Goal: Transaction & Acquisition: Purchase product/service

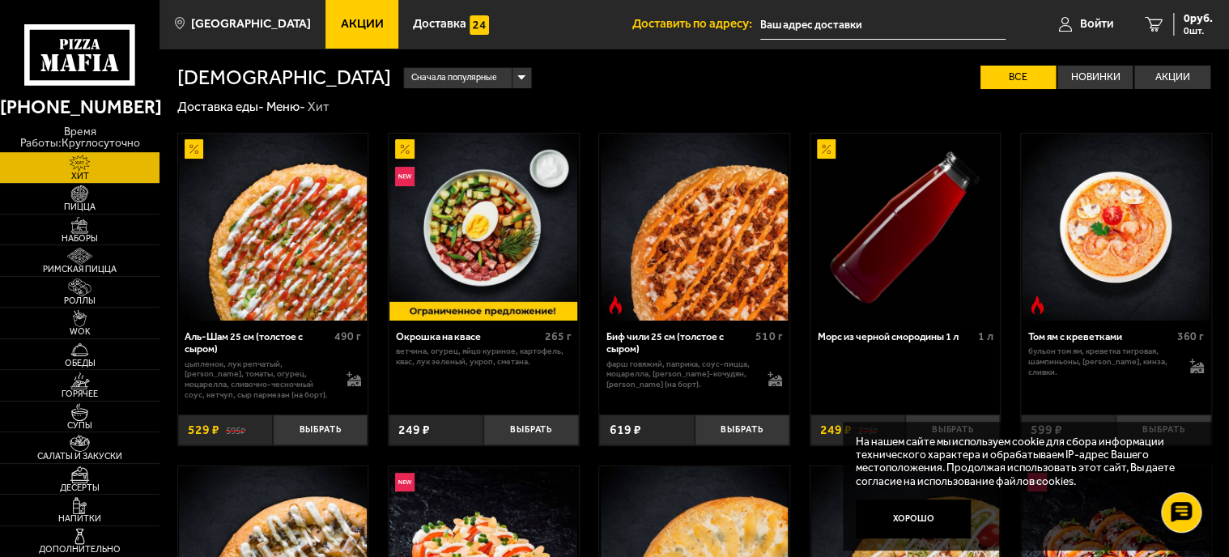
click at [299, 388] on p "цыпленок, лук репчатый, [PERSON_NAME], томаты, огурец, моцарелла, сливочно-чесн…" at bounding box center [259, 379] width 148 height 41
click at [316, 299] on img at bounding box center [273, 228] width 188 height 188
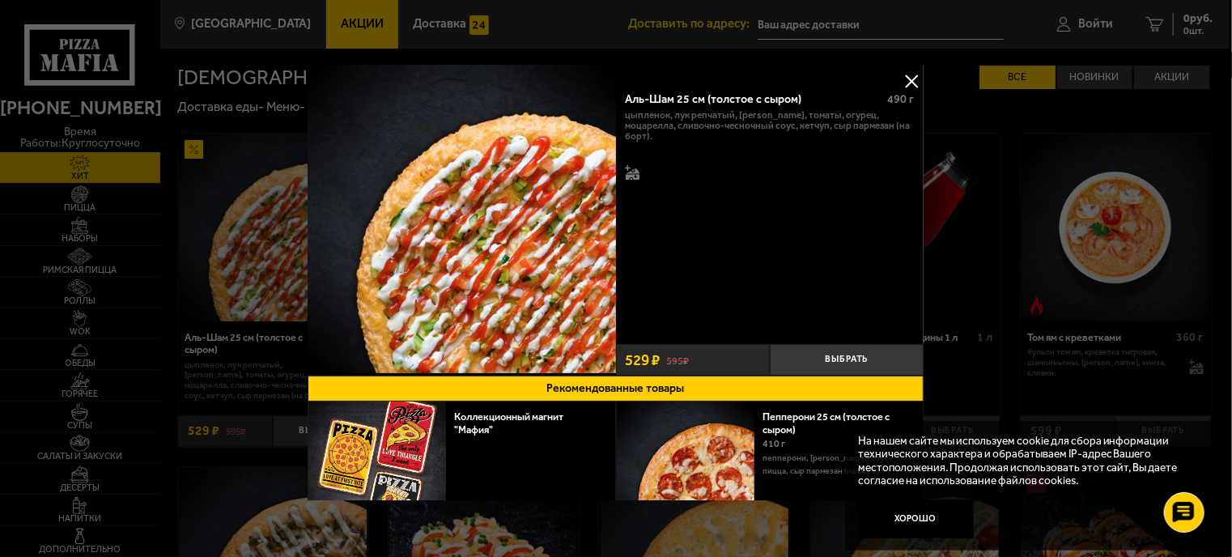
click at [903, 76] on button at bounding box center [912, 81] width 24 height 24
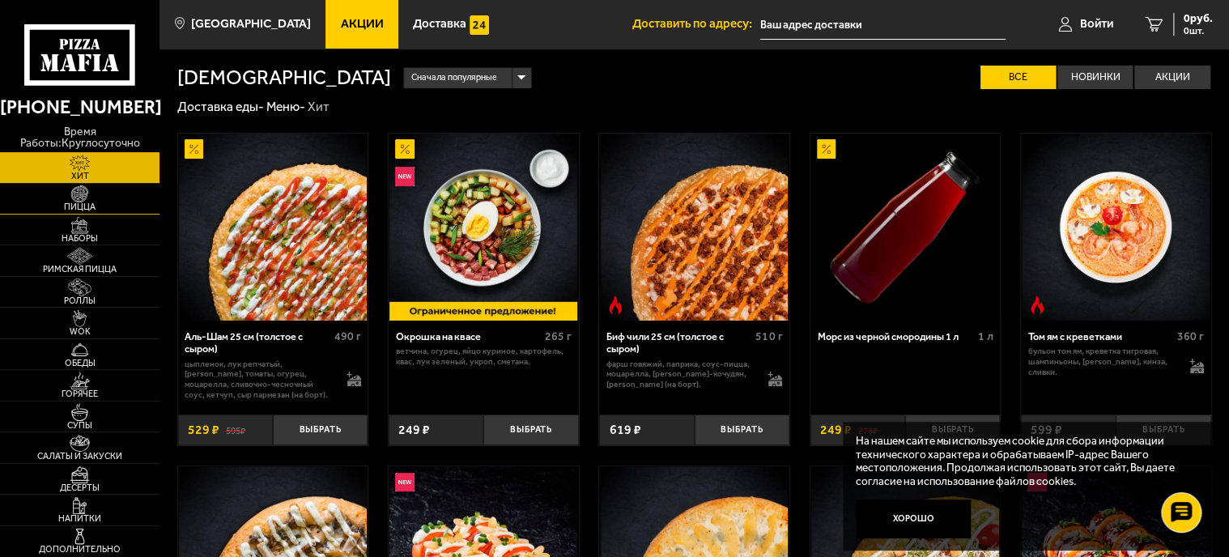
click at [137, 184] on link "Пицца" at bounding box center [79, 199] width 159 height 30
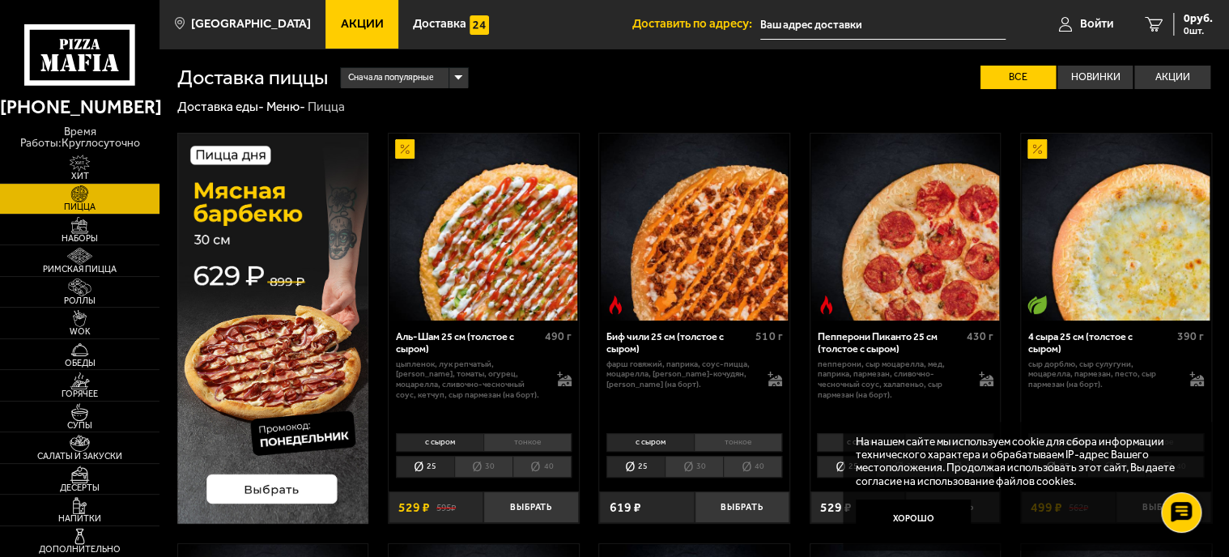
click at [493, 468] on li "30" at bounding box center [483, 467] width 58 height 23
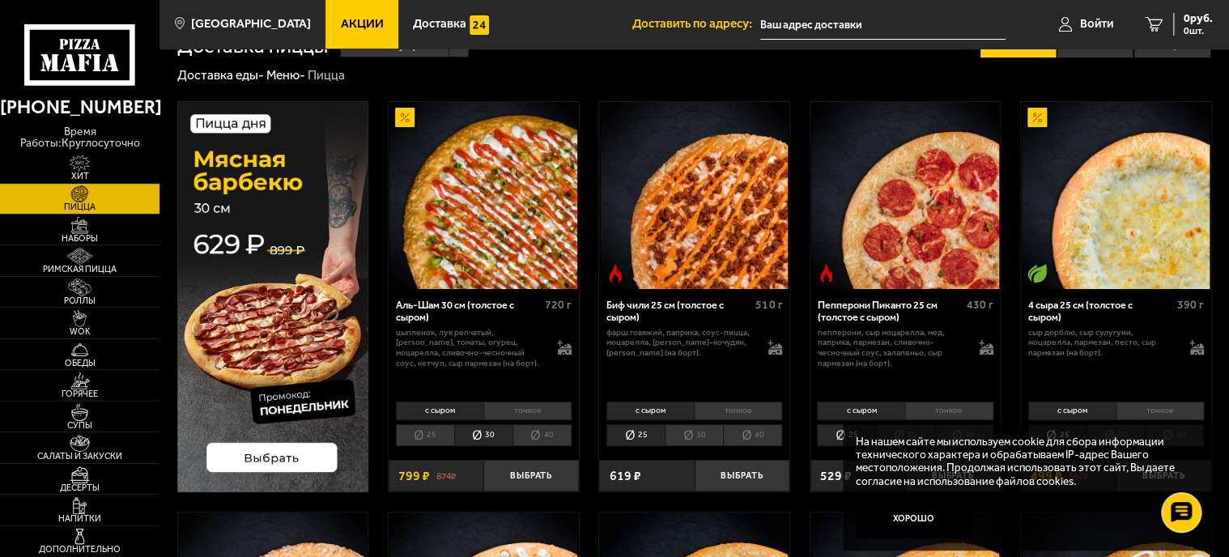
scroll to position [81, 0]
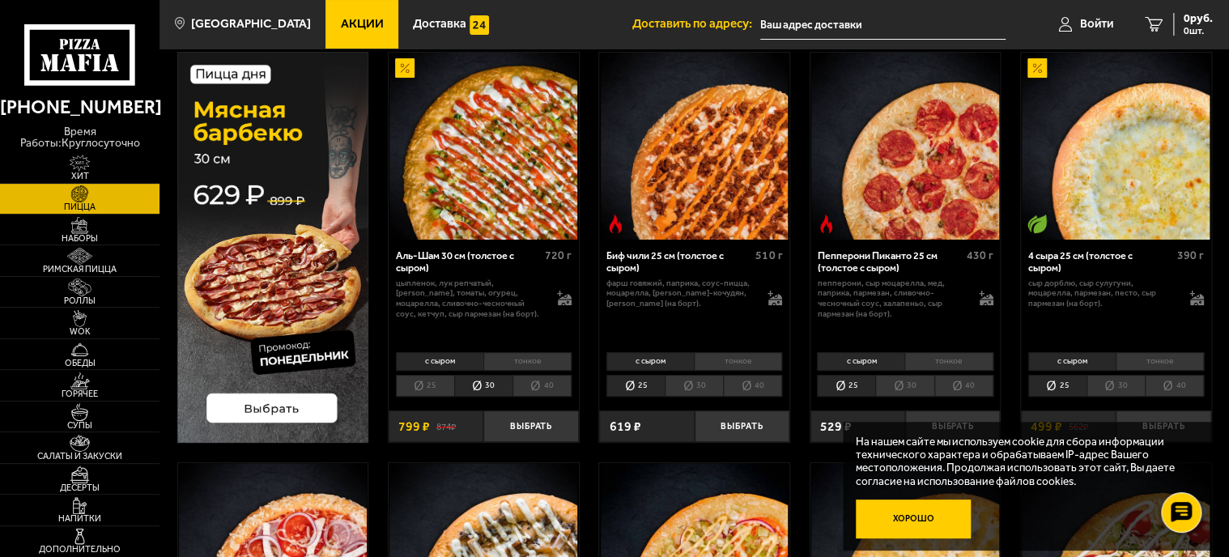
click at [941, 526] on button "Хорошо" at bounding box center [912, 518] width 115 height 38
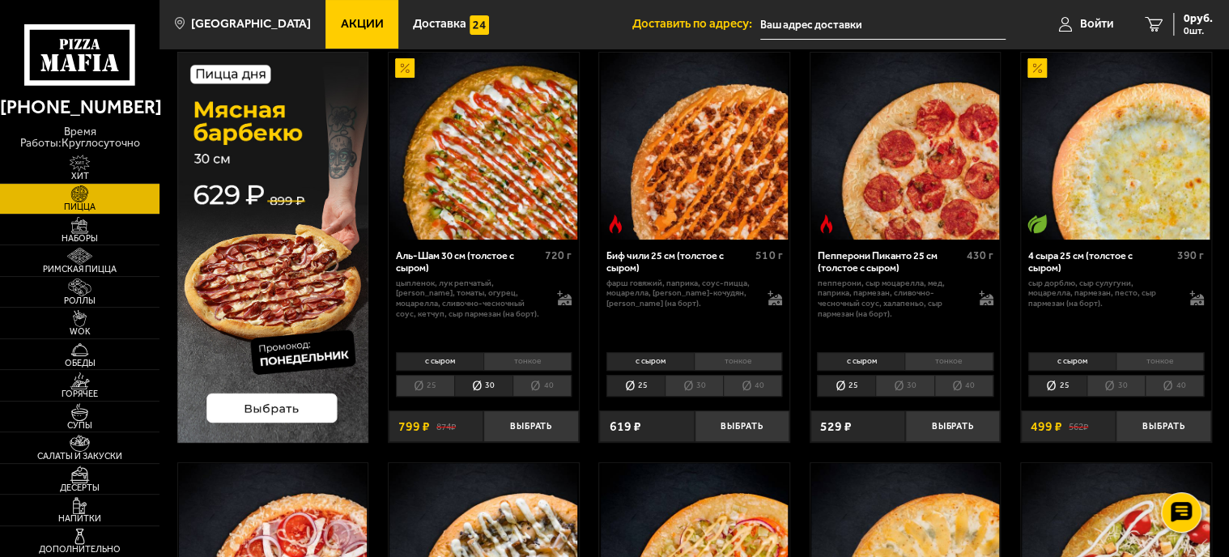
click at [1118, 391] on li "30" at bounding box center [1115, 386] width 58 height 23
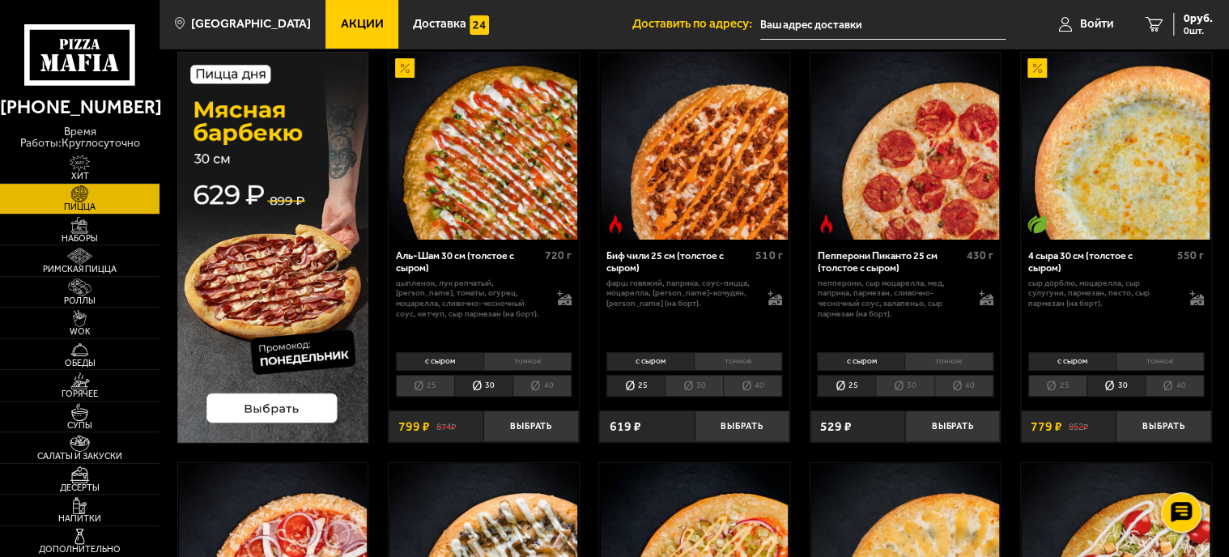
click at [1070, 381] on li "25" at bounding box center [1057, 386] width 58 height 23
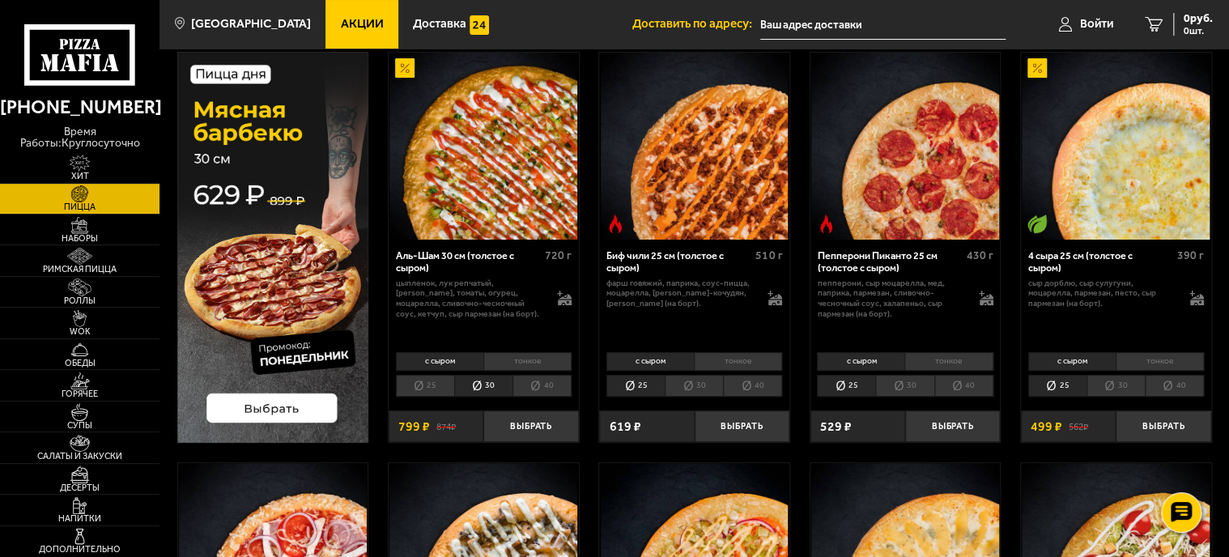
click at [1117, 380] on li "30" at bounding box center [1115, 386] width 58 height 23
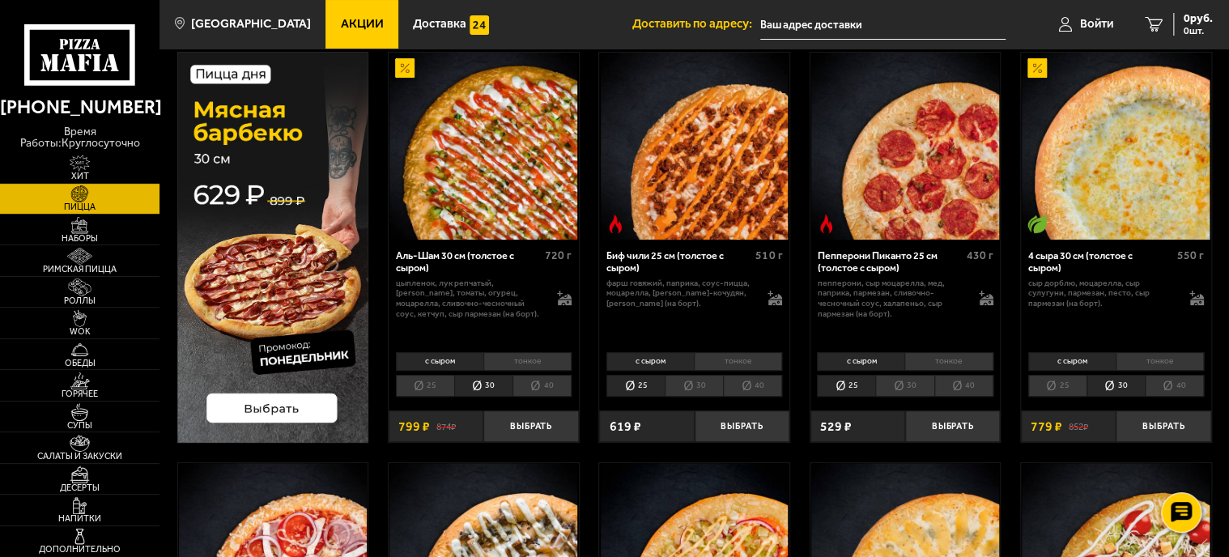
click at [1067, 377] on li "25" at bounding box center [1057, 386] width 58 height 23
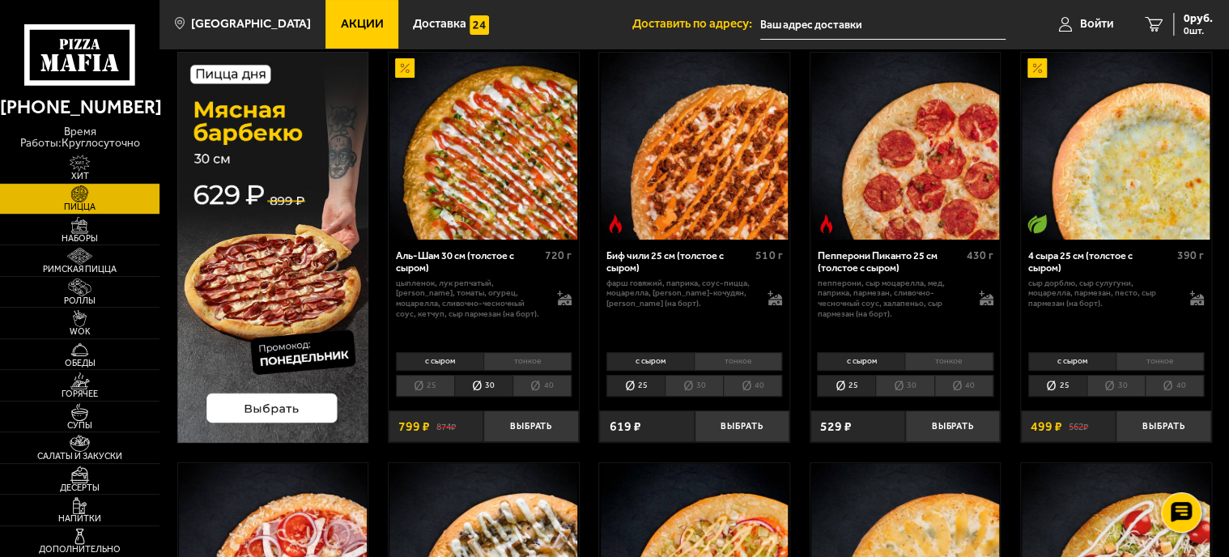
click at [1130, 381] on li "30" at bounding box center [1115, 386] width 58 height 23
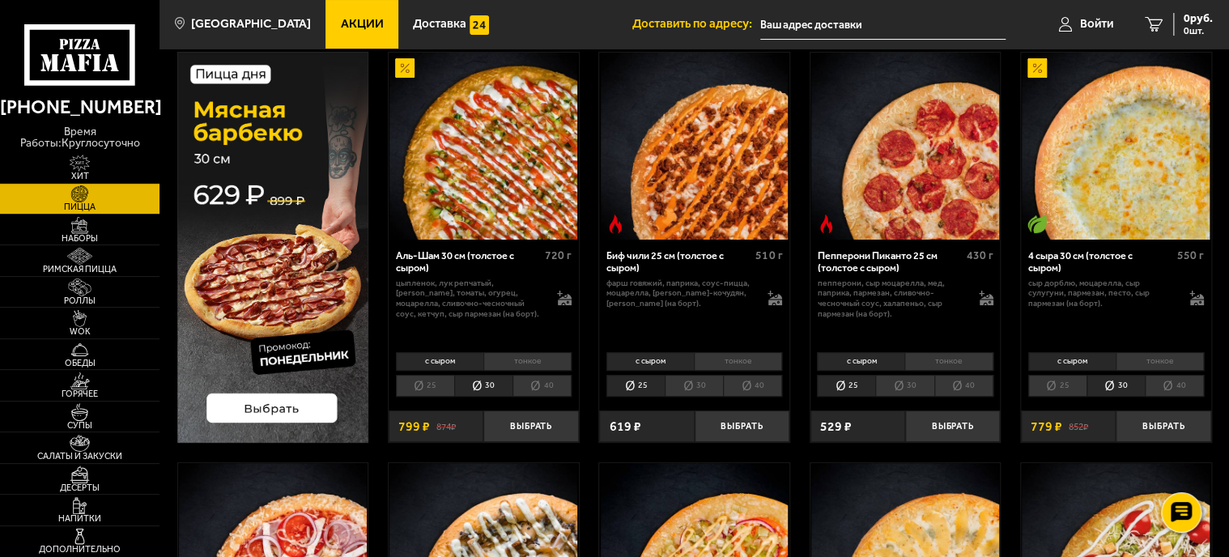
click at [1067, 385] on li "25" at bounding box center [1057, 386] width 58 height 23
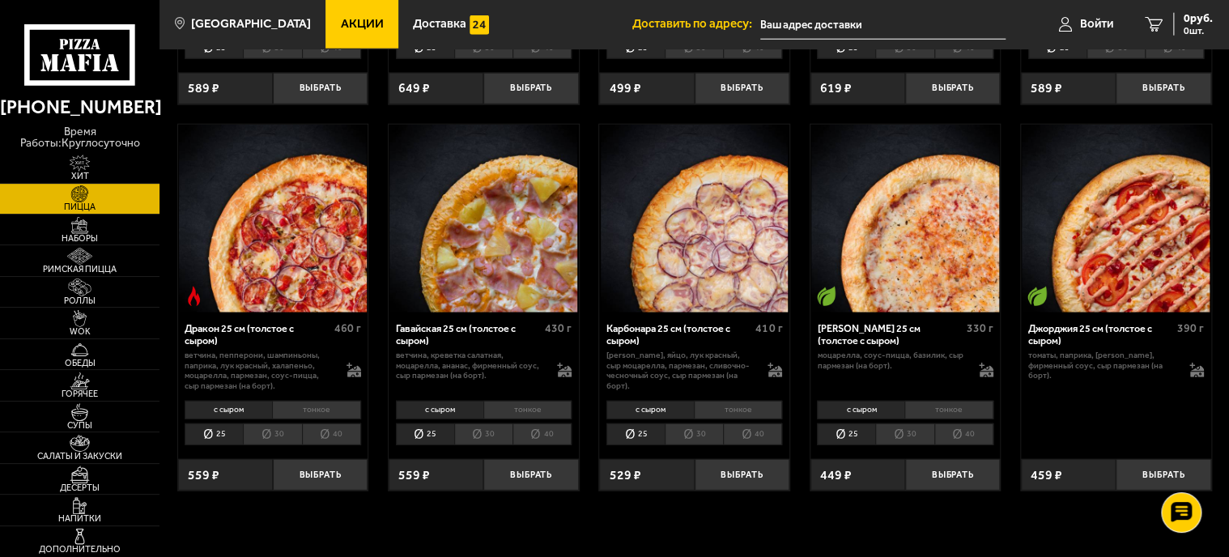
scroll to position [2023, 0]
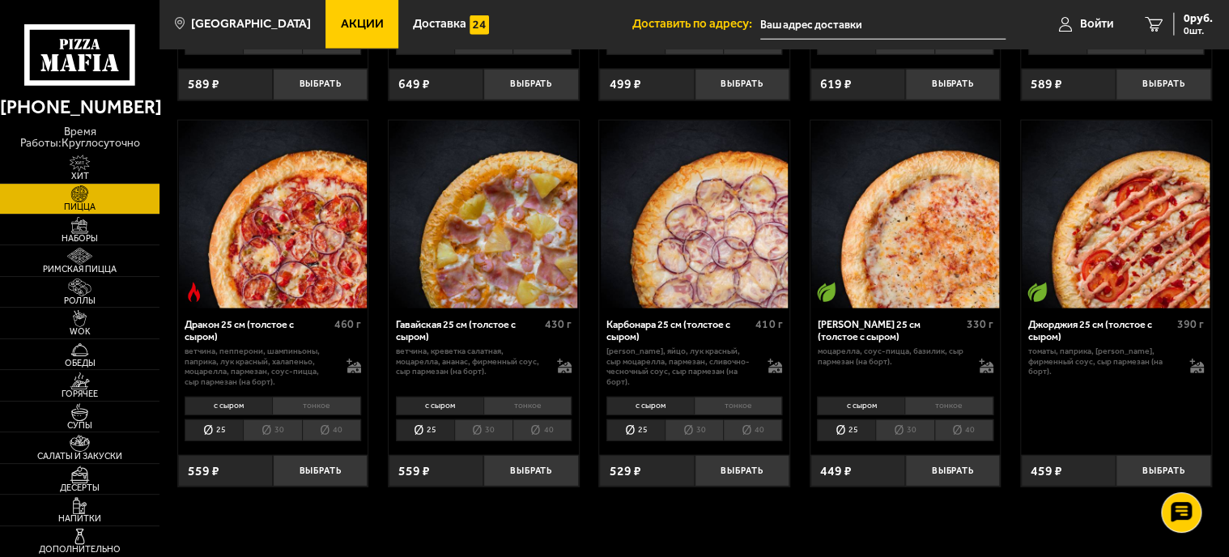
click at [488, 431] on li "30" at bounding box center [483, 430] width 58 height 23
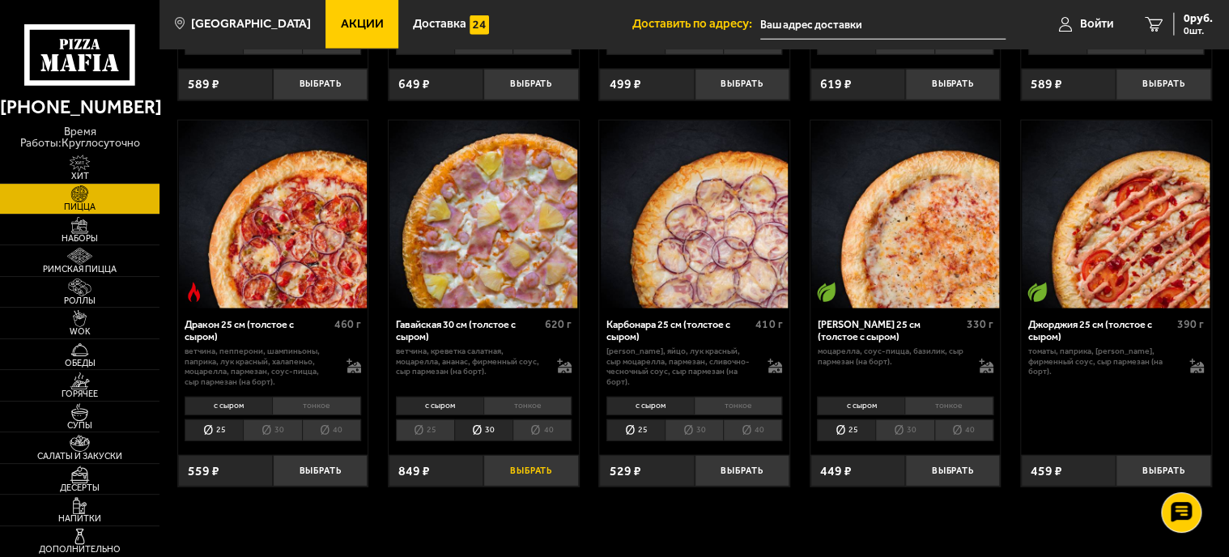
click at [520, 469] on button "Выбрать" at bounding box center [530, 471] width 95 height 32
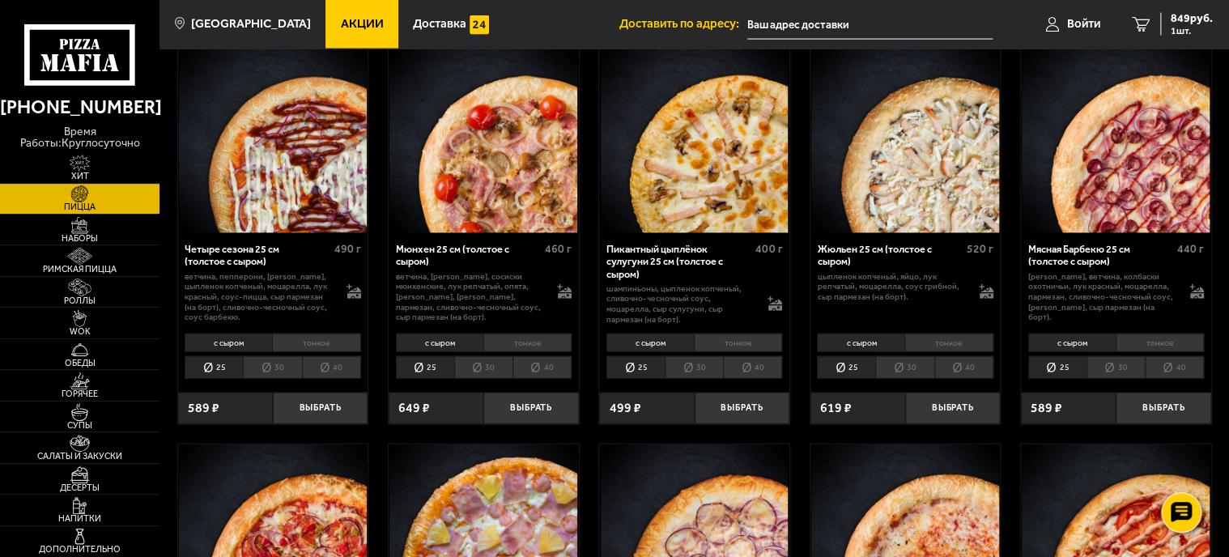
scroll to position [1619, 0]
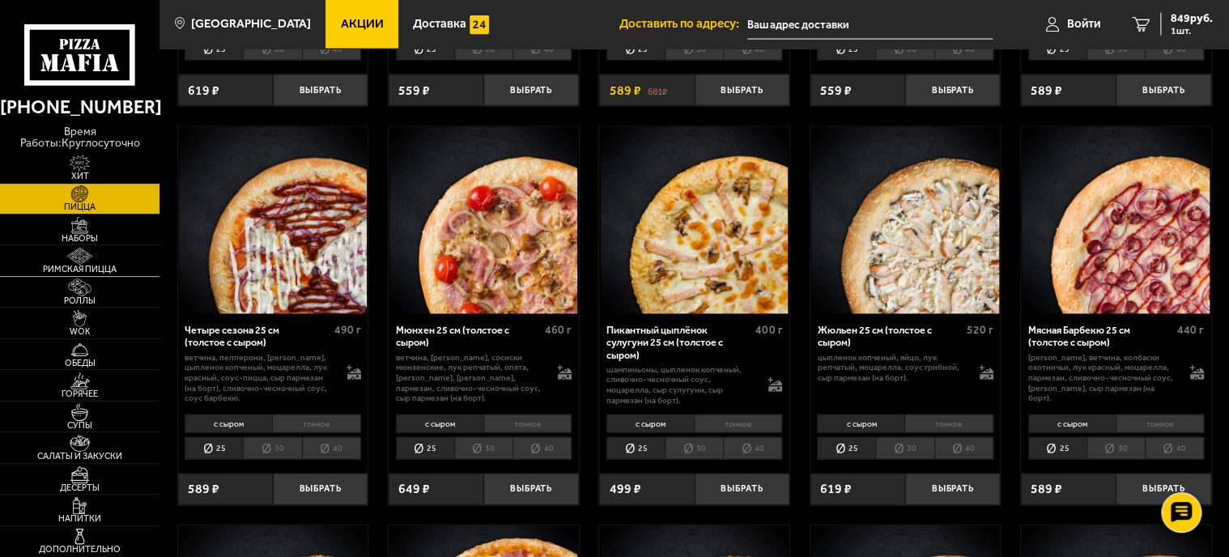
click at [82, 253] on img at bounding box center [79, 256] width 49 height 17
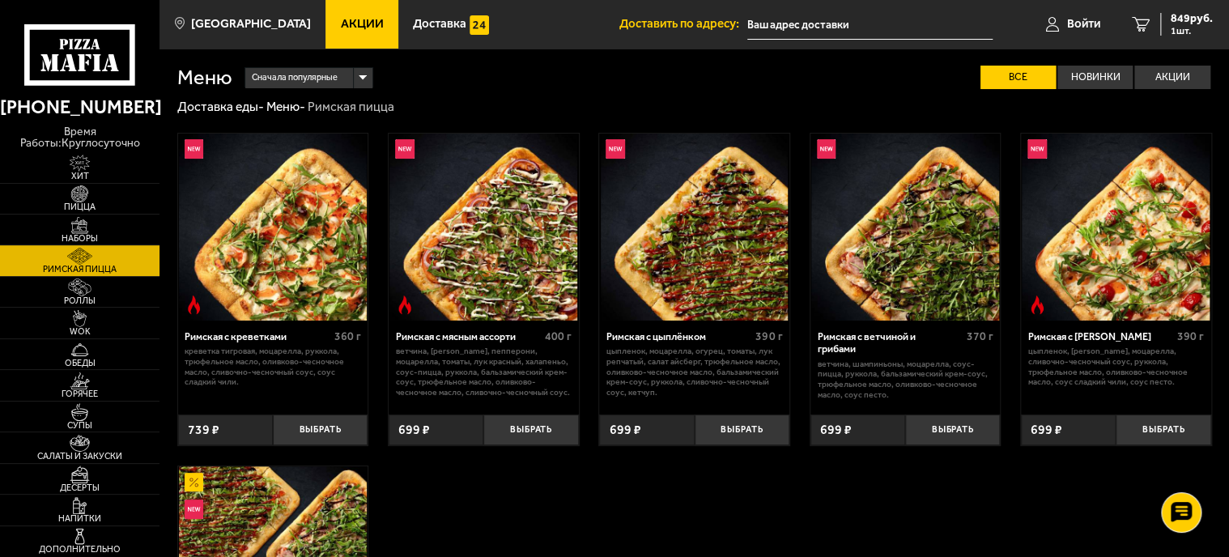
click at [308, 356] on p "креветка тигровая, моцарелла, руккола, трюфельное масло, оливково-чесночное мас…" at bounding box center [273, 366] width 176 height 41
click at [313, 249] on img at bounding box center [273, 228] width 188 height 188
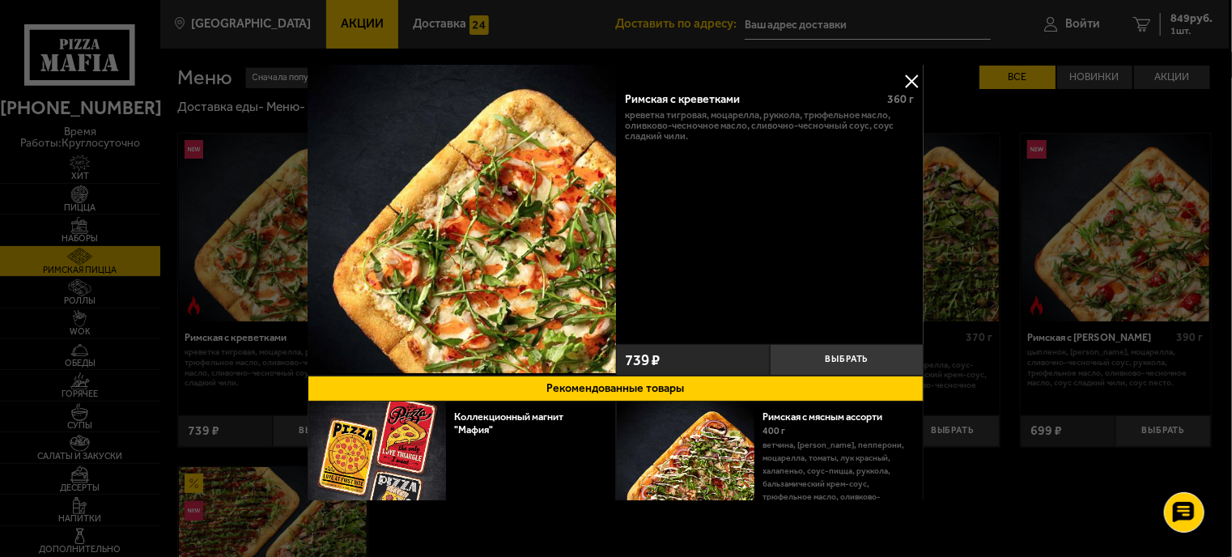
click at [900, 79] on button at bounding box center [912, 81] width 24 height 24
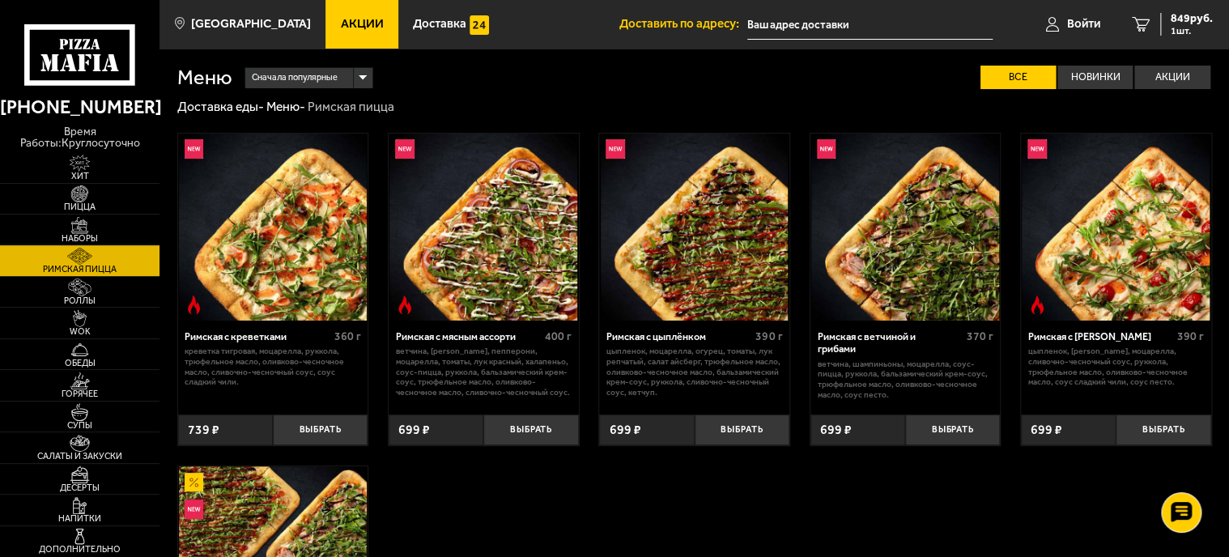
click at [309, 228] on img at bounding box center [273, 228] width 188 height 188
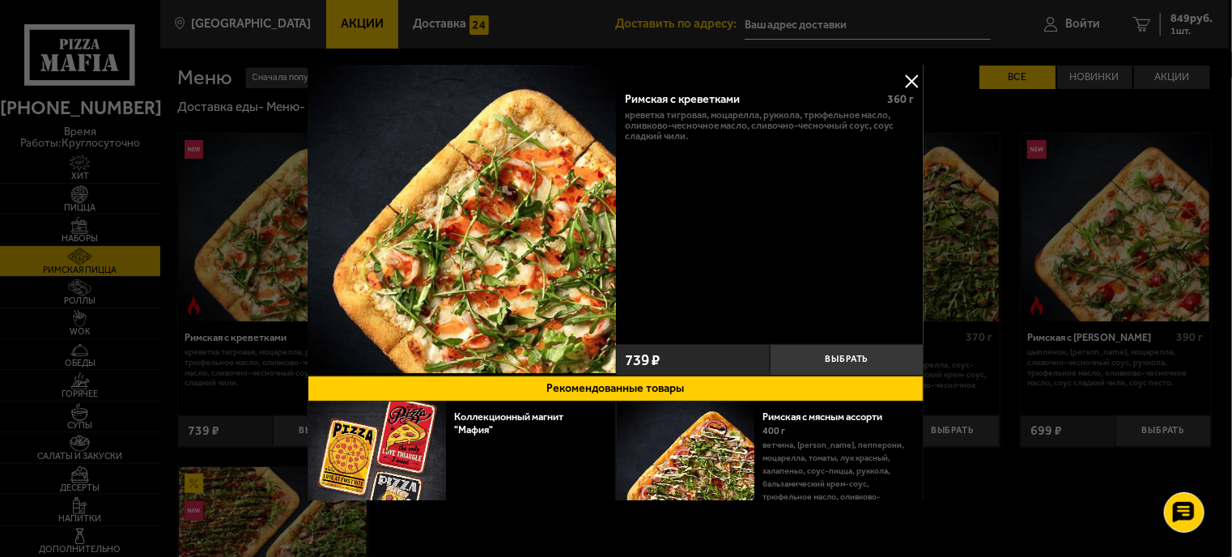
click at [900, 77] on button at bounding box center [912, 81] width 24 height 24
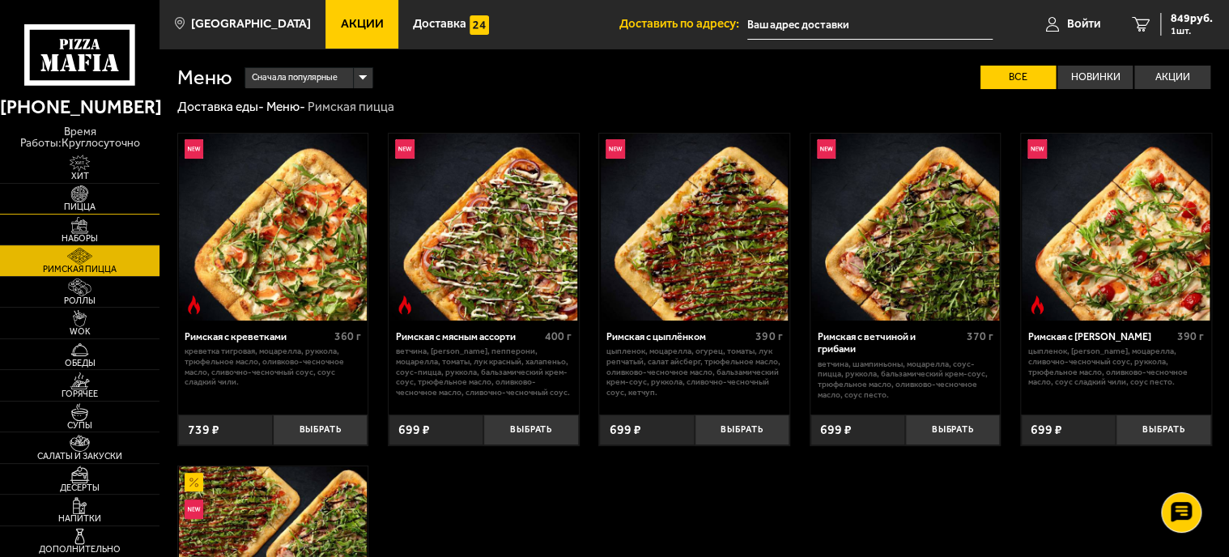
click at [107, 189] on link "Пицца" at bounding box center [79, 199] width 159 height 30
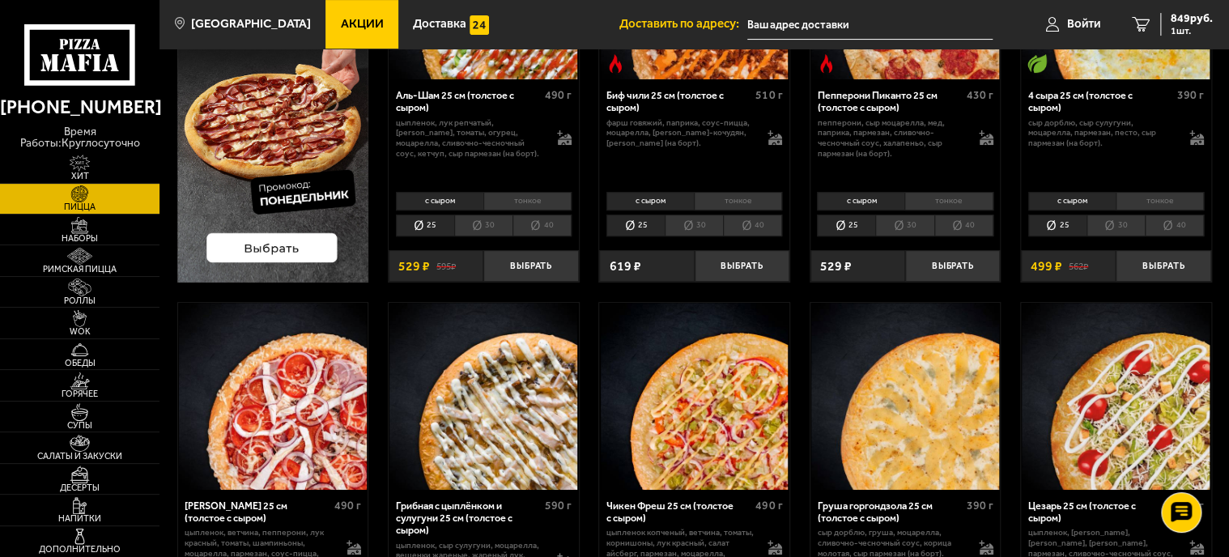
scroll to position [405, 0]
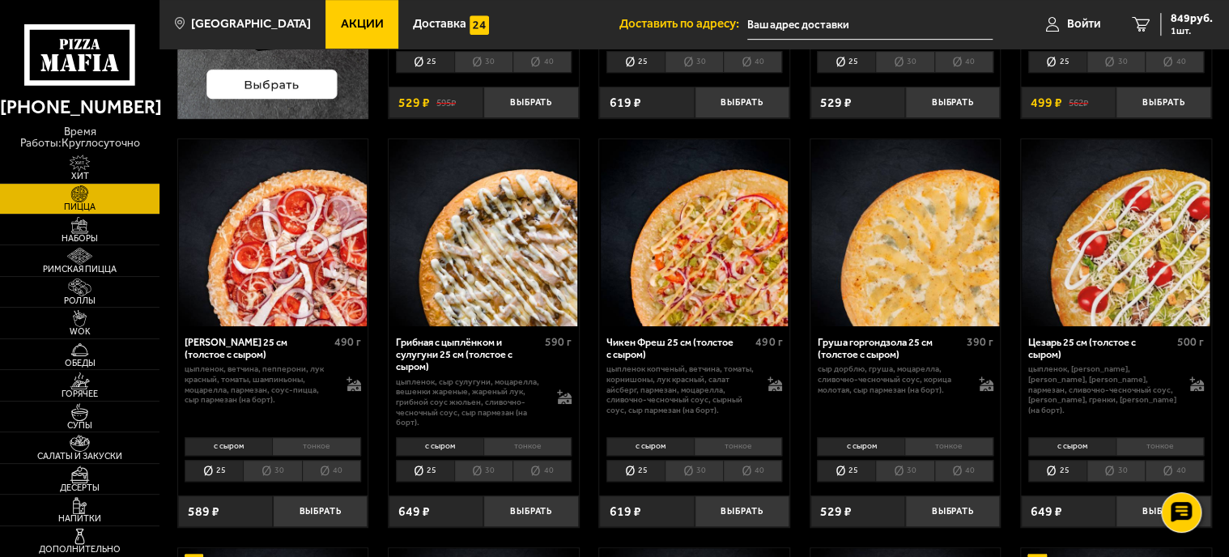
click at [898, 469] on li "30" at bounding box center [904, 471] width 58 height 23
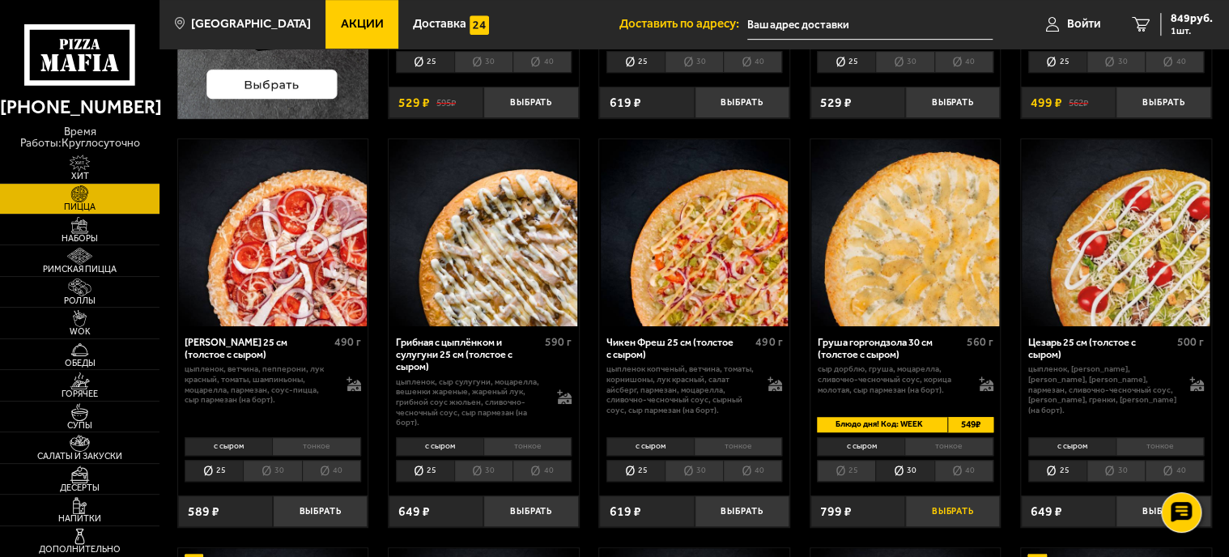
click at [947, 504] on button "Выбрать" at bounding box center [952, 511] width 95 height 32
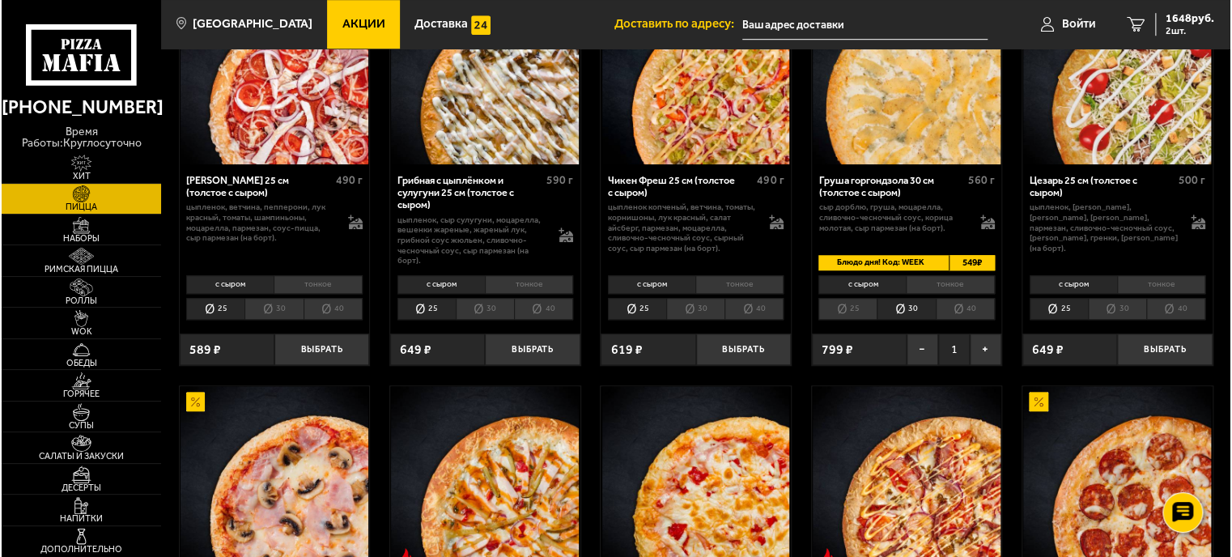
scroll to position [486, 0]
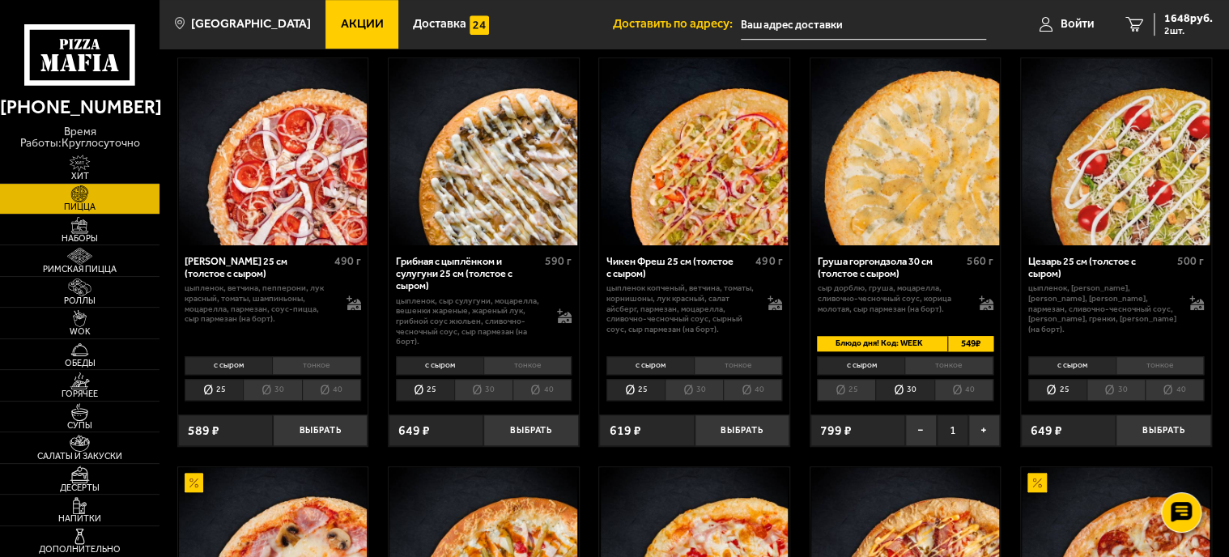
click at [333, 210] on img at bounding box center [273, 152] width 188 height 188
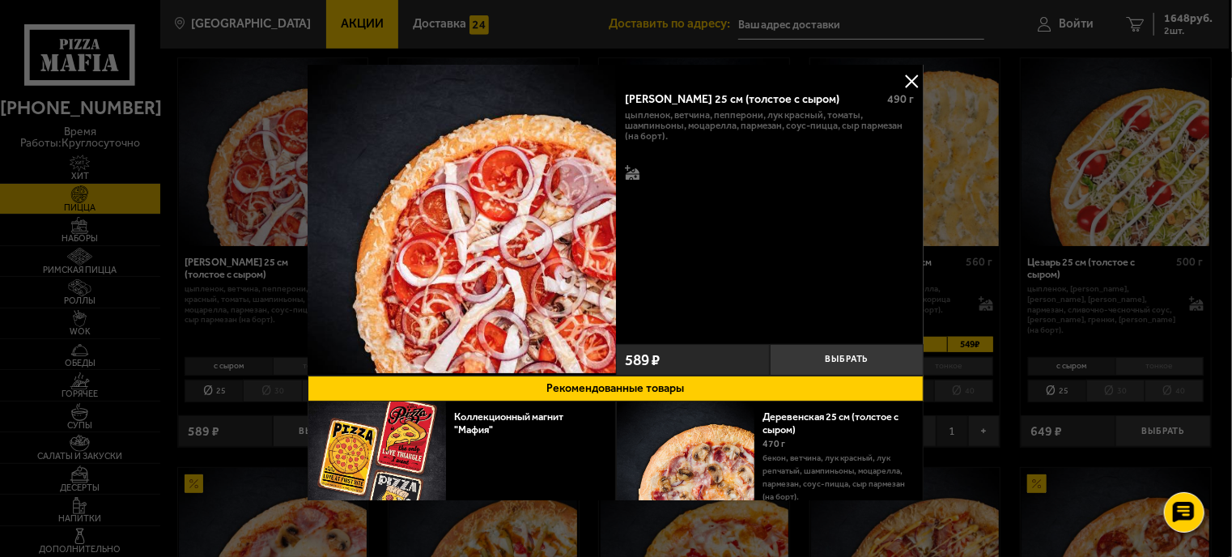
click at [622, 115] on div "[PERSON_NAME] 25 см (толстое с сыром) 490 г цыпленок, ветчина, пепперони, лук к…" at bounding box center [770, 209] width 308 height 257
click at [826, 192] on div "[PERSON_NAME] 25 см (толстое с сыром) 490 г цыпленок, ветчина, пепперони, лук к…" at bounding box center [770, 209] width 308 height 257
click at [911, 79] on button at bounding box center [912, 81] width 24 height 24
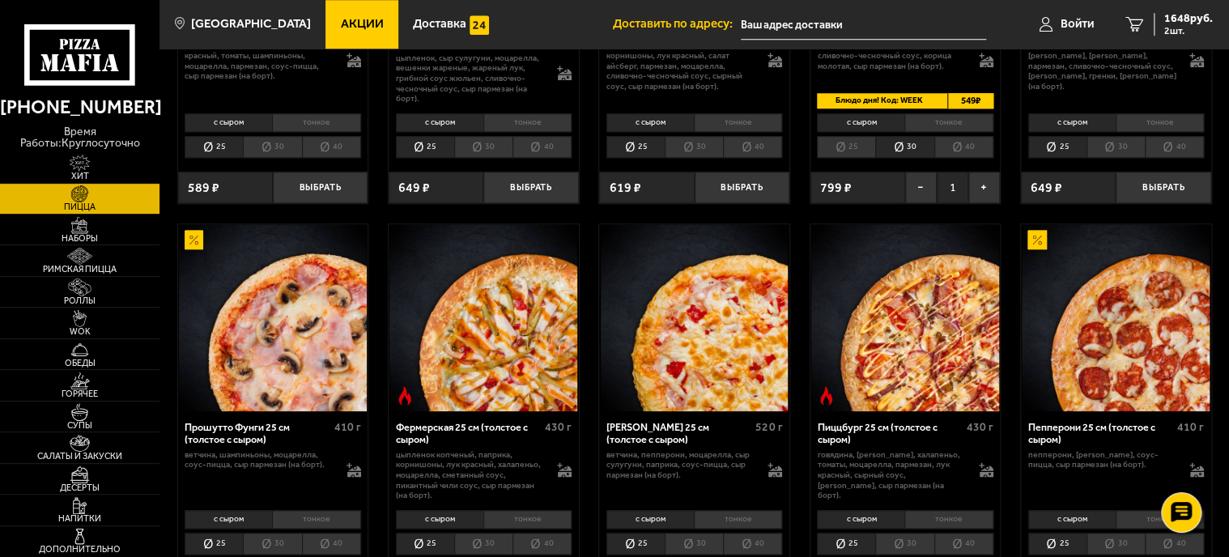
scroll to position [809, 0]
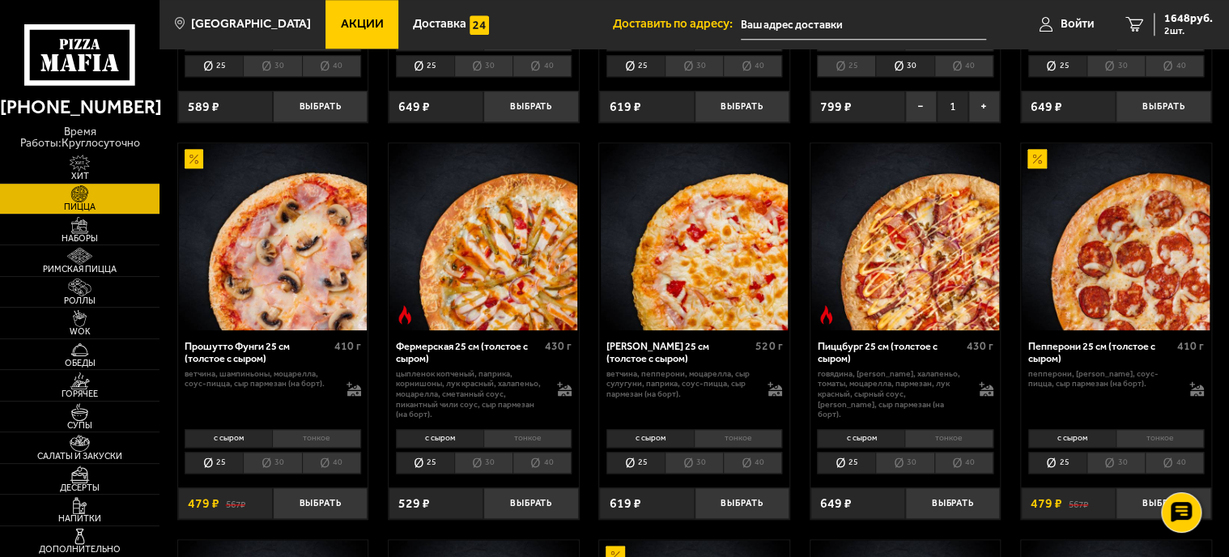
click at [911, 462] on li "30" at bounding box center [904, 463] width 58 height 23
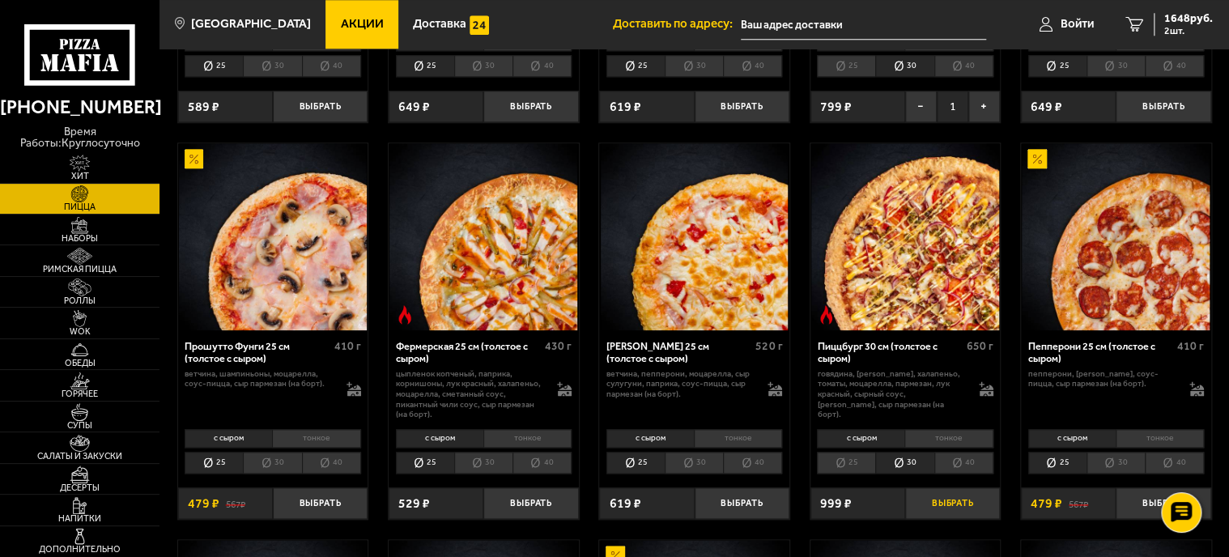
click at [936, 508] on button "Выбрать" at bounding box center [952, 503] width 95 height 32
click at [1164, 19] on span "2647 руб." at bounding box center [1188, 18] width 49 height 11
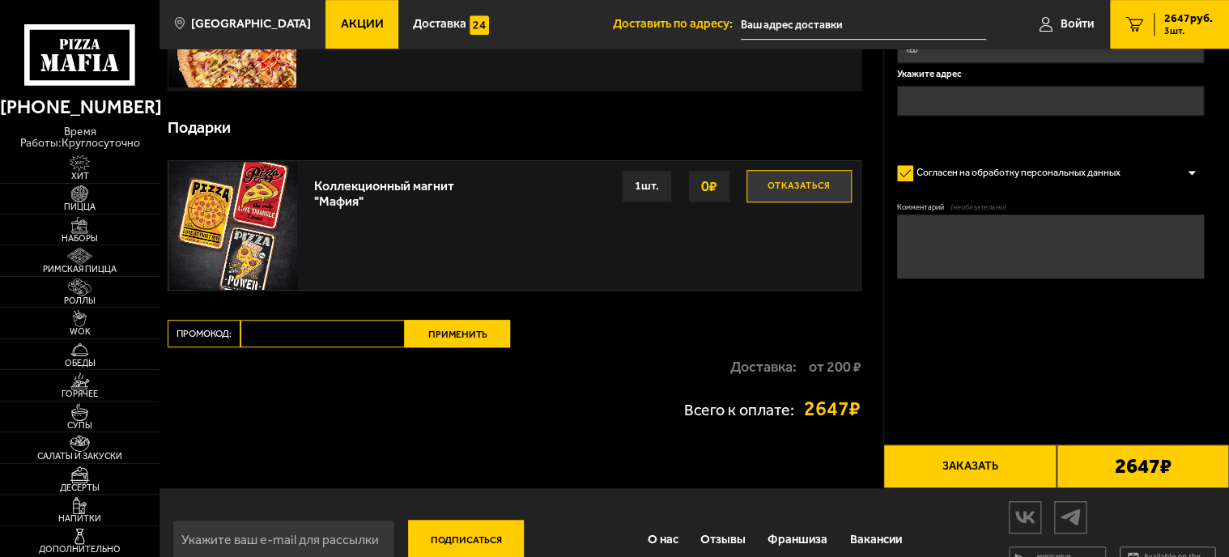
scroll to position [482, 0]
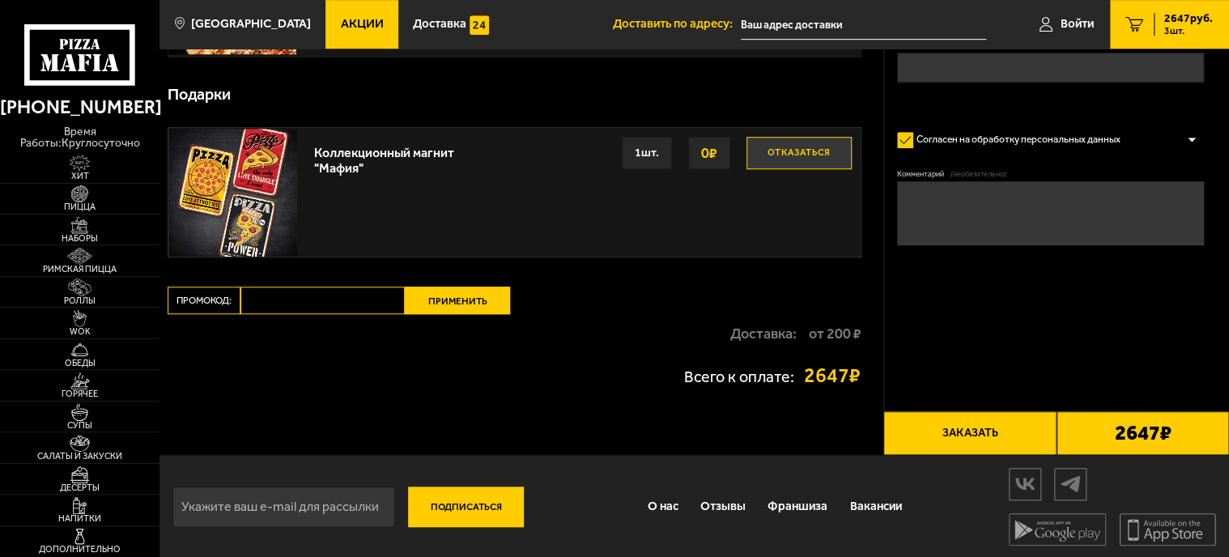
click at [356, 306] on input "Промокод:" at bounding box center [322, 300] width 164 height 28
type input "[DATE]"
click at [460, 303] on button "Применить" at bounding box center [457, 300] width 105 height 28
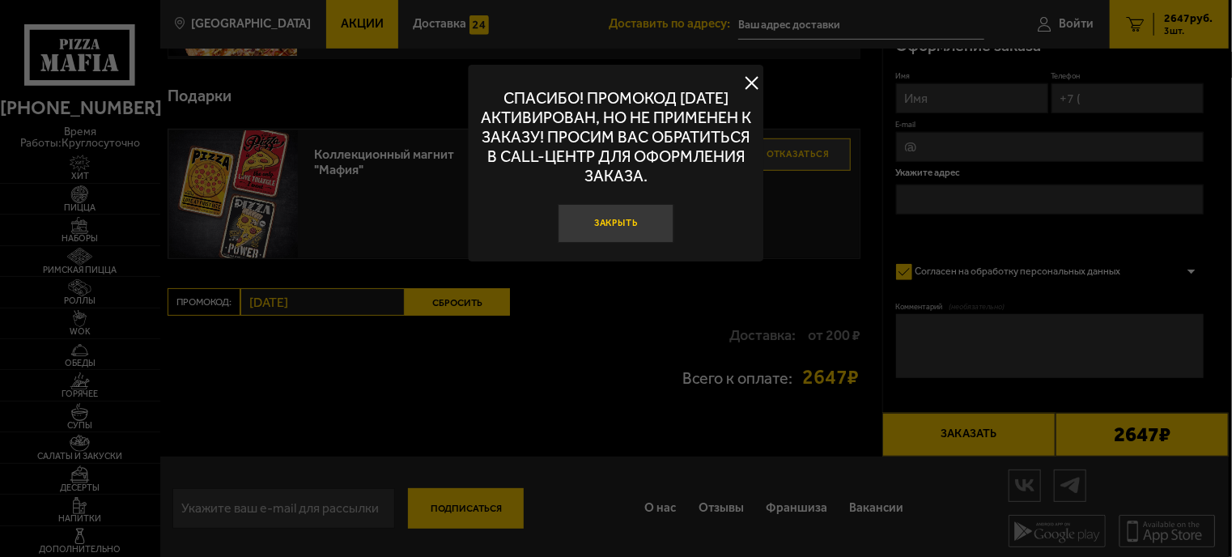
click at [618, 223] on button "Закрыть" at bounding box center [616, 223] width 116 height 39
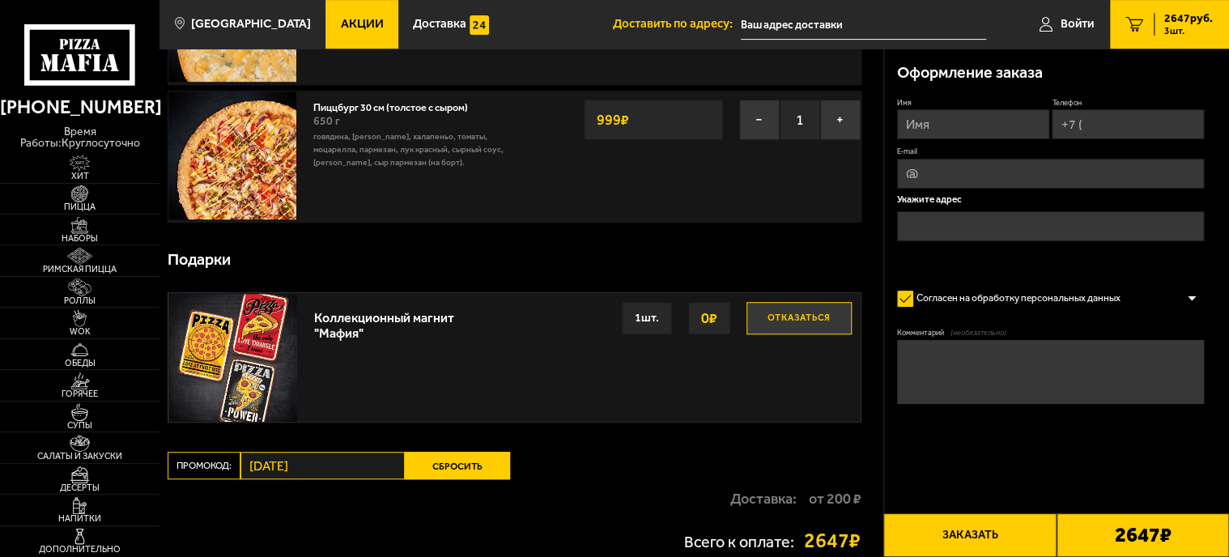
scroll to position [320, 0]
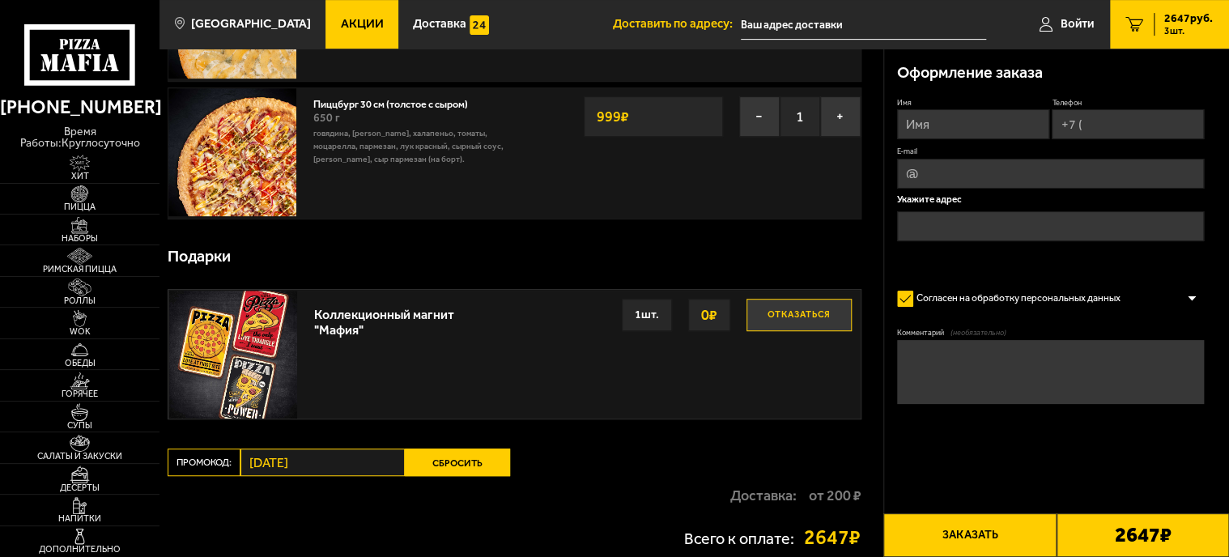
click at [477, 456] on button "Сбросить" at bounding box center [457, 462] width 105 height 28
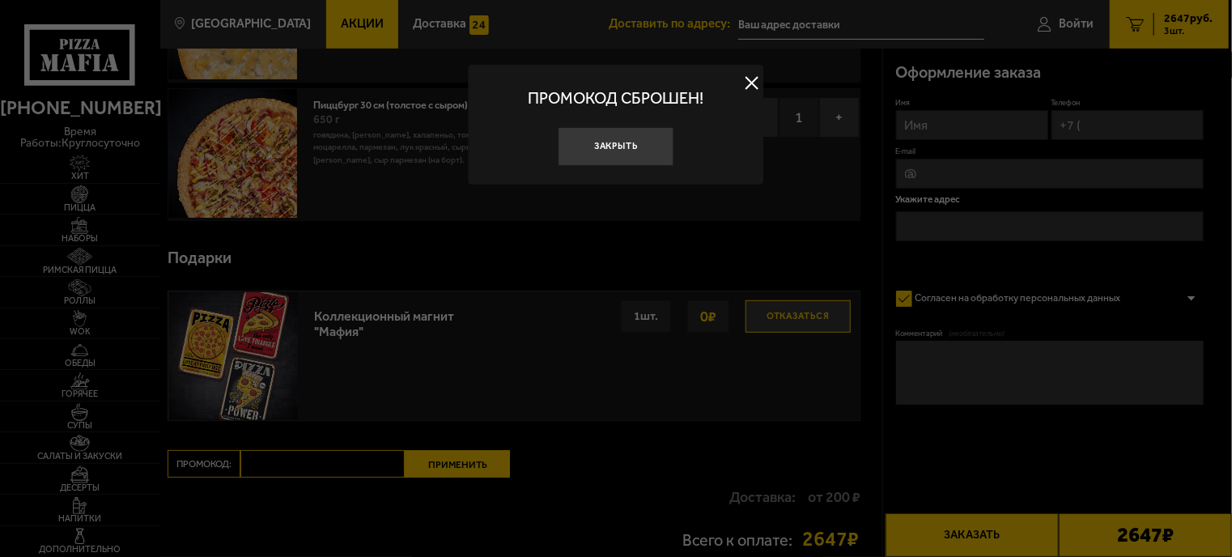
click at [369, 460] on div at bounding box center [616, 278] width 1232 height 557
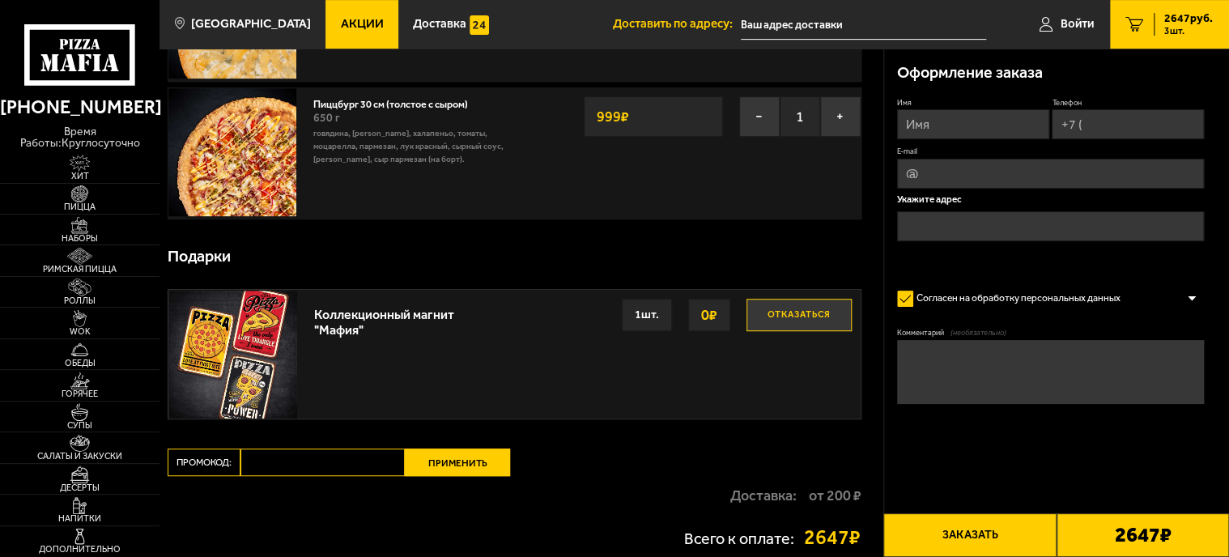
click at [369, 460] on input "Промокод:" at bounding box center [322, 462] width 164 height 28
type input "w"
type input "WEEK"
click at [464, 469] on button "Применить" at bounding box center [457, 462] width 105 height 28
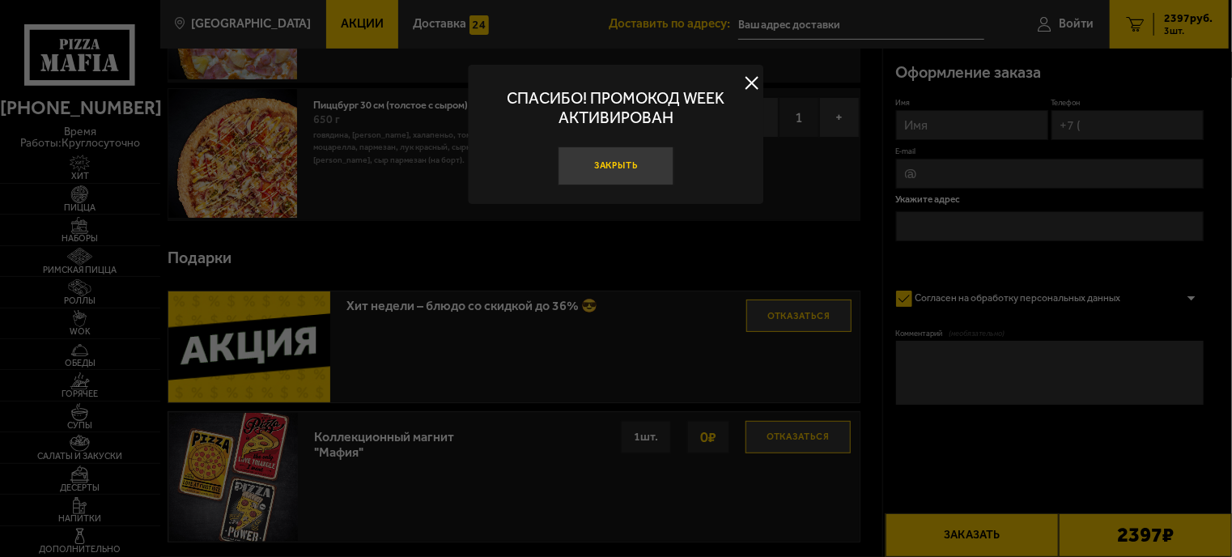
click at [636, 165] on button "Закрыть" at bounding box center [616, 165] width 116 height 39
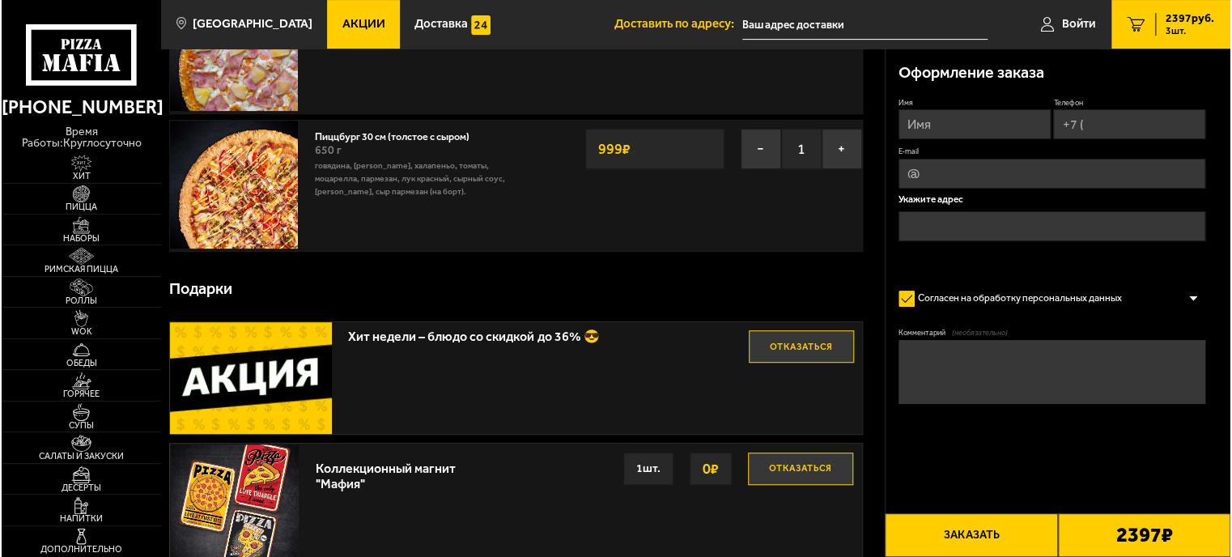
scroll to position [324, 0]
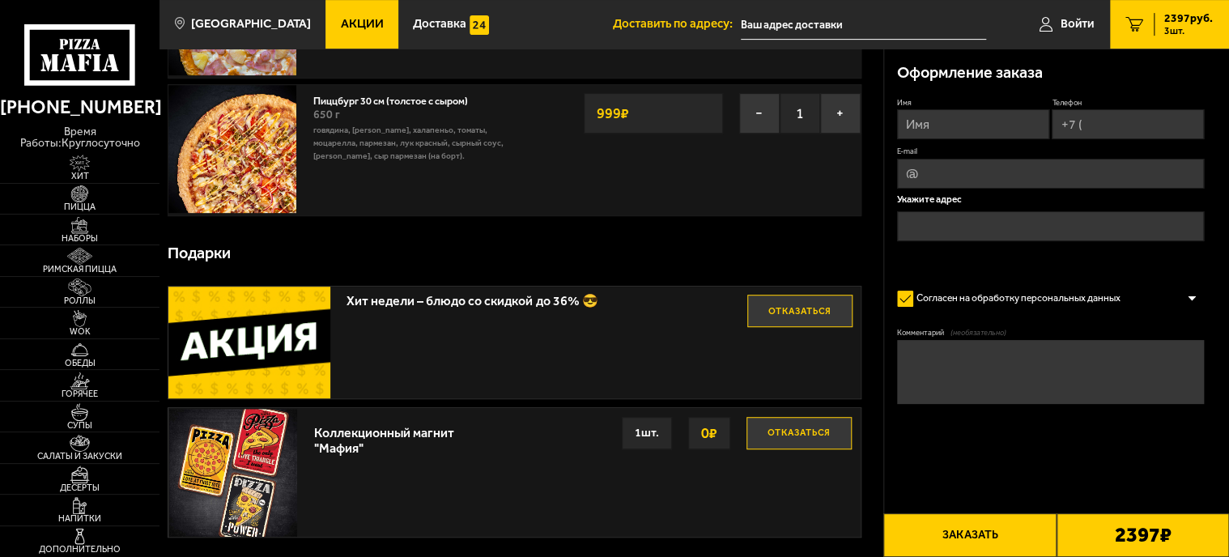
click at [994, 121] on input "Имя" at bounding box center [973, 124] width 152 height 30
type input "[PERSON_NAME]"
type input "+7 ("
type input "[EMAIL_ADDRESS][DOMAIN_NAME]"
click at [1107, 136] on input "+7 (" at bounding box center [1127, 124] width 152 height 30
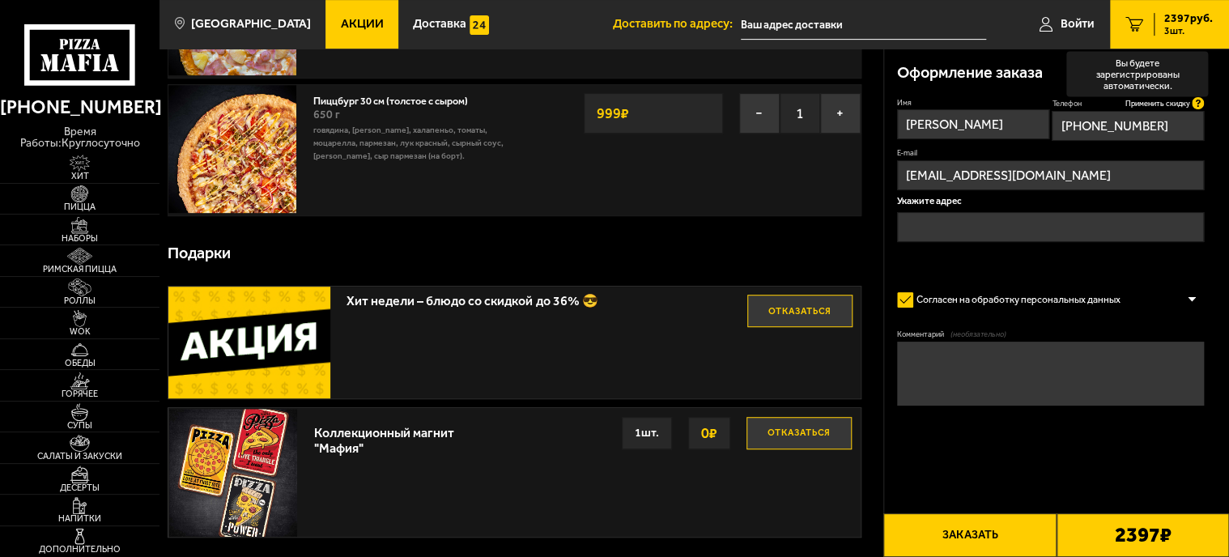
type input "[PHONE_NUMBER]"
click at [1195, 99] on icon at bounding box center [1197, 103] width 12 height 12
click at [1195, 111] on input "[PHONE_NUMBER]" at bounding box center [1127, 126] width 152 height 30
click at [982, 222] on input "text" at bounding box center [1051, 227] width 308 height 30
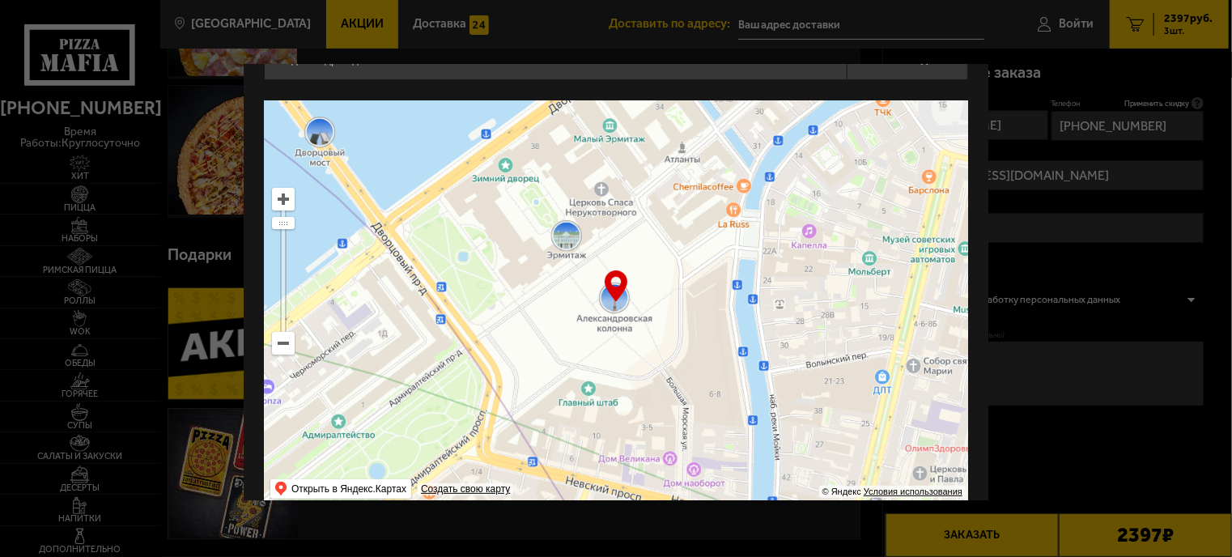
scroll to position [70, 0]
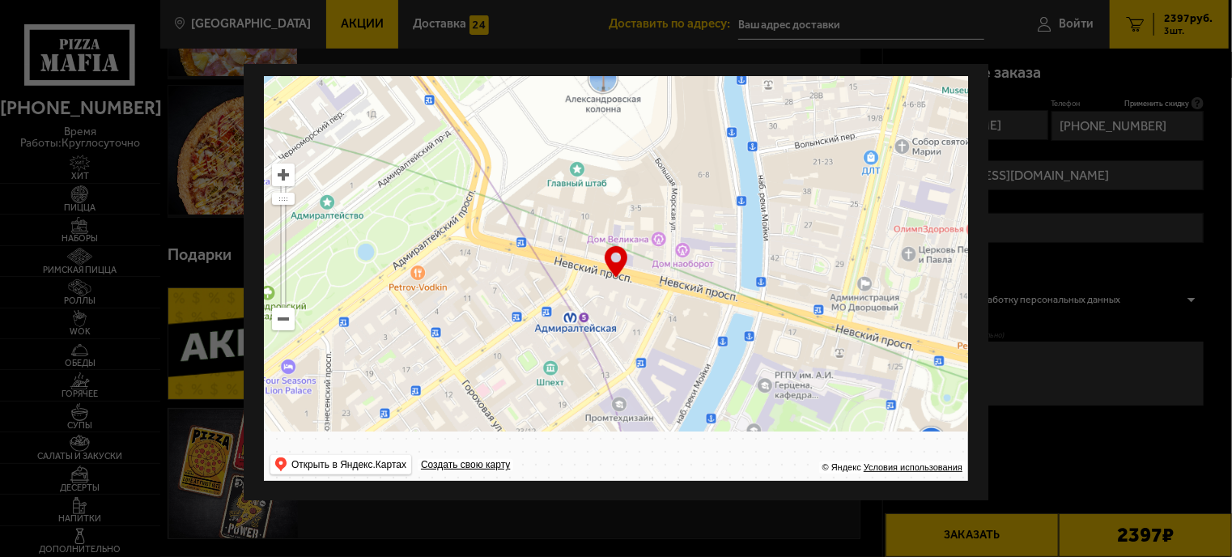
drag, startPoint x: 719, startPoint y: 308, endPoint x: 745, endPoint y: 185, distance: 125.1
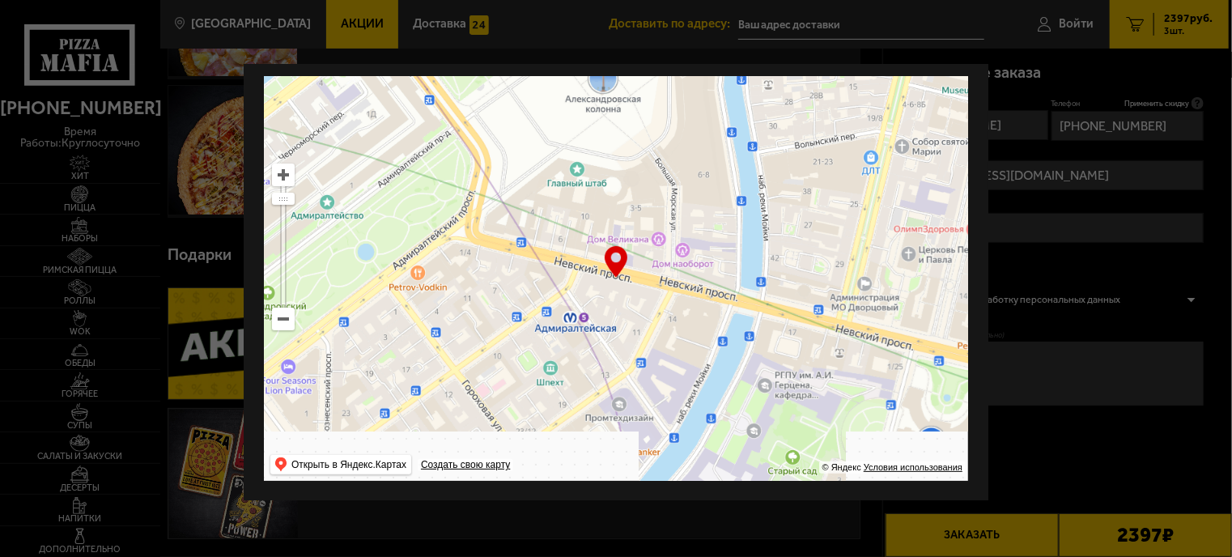
click at [735, 152] on ymaps at bounding box center [616, 278] width 704 height 405
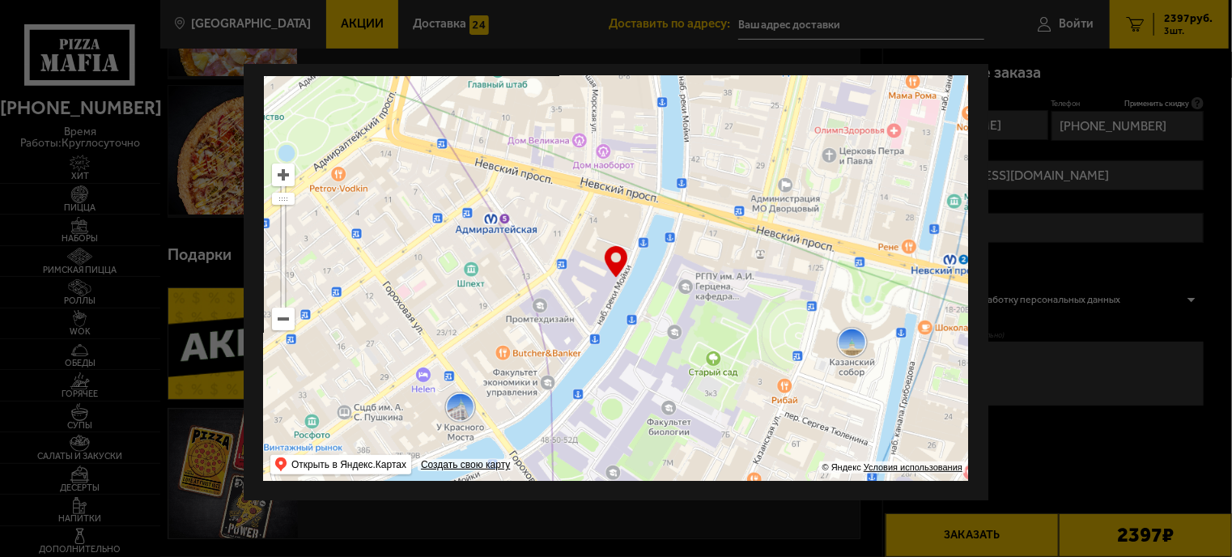
drag, startPoint x: 690, startPoint y: 270, endPoint x: 698, endPoint y: 263, distance: 10.4
click at [667, 197] on ymaps at bounding box center [616, 278] width 704 height 405
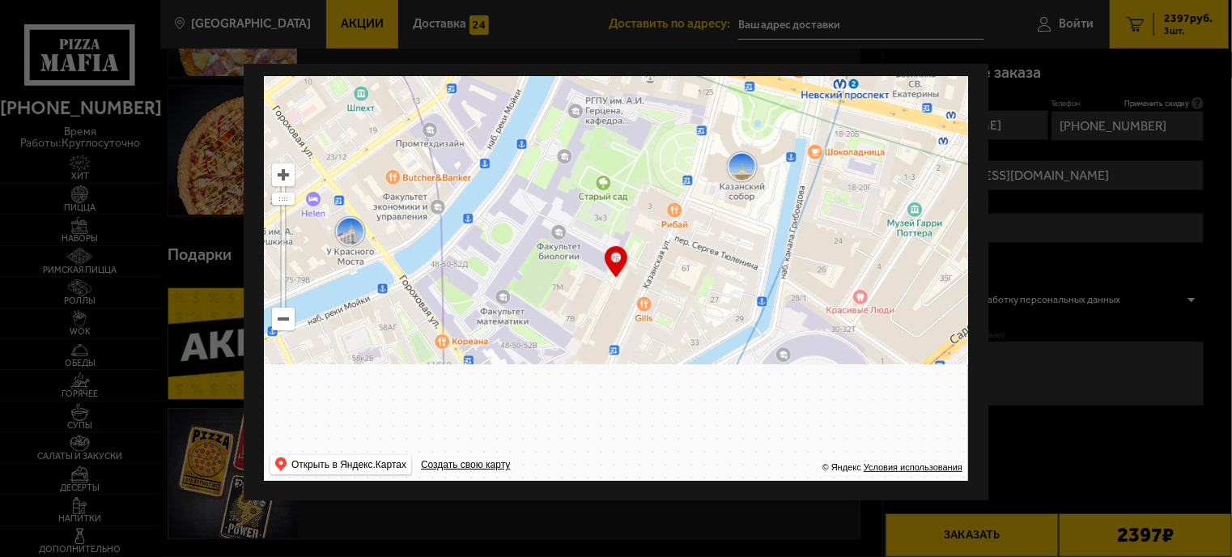
type input "[STREET_ADDRESS]"
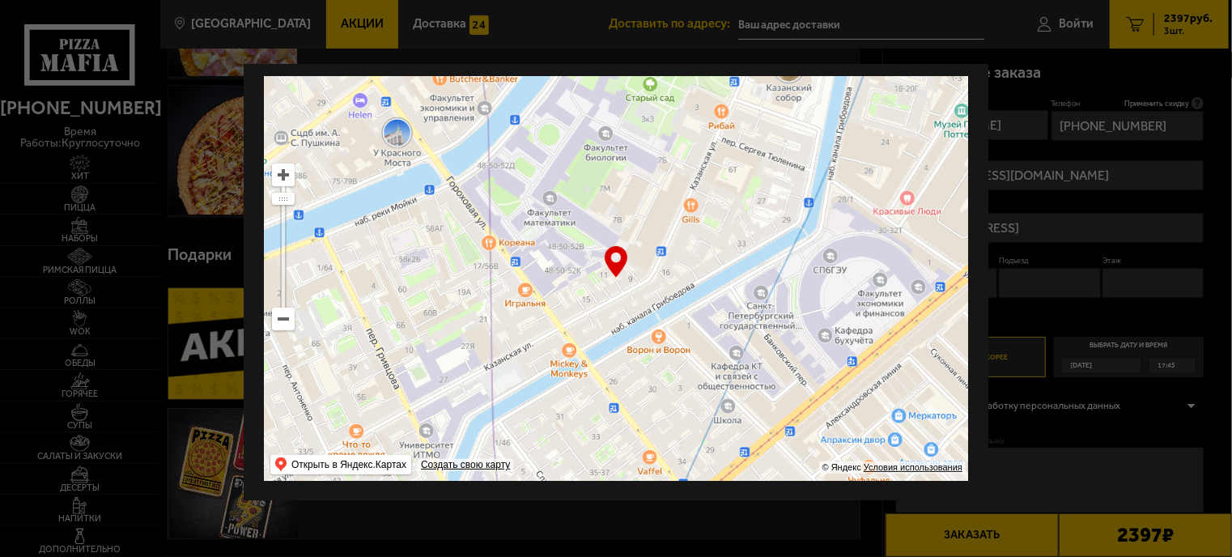
drag, startPoint x: 694, startPoint y: 386, endPoint x: 750, endPoint y: 204, distance: 190.7
click at [750, 204] on ymaps at bounding box center [616, 278] width 704 height 405
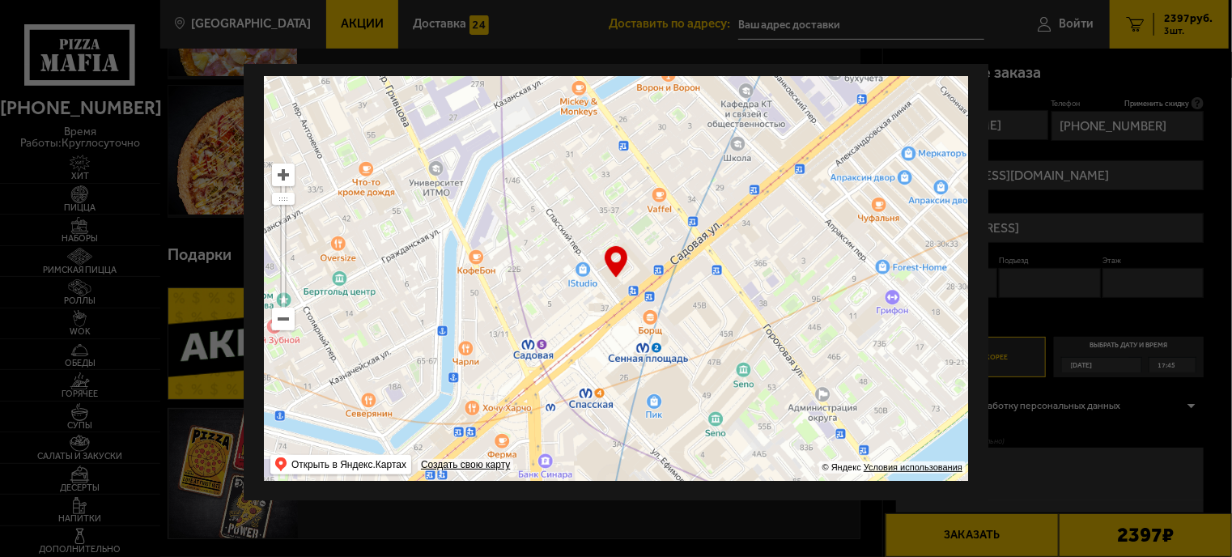
type input "[PERSON_NAME][STREET_ADDRESS]"
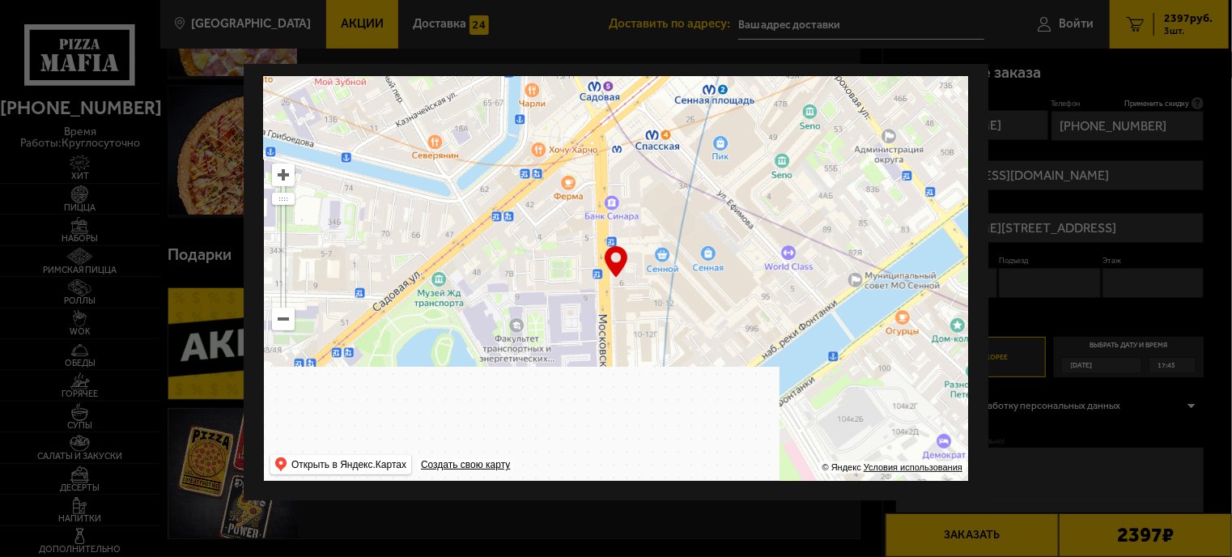
drag, startPoint x: 719, startPoint y: 345, endPoint x: 785, endPoint y: 85, distance: 268.1
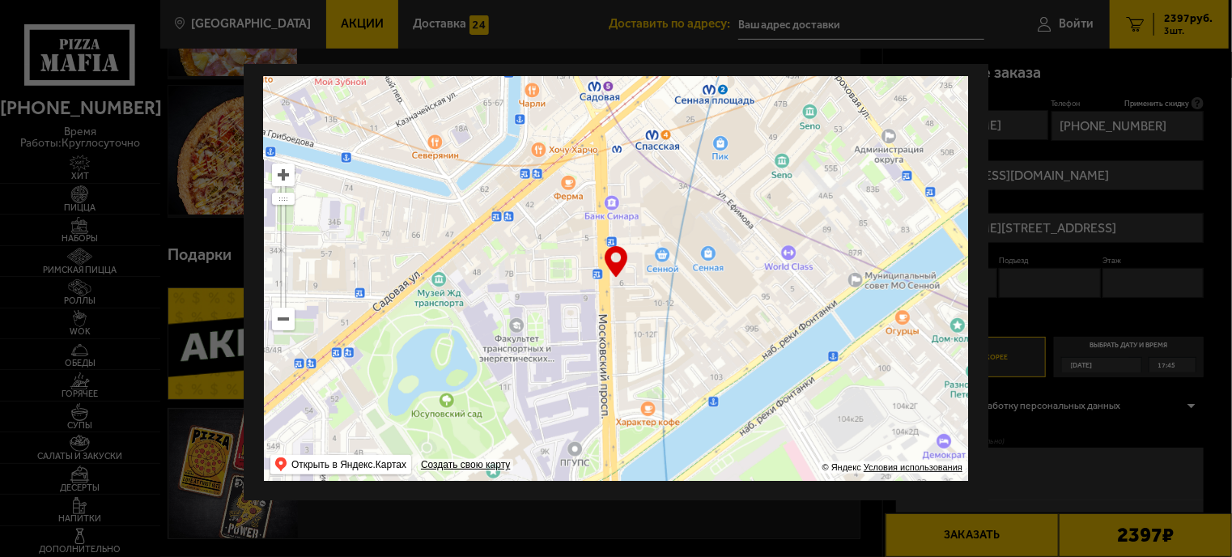
click at [785, 85] on ymaps at bounding box center [616, 278] width 704 height 405
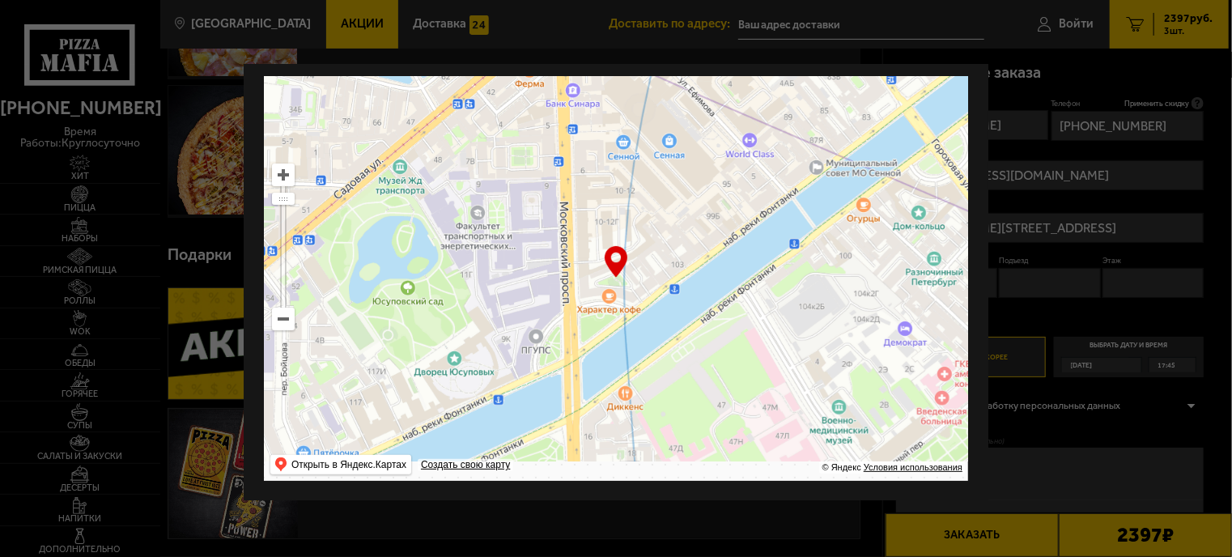
drag, startPoint x: 788, startPoint y: 282, endPoint x: 763, endPoint y: 180, distance: 105.0
click at [763, 180] on ymaps at bounding box center [616, 278] width 704 height 405
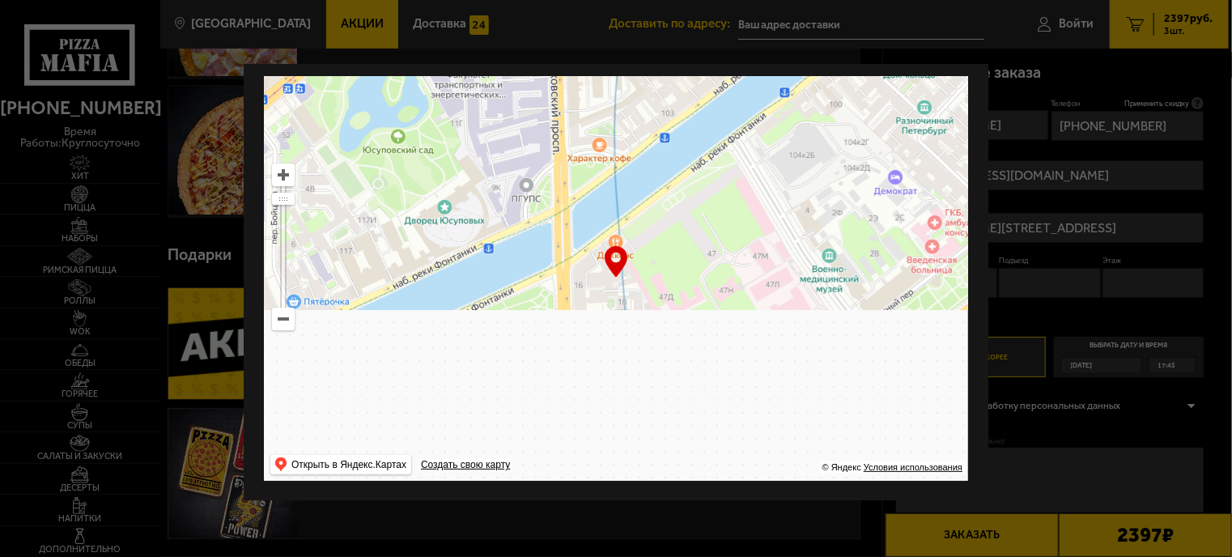
type input "[STREET_ADDRESS]"
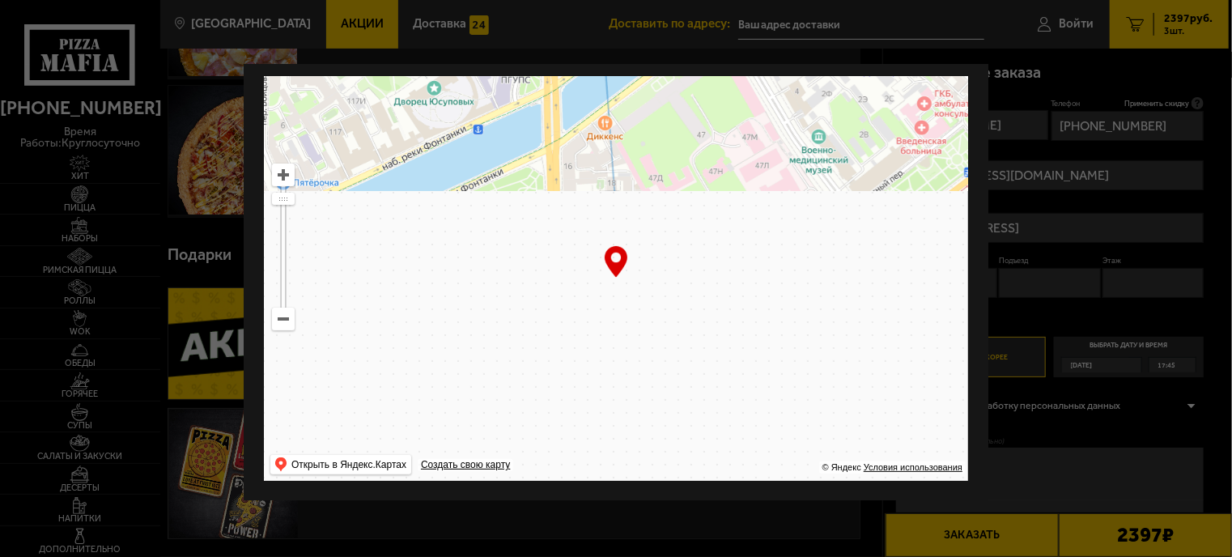
type input "[STREET_ADDRESS]"
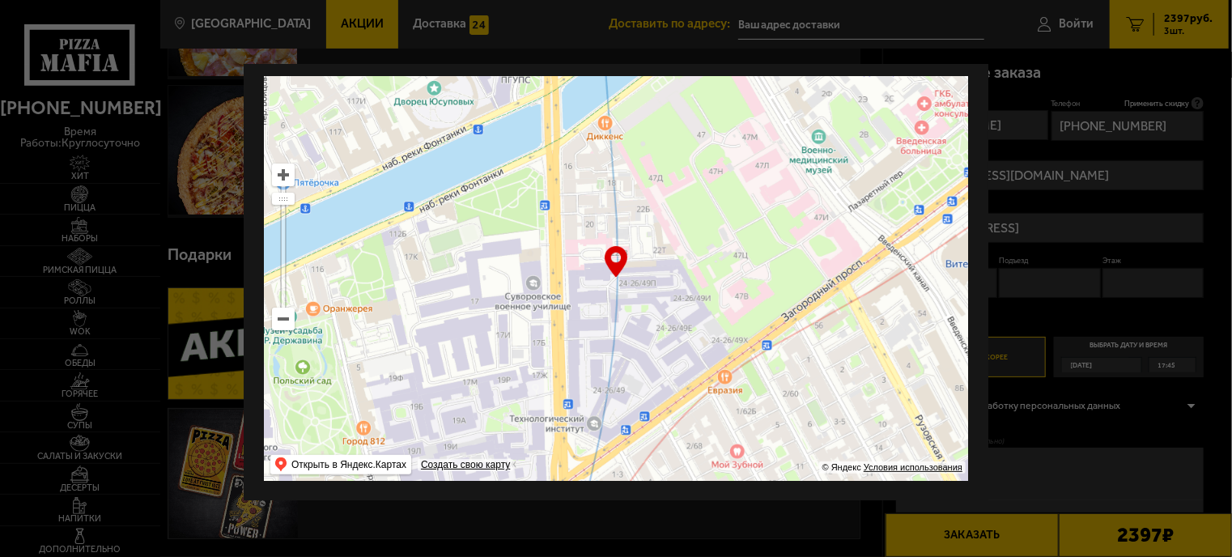
type input "[STREET_ADDRESS]"
drag, startPoint x: 715, startPoint y: 337, endPoint x: 701, endPoint y: 176, distance: 160.8
click at [699, 176] on ymaps at bounding box center [616, 278] width 704 height 405
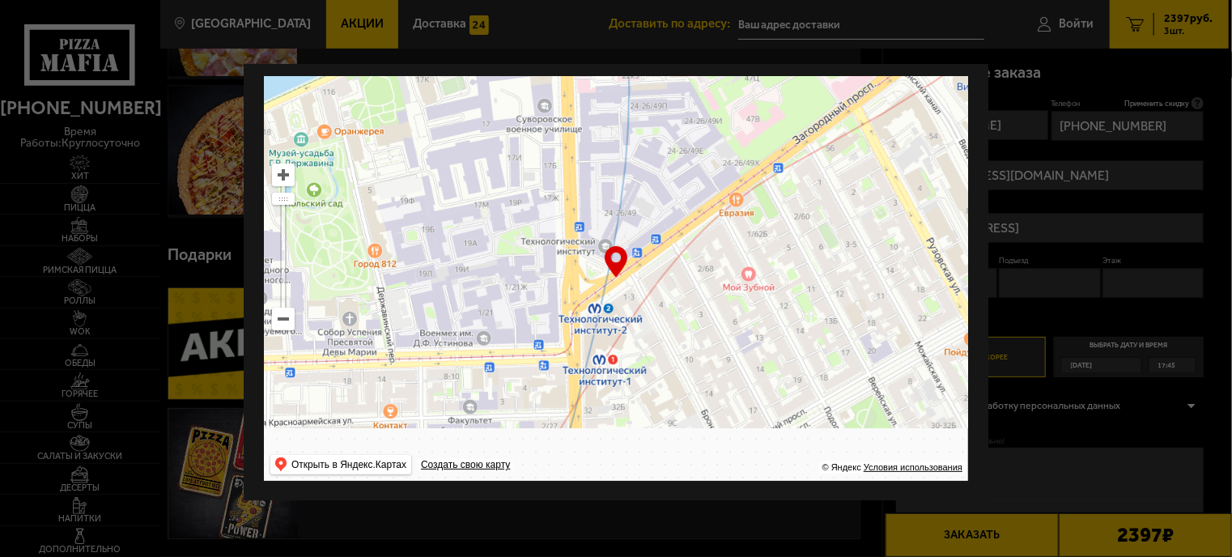
type input "[STREET_ADDRESS]"
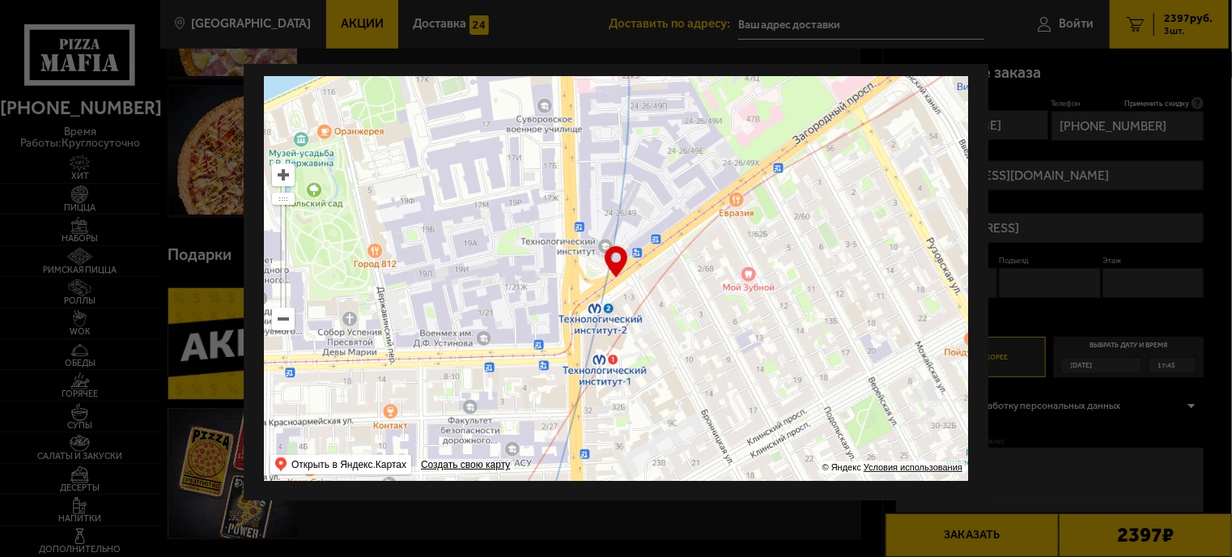
type input "[STREET_ADDRESS]"
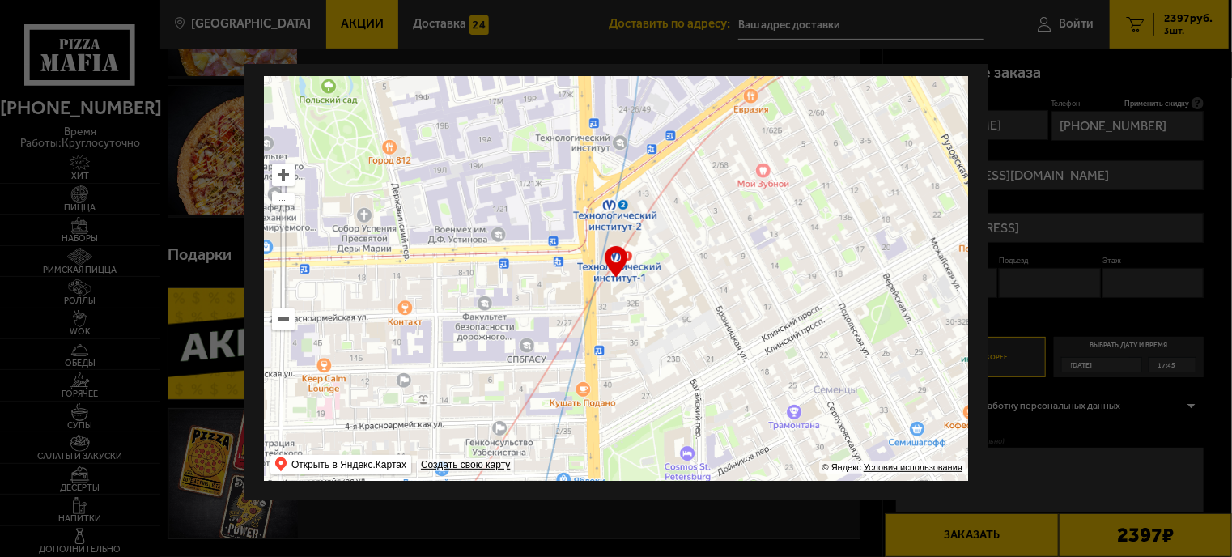
drag, startPoint x: 682, startPoint y: 337, endPoint x: 719, endPoint y: 189, distance: 152.5
click at [719, 176] on ymaps at bounding box center [616, 278] width 704 height 405
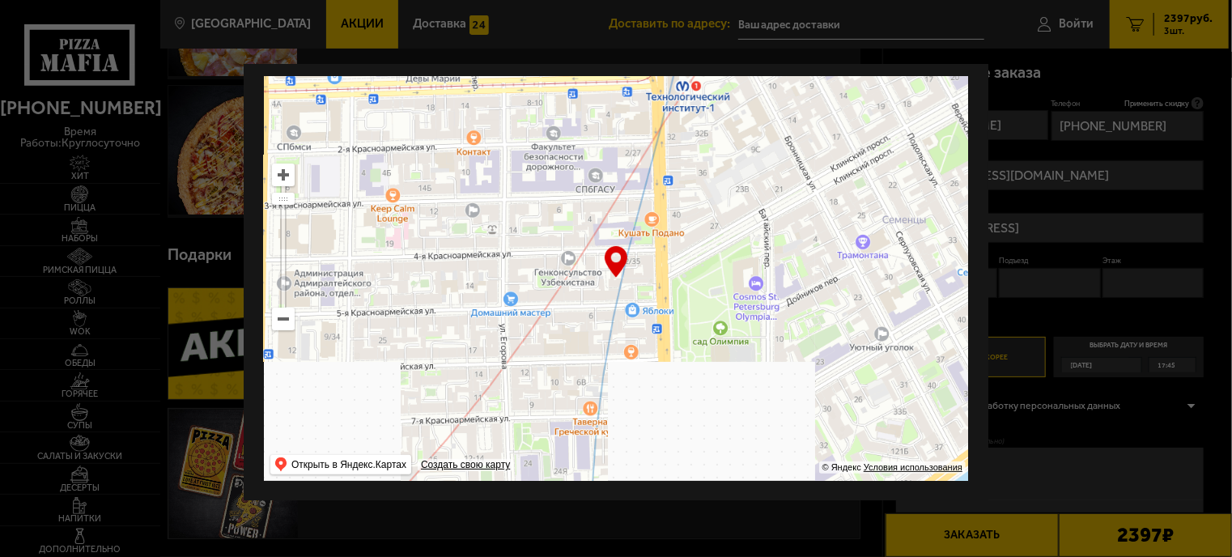
drag, startPoint x: 664, startPoint y: 343, endPoint x: 752, endPoint y: 209, distance: 160.7
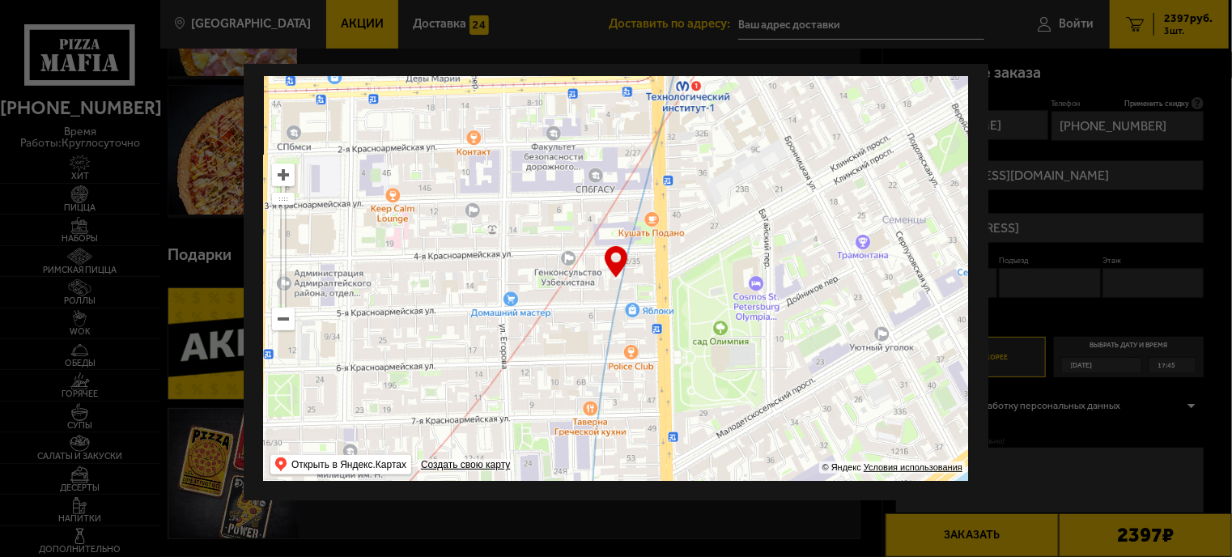
click at [751, 210] on ymaps at bounding box center [616, 278] width 704 height 405
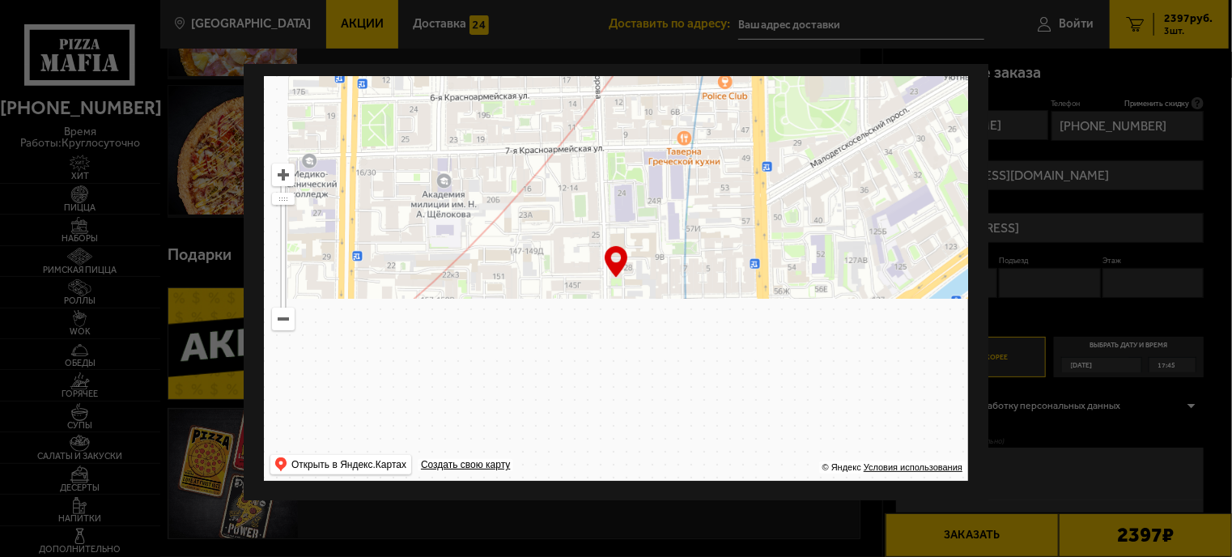
drag, startPoint x: 675, startPoint y: 355, endPoint x: 570, endPoint y: 185, distance: 199.9
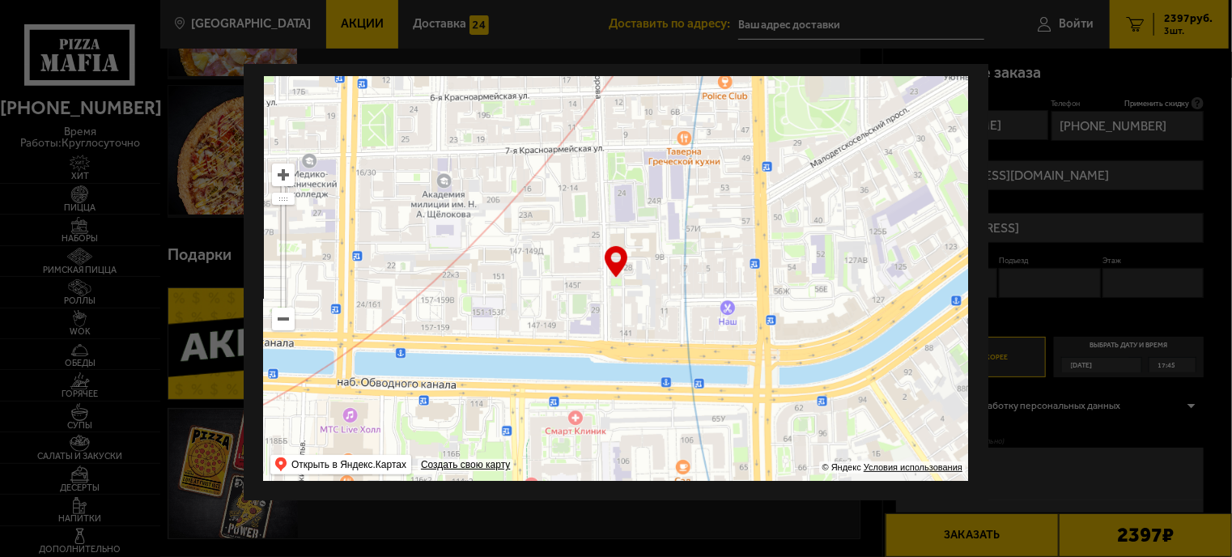
click at [570, 185] on ymaps at bounding box center [616, 278] width 704 height 405
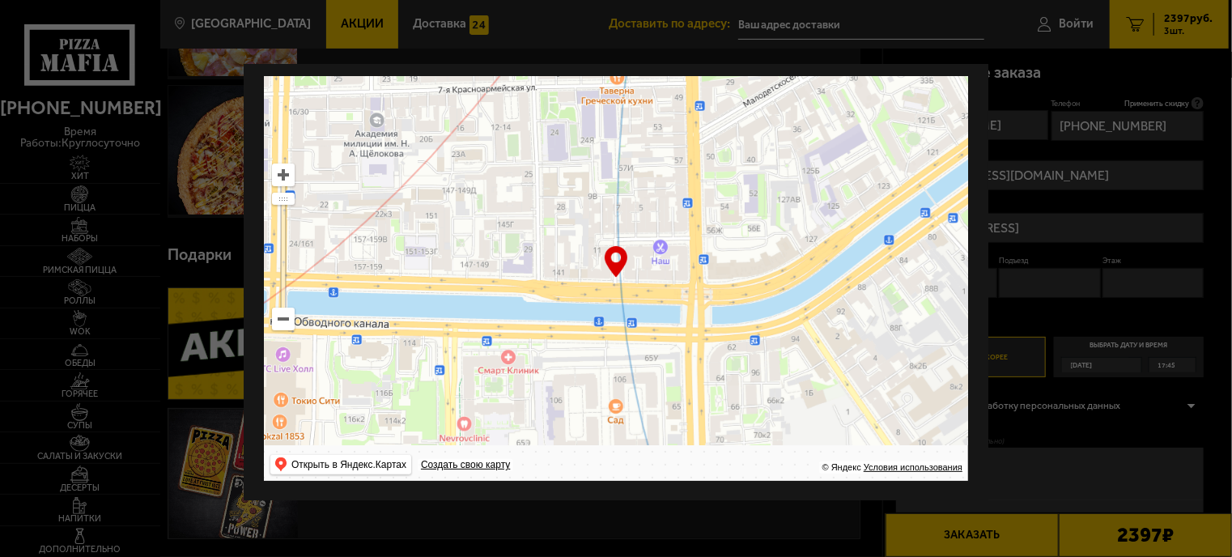
type input "7-я [STREET_ADDRESS]"
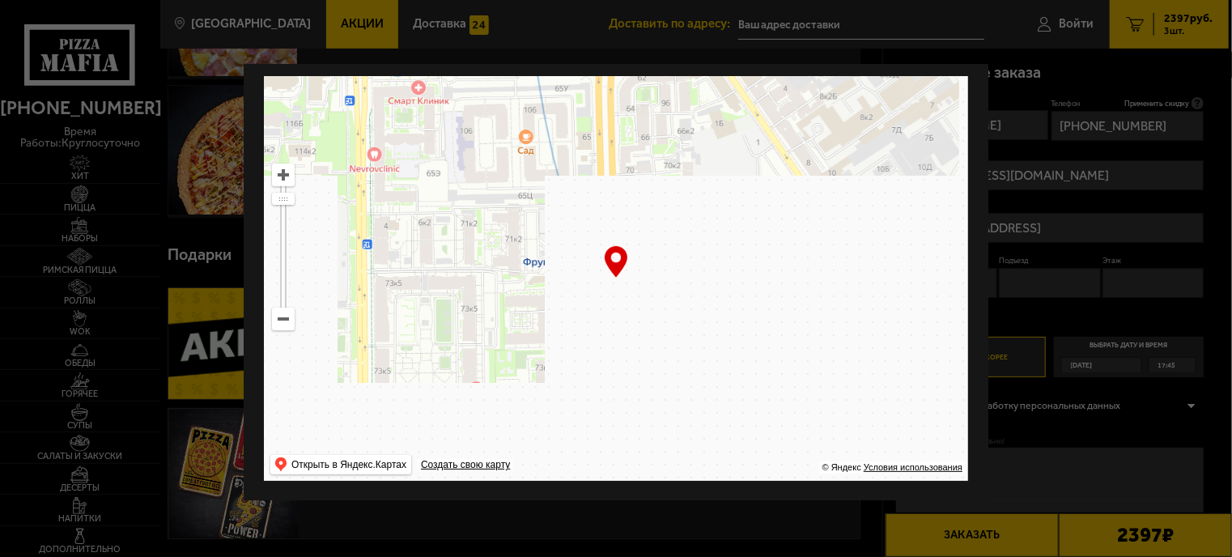
drag, startPoint x: 635, startPoint y: 281, endPoint x: 622, endPoint y: 116, distance: 165.6
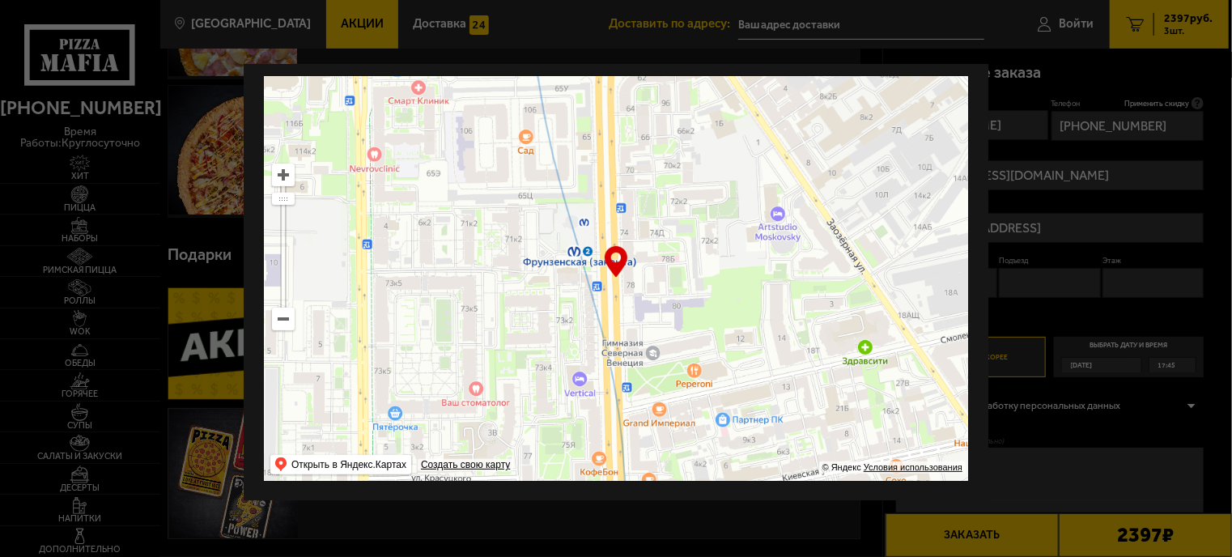
click at [617, 122] on ymaps at bounding box center [616, 278] width 704 height 405
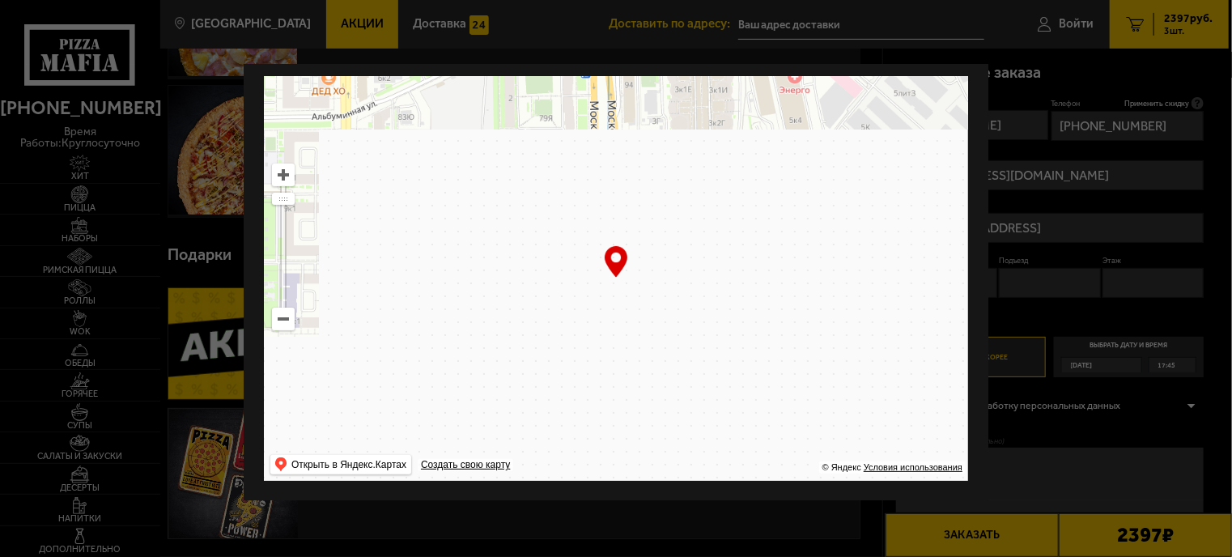
drag, startPoint x: 696, startPoint y: 320, endPoint x: 707, endPoint y: 206, distance: 114.7
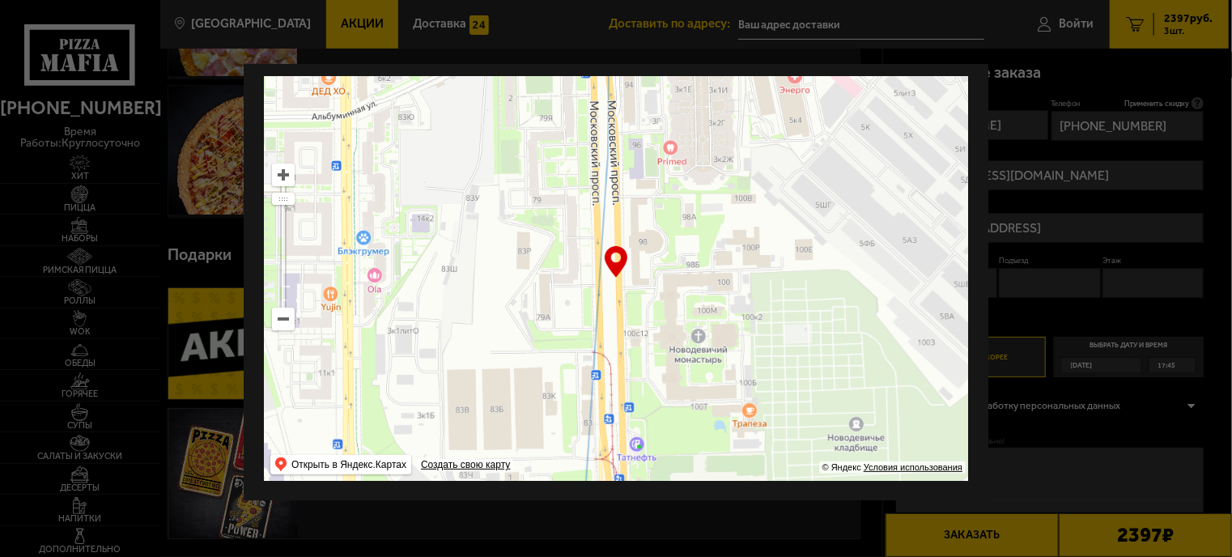
click at [707, 124] on ymaps at bounding box center [616, 278] width 704 height 405
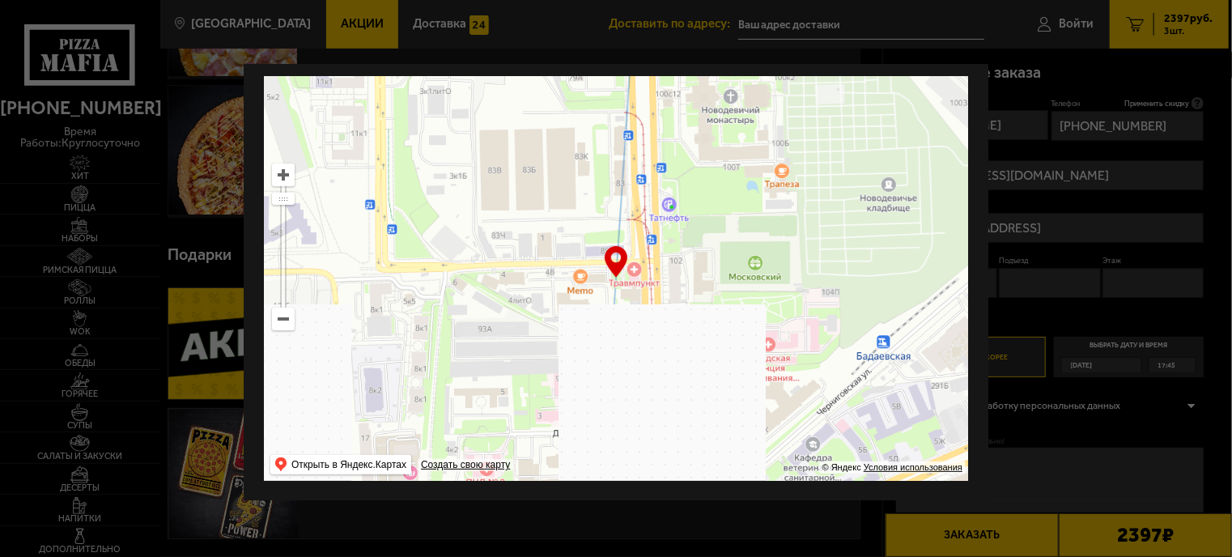
drag, startPoint x: 673, startPoint y: 300, endPoint x: 675, endPoint y: 260, distance: 40.5
click at [675, 260] on ymaps at bounding box center [616, 278] width 704 height 405
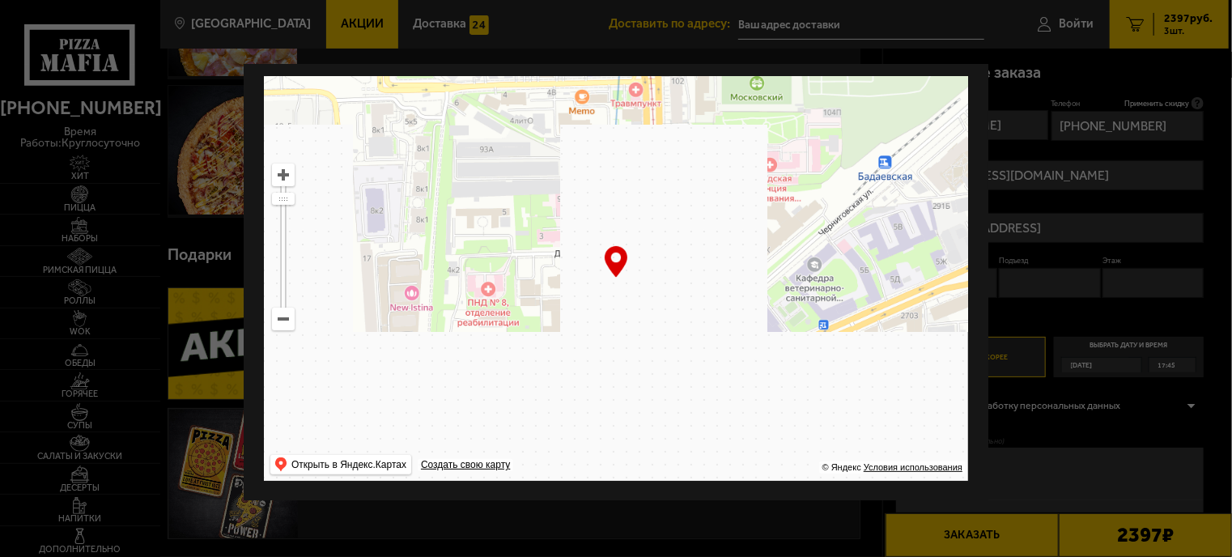
drag, startPoint x: 644, startPoint y: 397, endPoint x: 657, endPoint y: 245, distance: 152.7
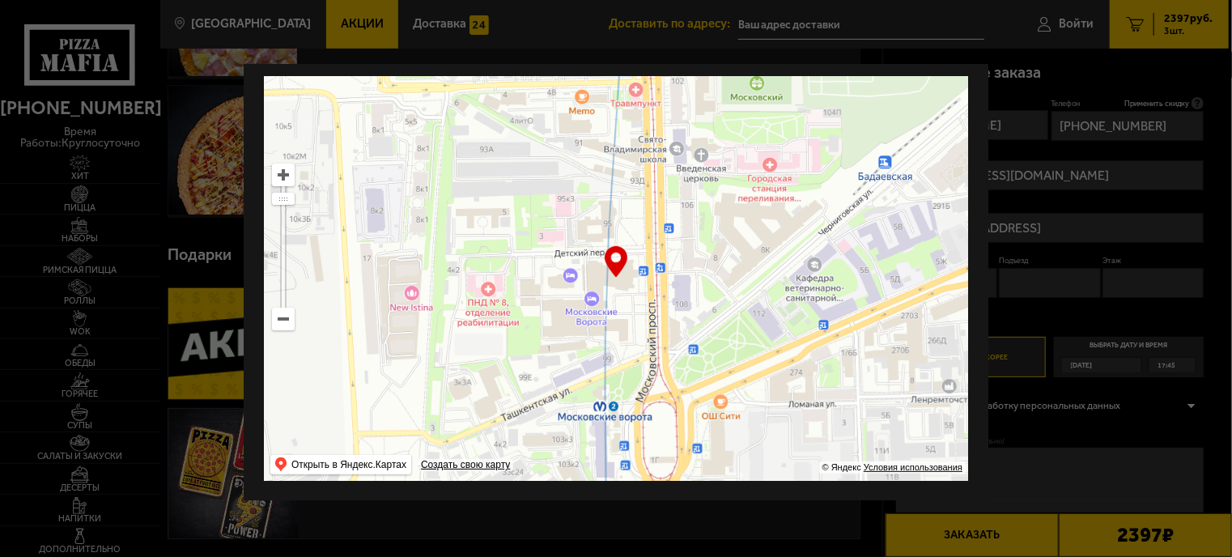
click at [647, 212] on ymaps at bounding box center [616, 278] width 704 height 405
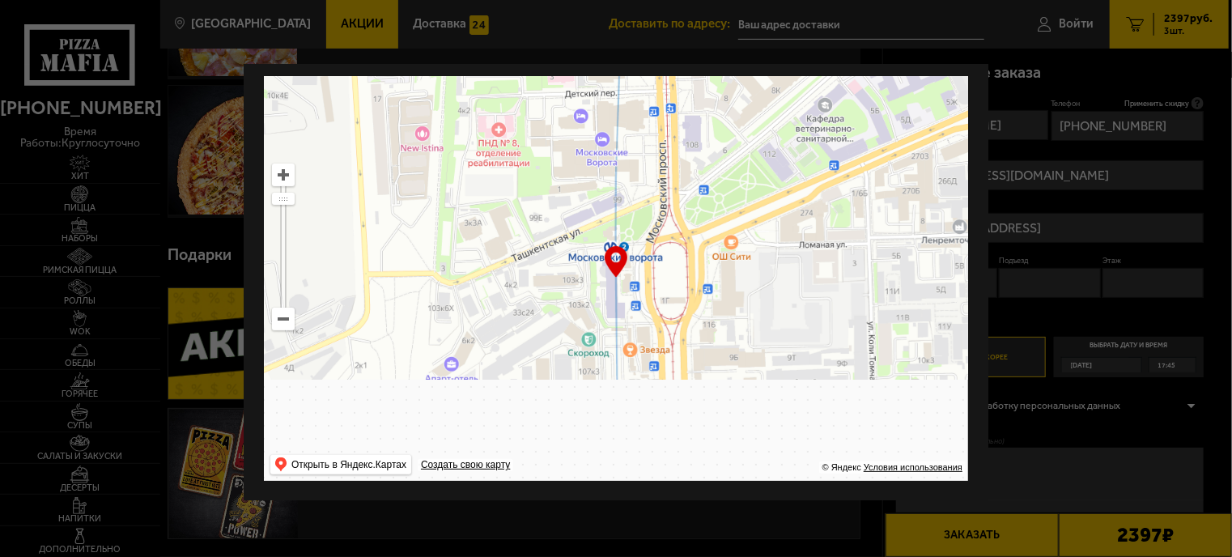
type input "[STREET_ADDRESS]"
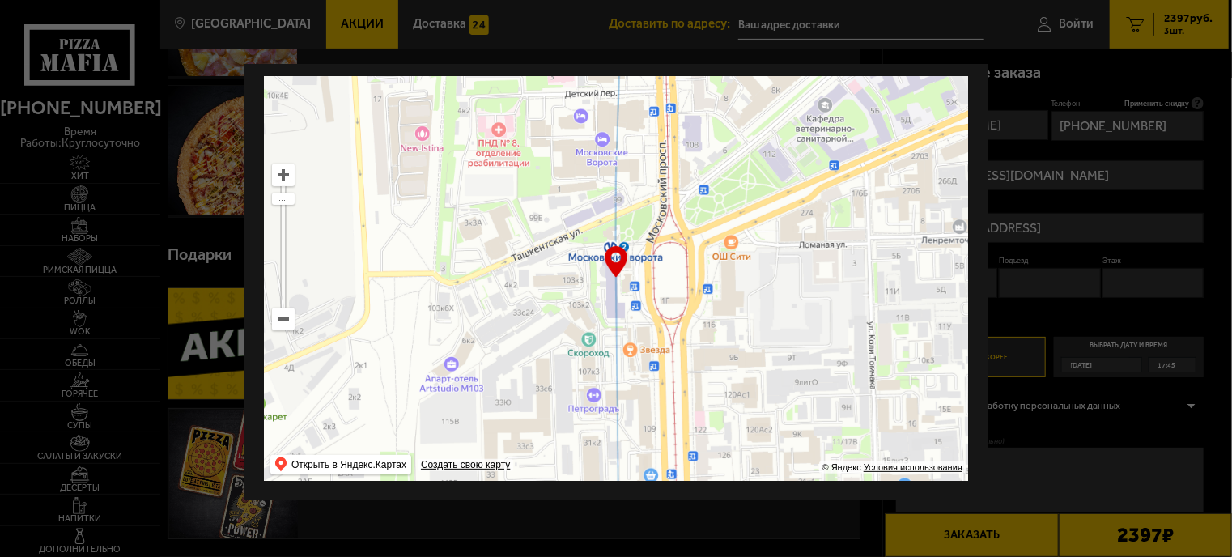
type input "[STREET_ADDRESS]"
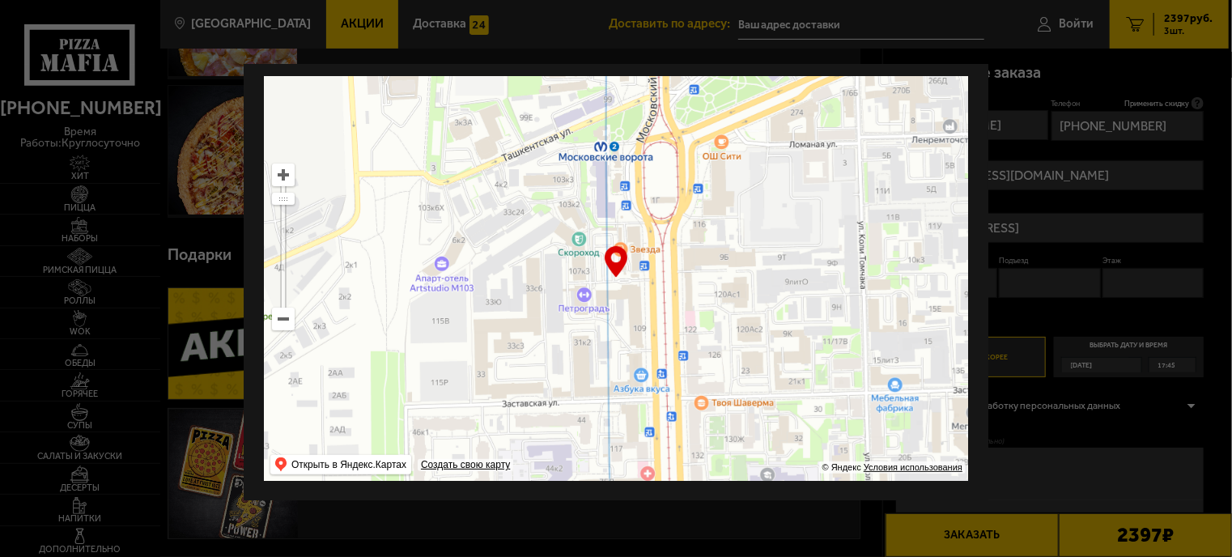
drag, startPoint x: 651, startPoint y: 397, endPoint x: 637, endPoint y: 223, distance: 175.4
click at [637, 223] on ymaps at bounding box center [616, 278] width 704 height 405
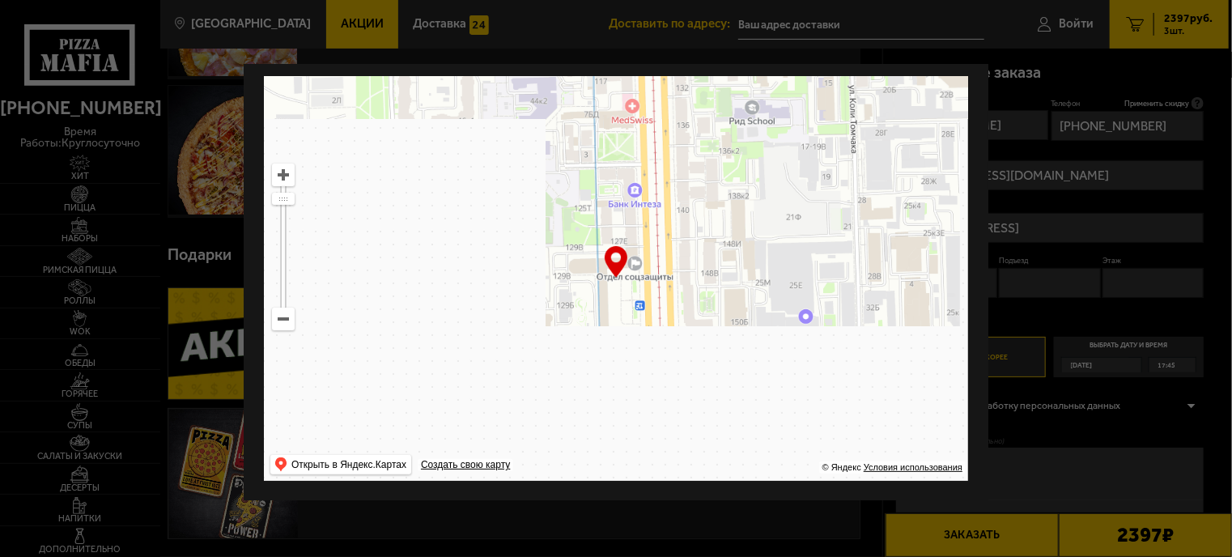
drag, startPoint x: 662, startPoint y: 310, endPoint x: 664, endPoint y: 131, distance: 178.9
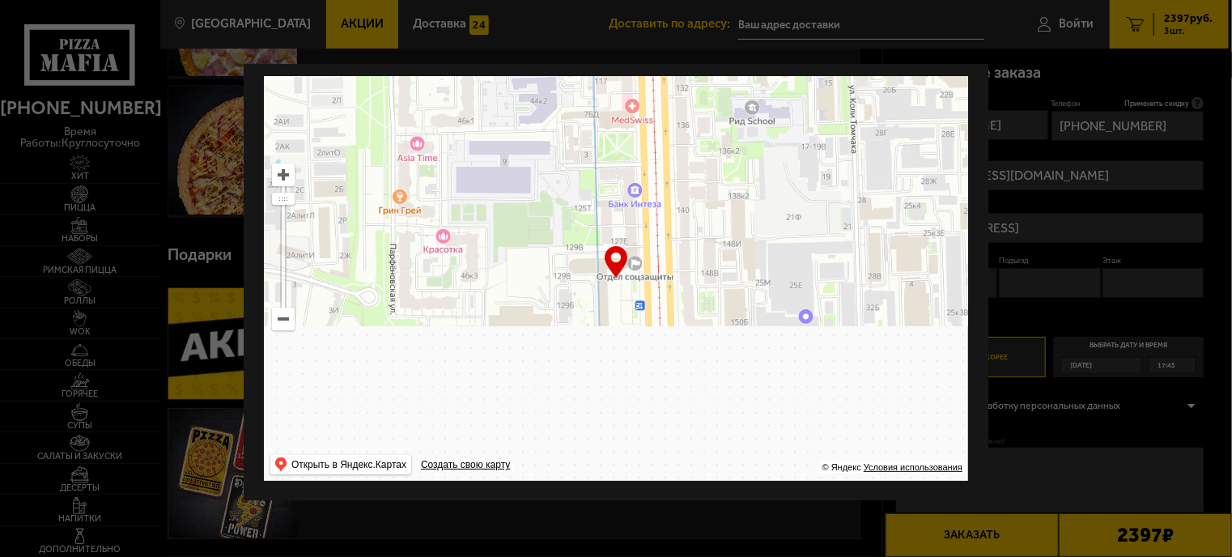
click at [664, 131] on ymaps at bounding box center [616, 278] width 704 height 405
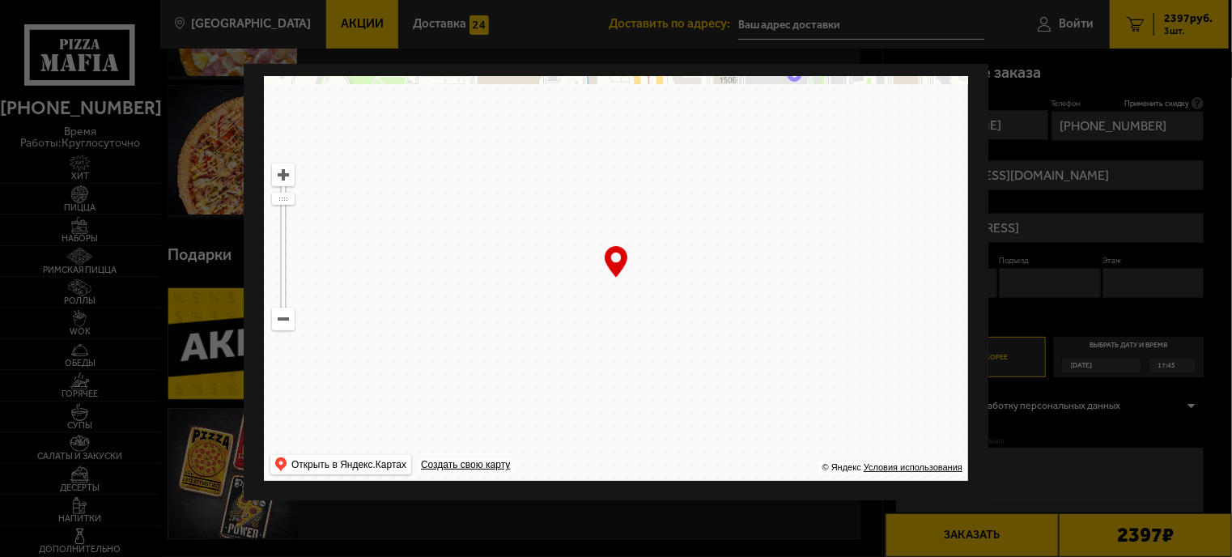
drag, startPoint x: 673, startPoint y: 257, endPoint x: 707, endPoint y: 123, distance: 138.6
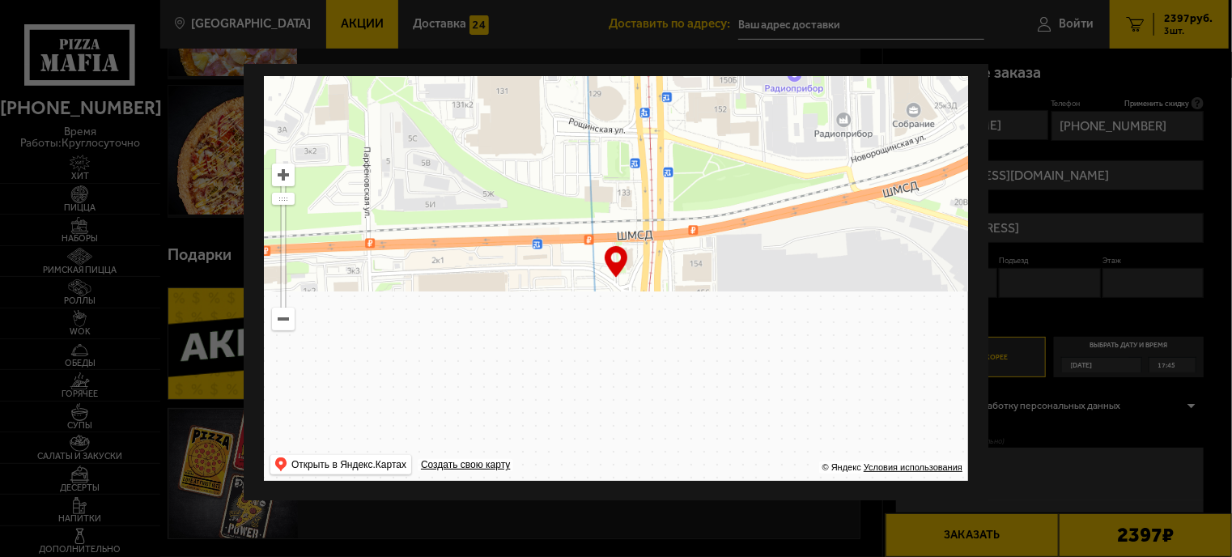
click at [701, 122] on ymaps at bounding box center [616, 278] width 704 height 405
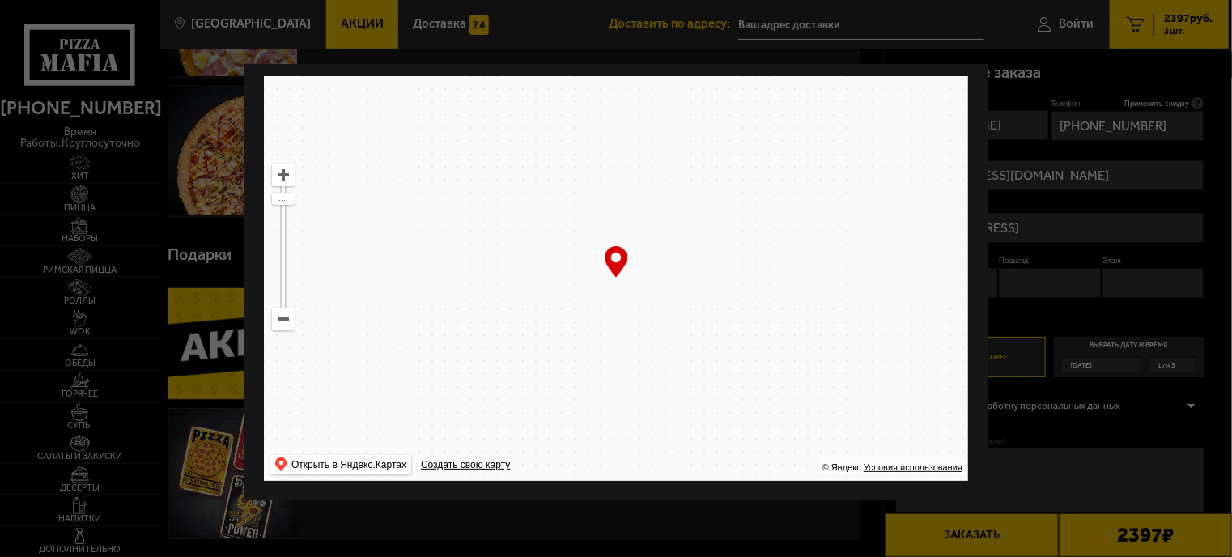
drag, startPoint x: 679, startPoint y: 371, endPoint x: 638, endPoint y: 159, distance: 216.8
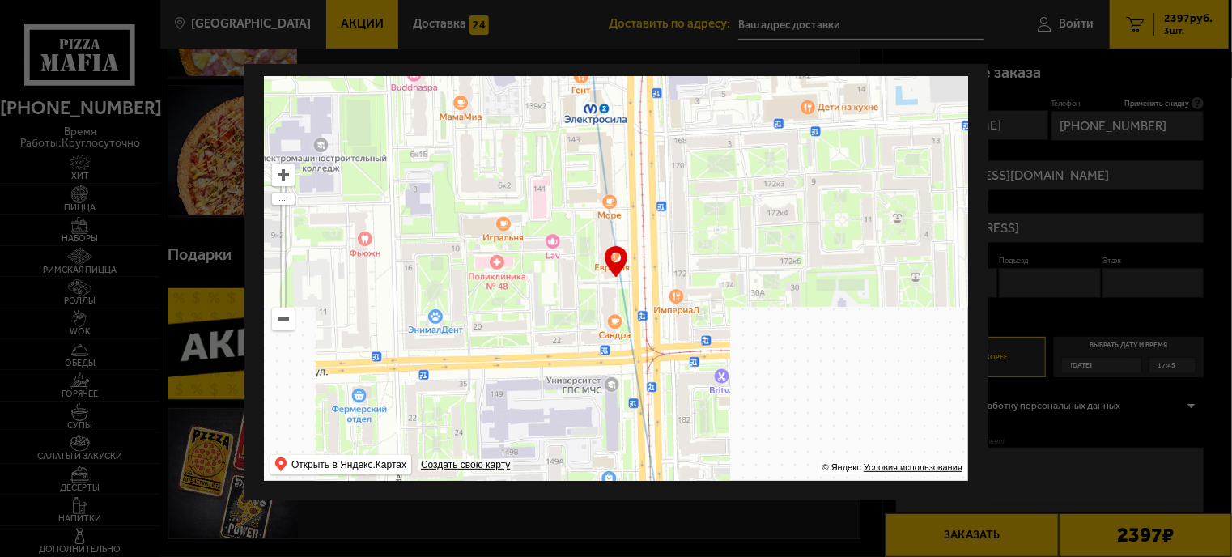
click at [627, 121] on ymaps at bounding box center [616, 278] width 704 height 405
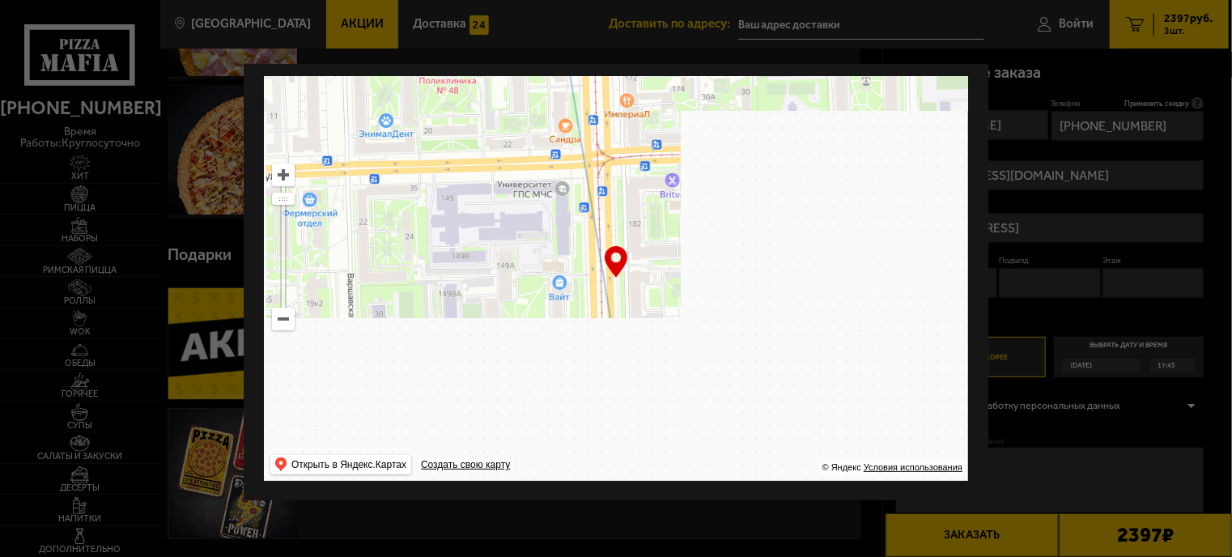
type input "[STREET_ADDRESS]"
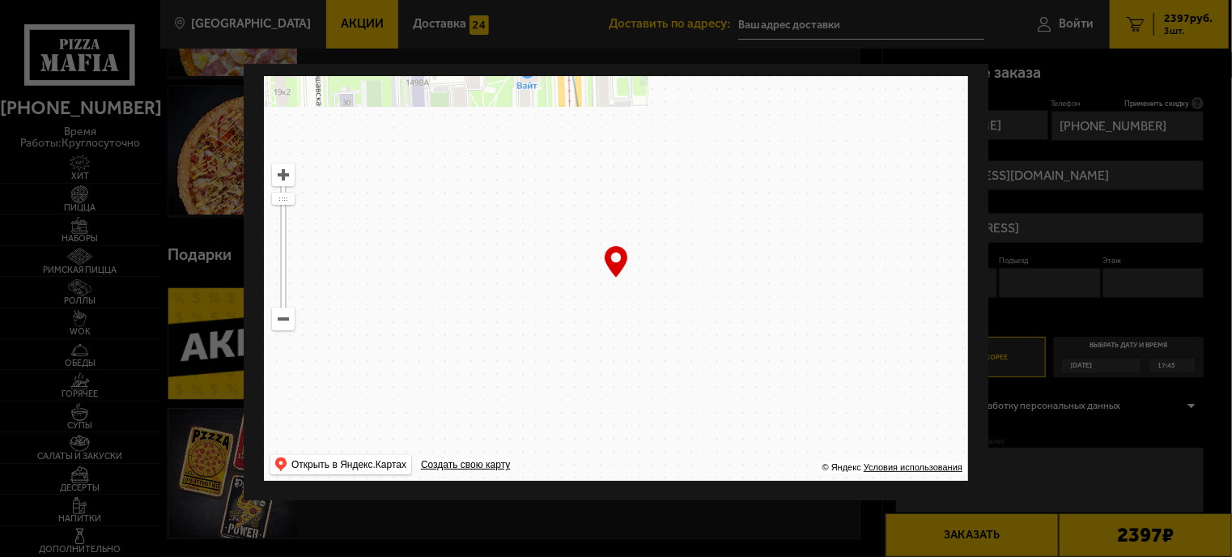
drag, startPoint x: 672, startPoint y: 352, endPoint x: 625, endPoint y: 102, distance: 254.4
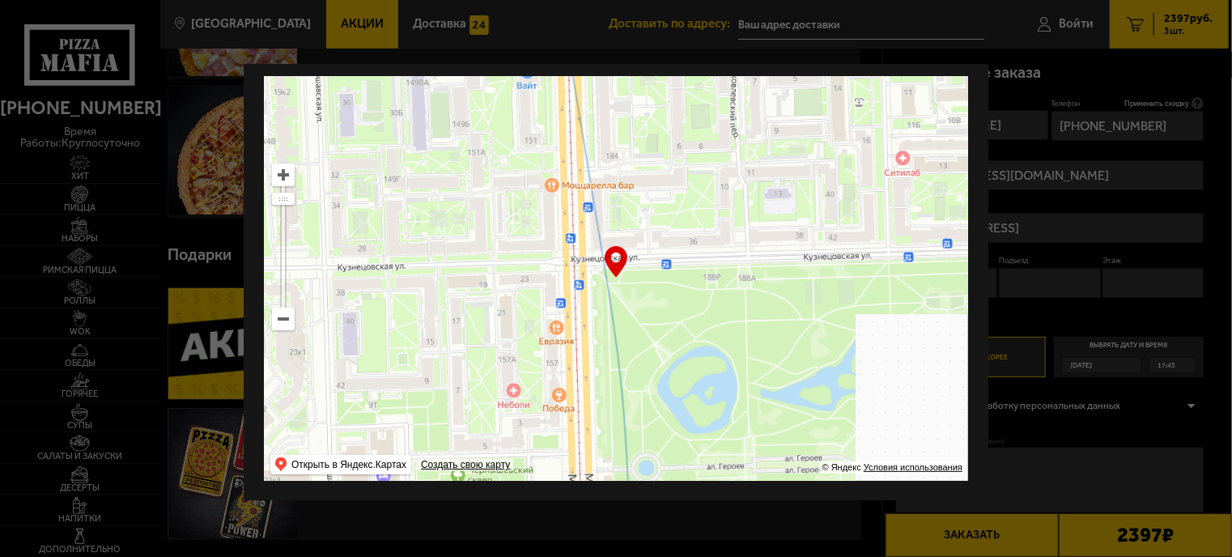
click at [625, 102] on ymaps at bounding box center [616, 278] width 704 height 405
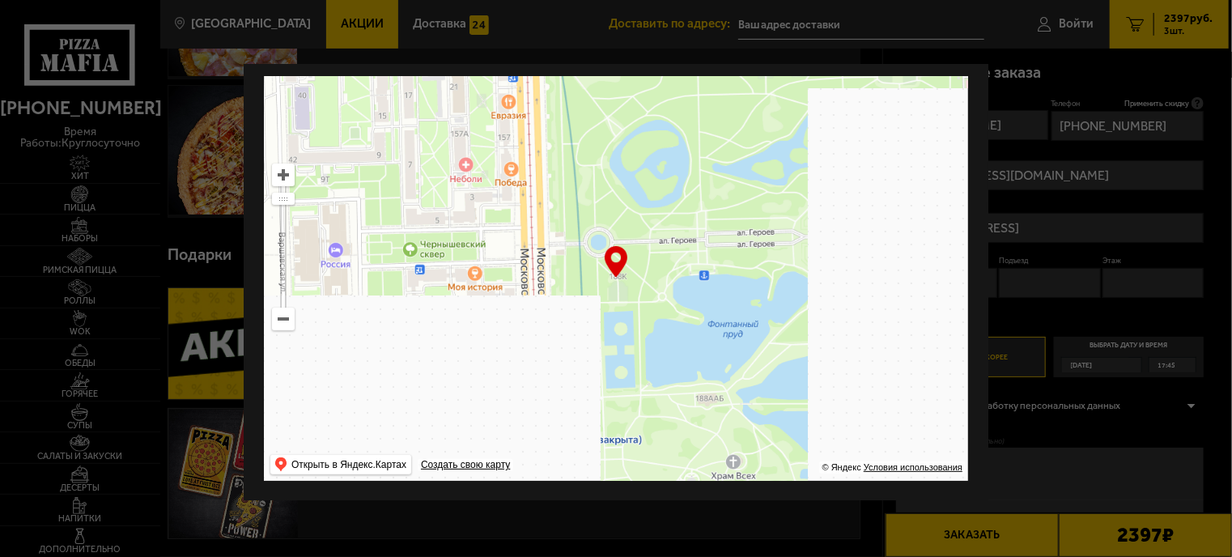
drag, startPoint x: 639, startPoint y: 376, endPoint x: 659, endPoint y: 198, distance: 178.4
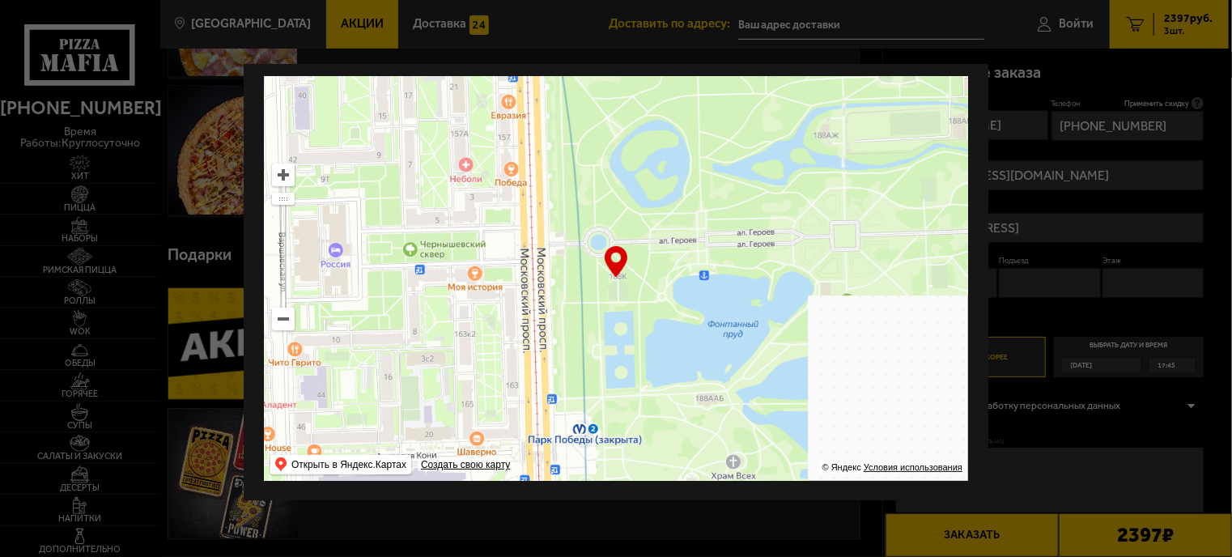
click at [660, 163] on ymaps at bounding box center [616, 278] width 704 height 405
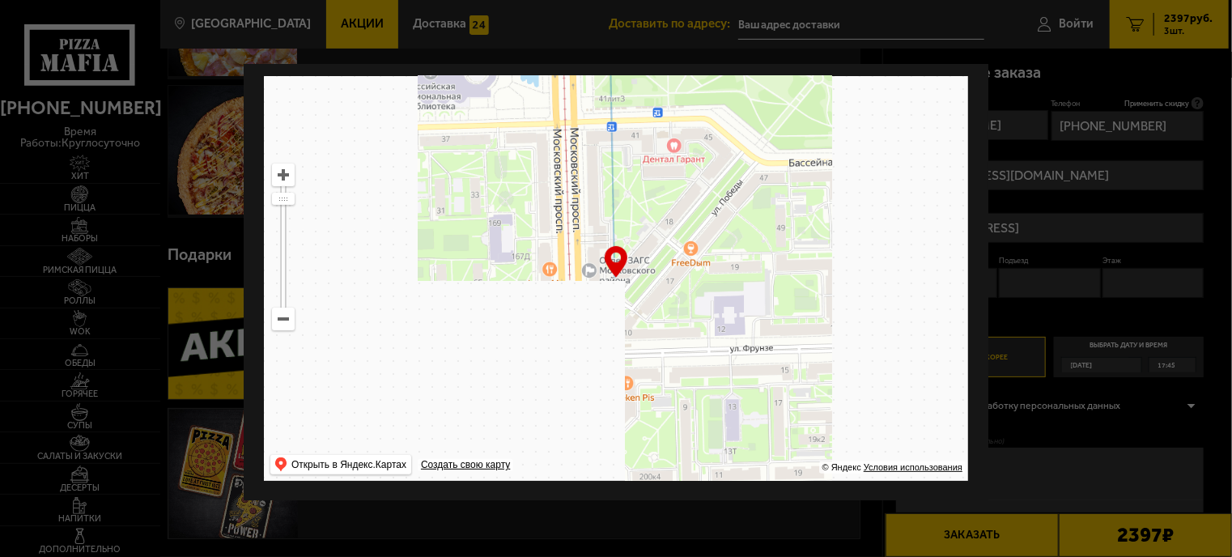
drag, startPoint x: 664, startPoint y: 320, endPoint x: 640, endPoint y: 219, distance: 103.9
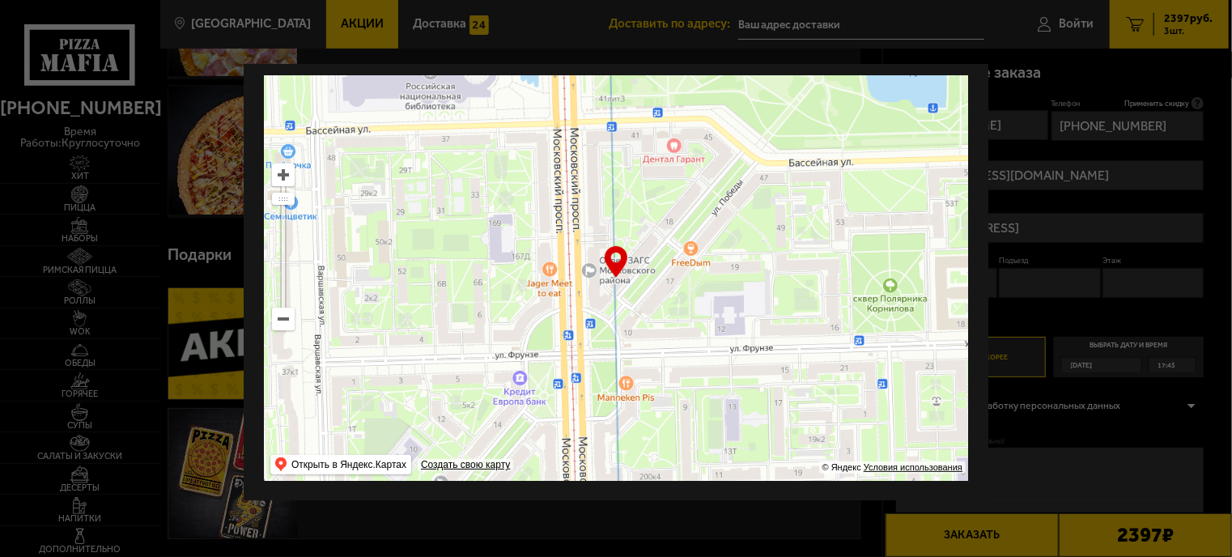
click at [640, 219] on ymaps at bounding box center [616, 278] width 704 height 405
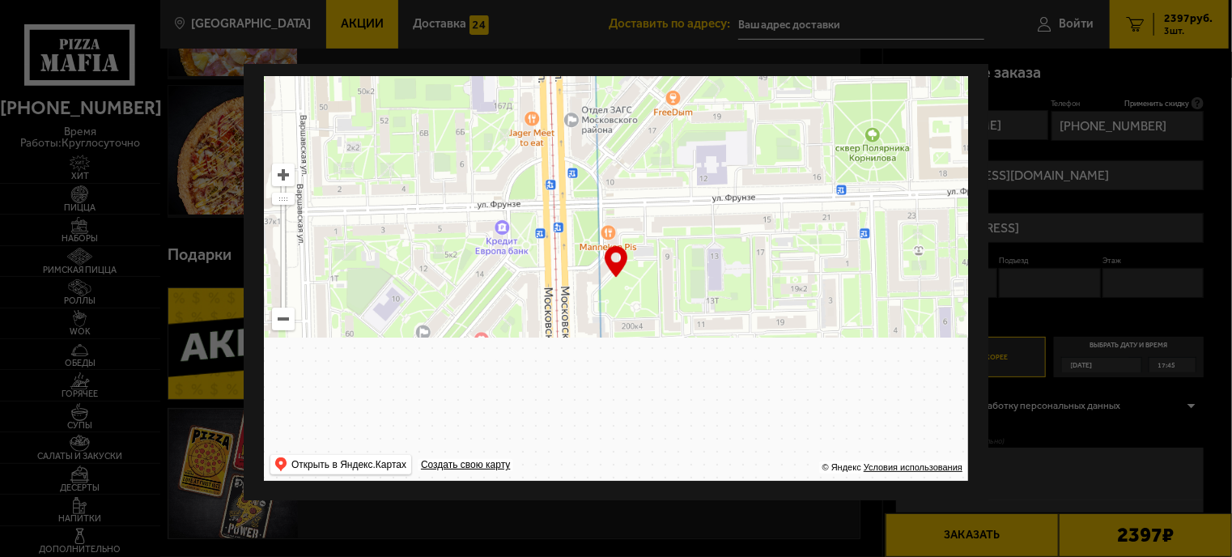
drag, startPoint x: 647, startPoint y: 412, endPoint x: 657, endPoint y: 252, distance: 160.5
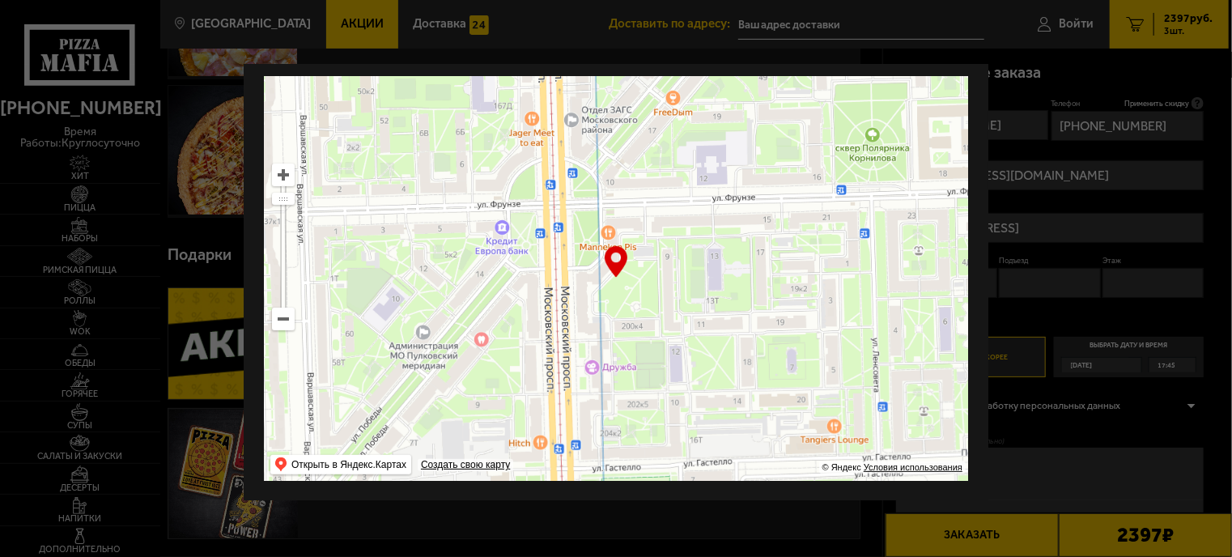
click at [657, 253] on ymaps at bounding box center [616, 278] width 704 height 405
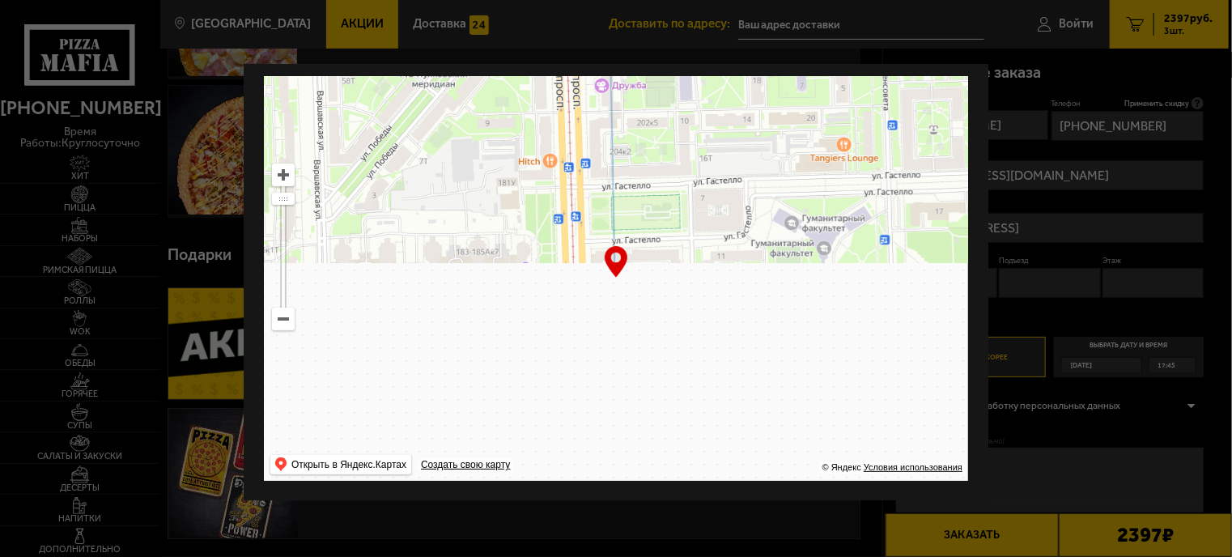
click at [666, 304] on ymaps at bounding box center [616, 278] width 704 height 405
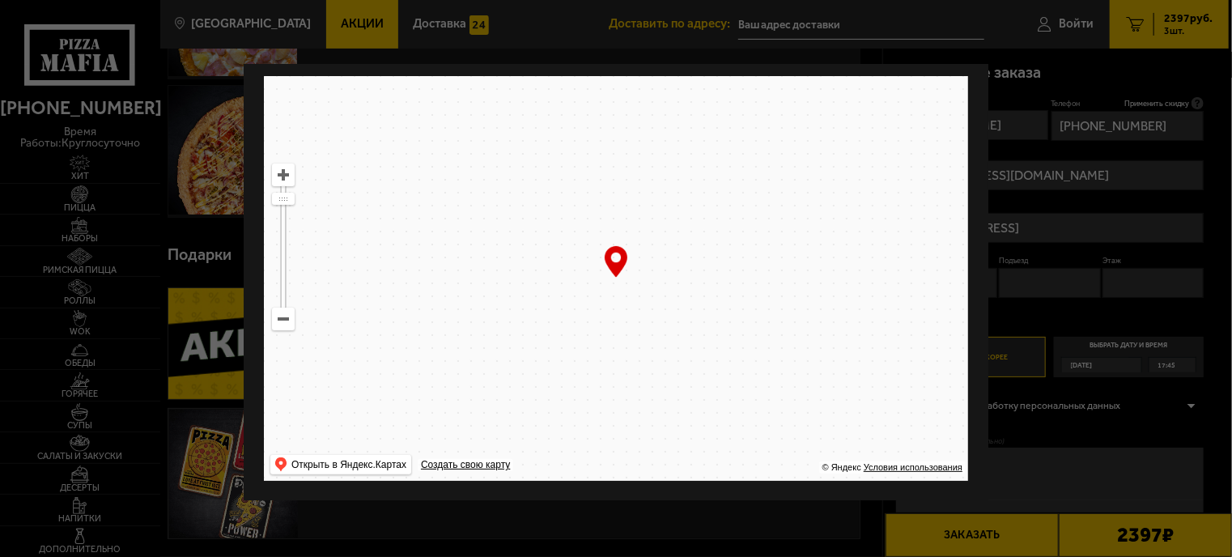
type input "[STREET_ADDRESS]"
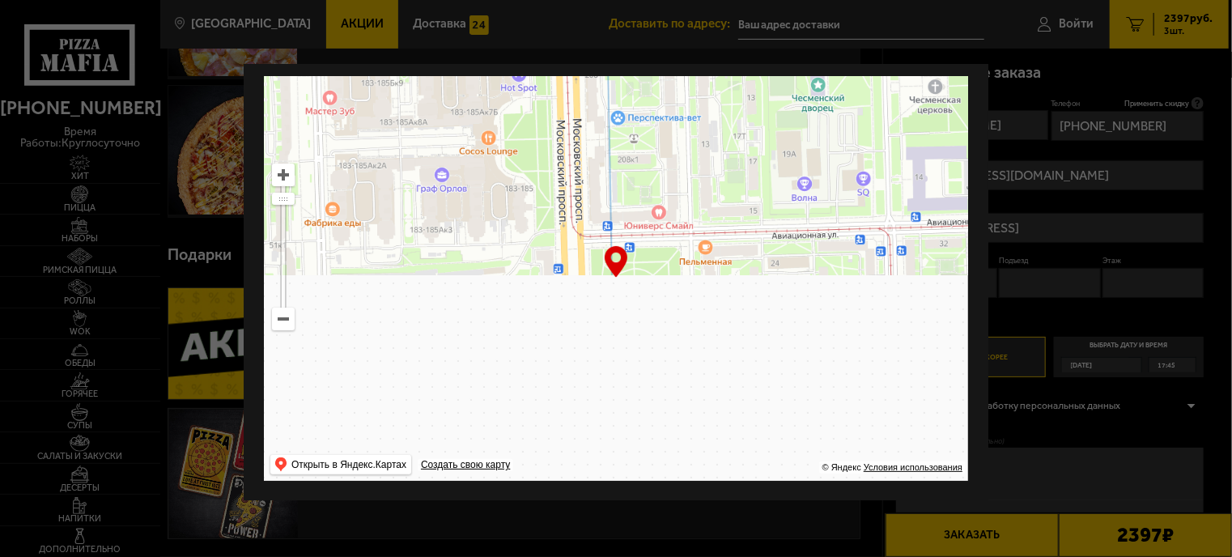
type input "[STREET_ADDRESS]"
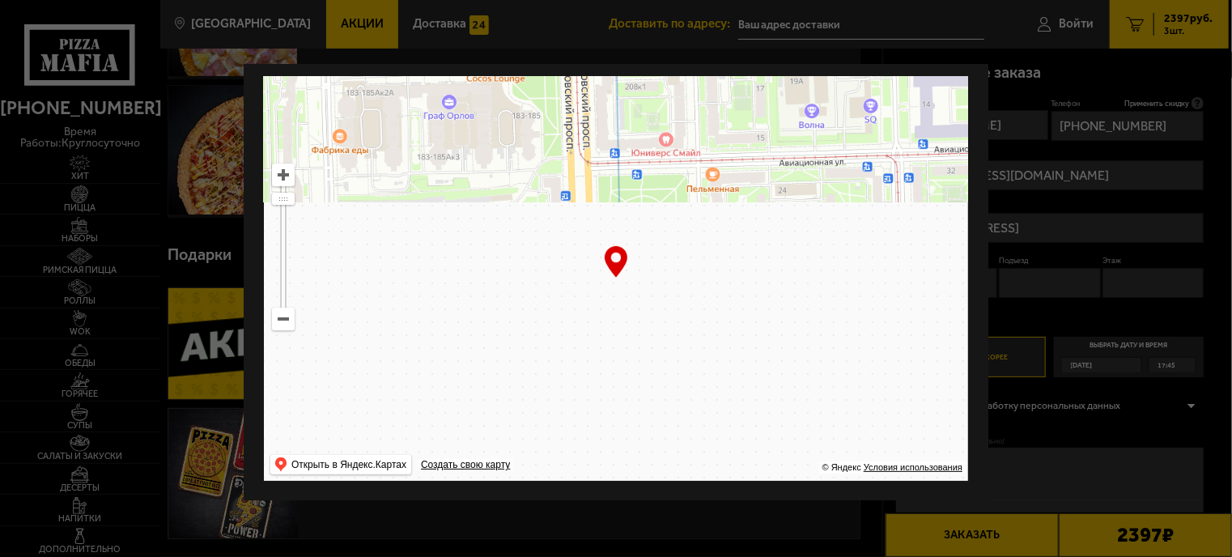
drag, startPoint x: 666, startPoint y: 304, endPoint x: 673, endPoint y: 231, distance: 73.2
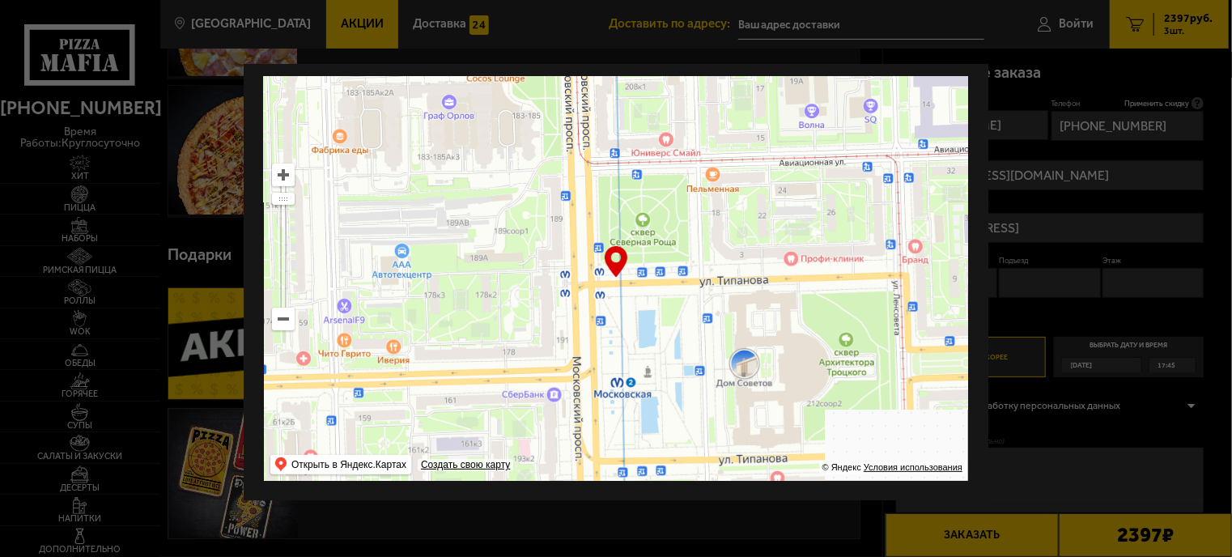
click at [673, 231] on ymaps at bounding box center [616, 278] width 704 height 405
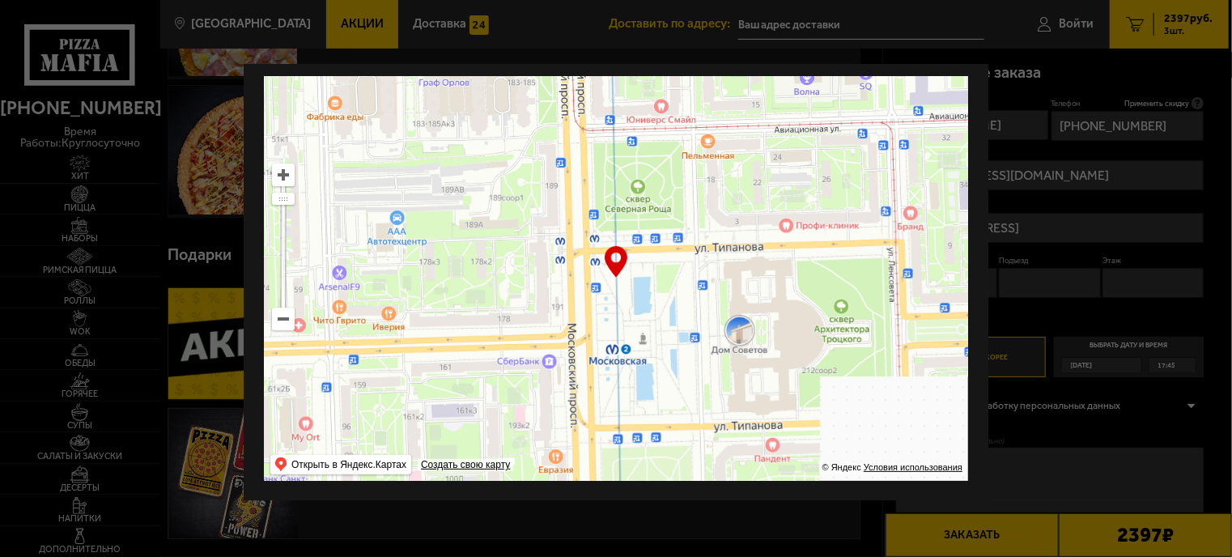
drag, startPoint x: 731, startPoint y: 323, endPoint x: 727, endPoint y: 271, distance: 52.0
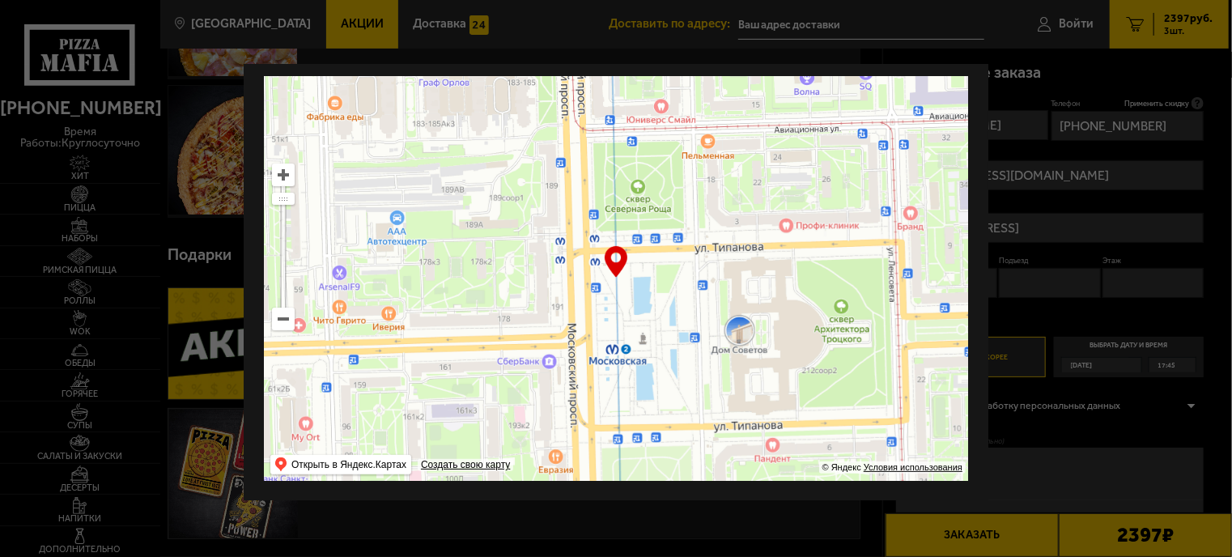
click at [727, 271] on ymaps at bounding box center [616, 278] width 704 height 405
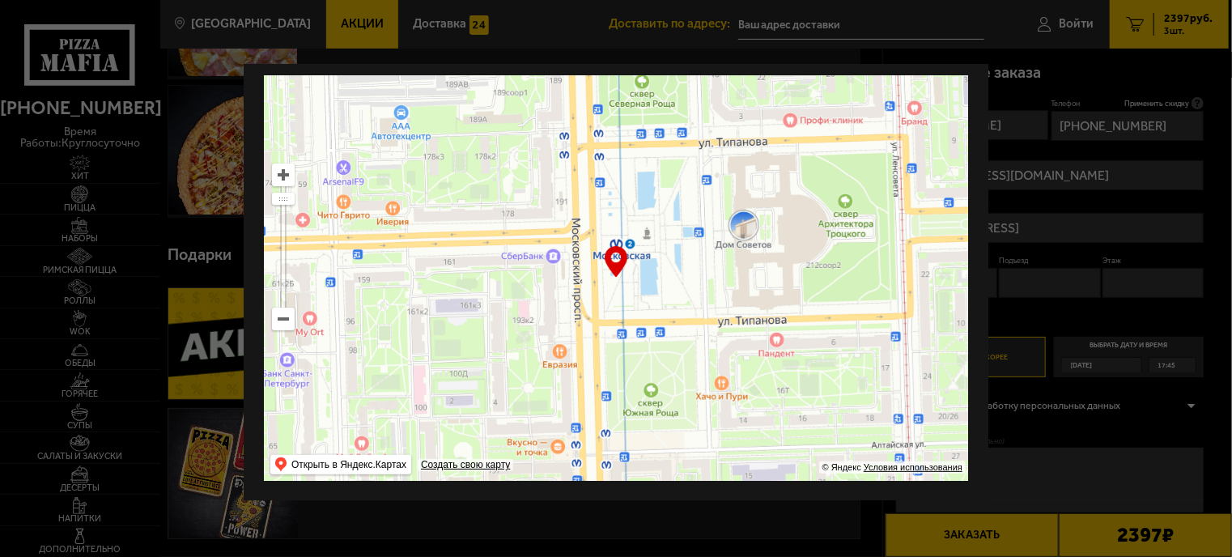
drag, startPoint x: 673, startPoint y: 316, endPoint x: 684, endPoint y: 359, distance: 43.4
click at [684, 359] on ymaps at bounding box center [616, 278] width 704 height 405
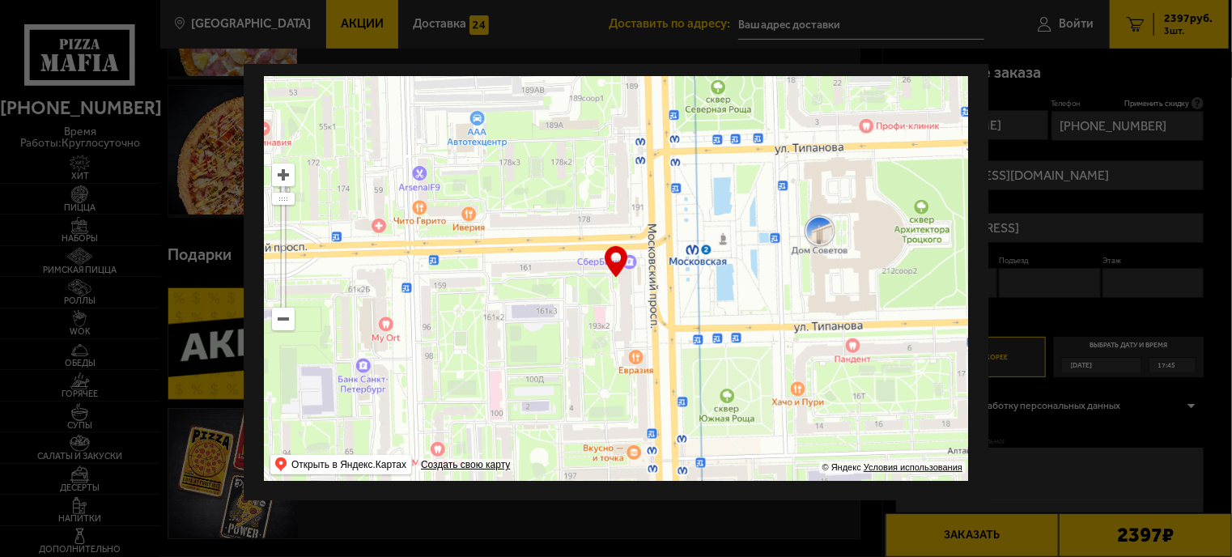
drag, startPoint x: 664, startPoint y: 350, endPoint x: 736, endPoint y: 312, distance: 81.5
click at [736, 312] on ymaps at bounding box center [616, 278] width 704 height 405
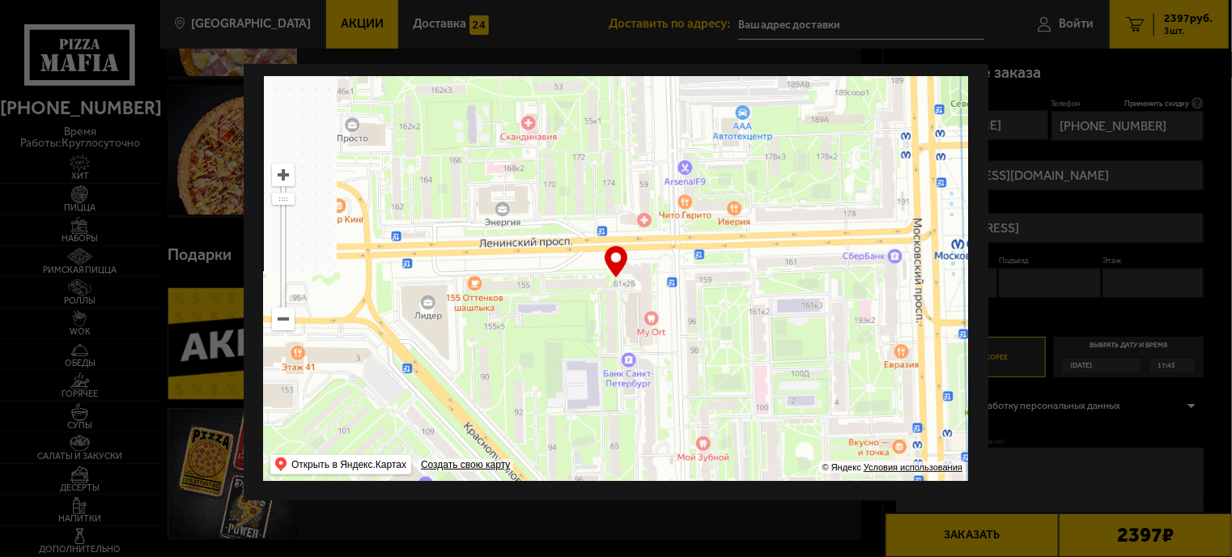
drag, startPoint x: 544, startPoint y: 340, endPoint x: 787, endPoint y: 333, distance: 242.9
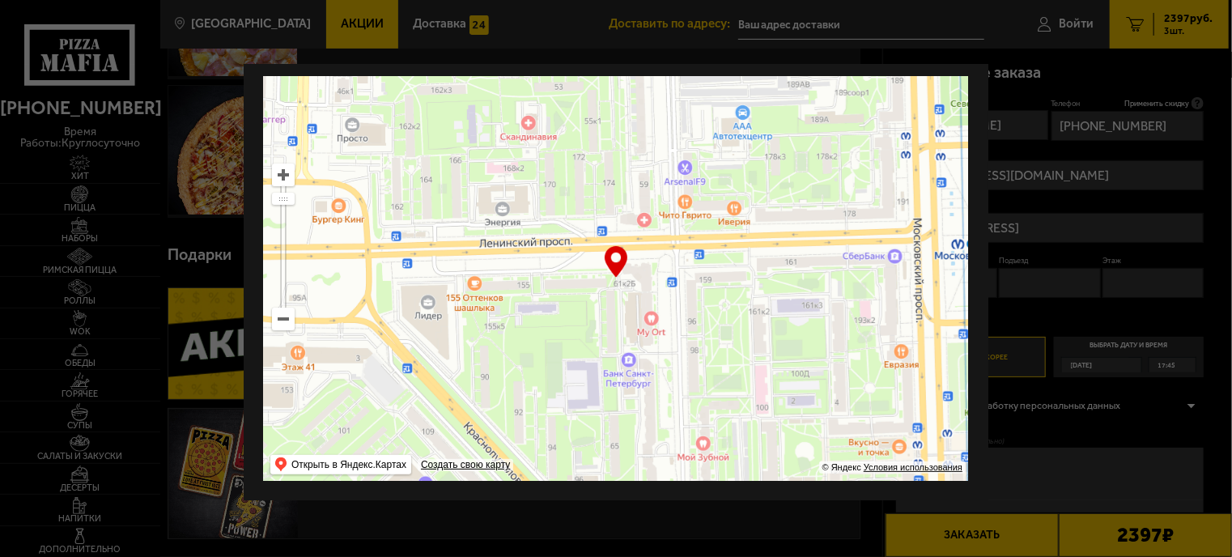
click at [787, 333] on ymaps at bounding box center [616, 278] width 704 height 405
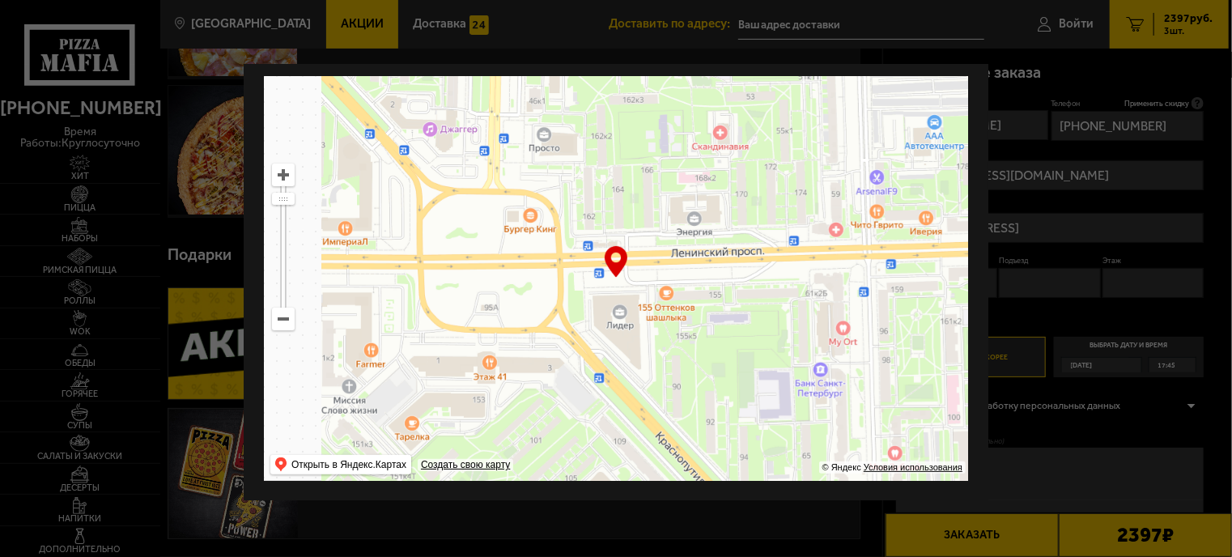
type input "[STREET_ADDRESS]"
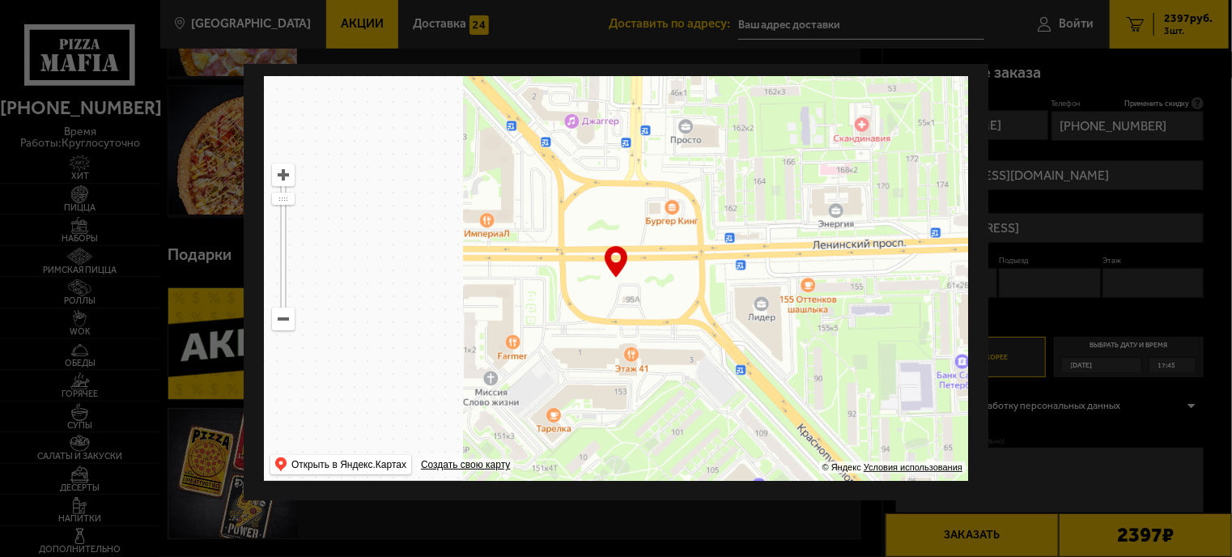
drag, startPoint x: 561, startPoint y: 345, endPoint x: 862, endPoint y: 345, distance: 301.1
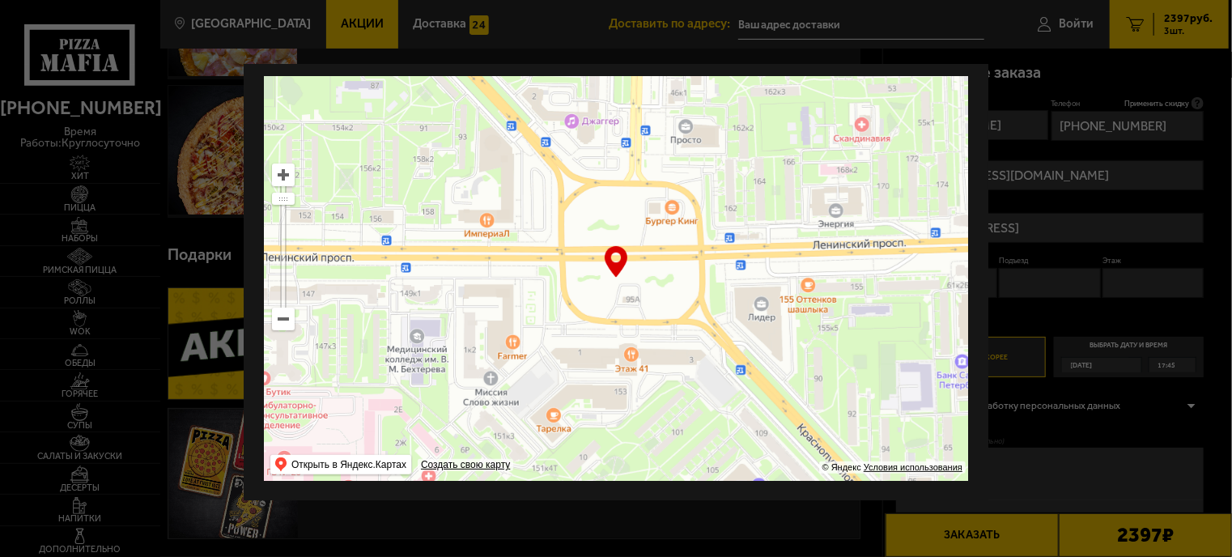
click at [858, 345] on ymaps at bounding box center [616, 278] width 704 height 405
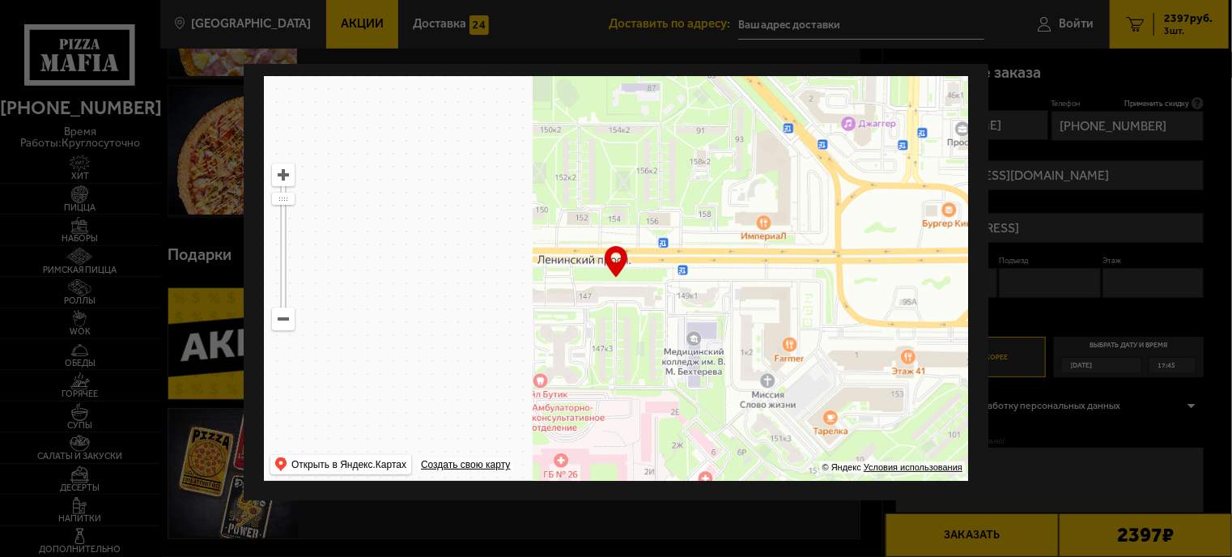
drag, startPoint x: 590, startPoint y: 381, endPoint x: 774, endPoint y: 374, distance: 183.9
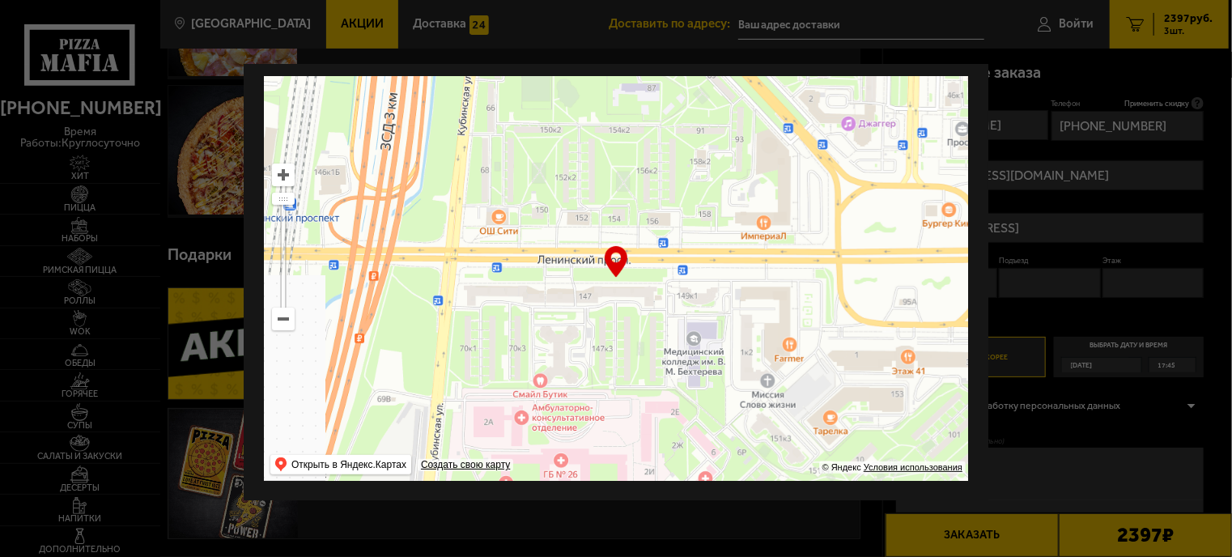
click at [773, 374] on ymaps at bounding box center [616, 278] width 704 height 405
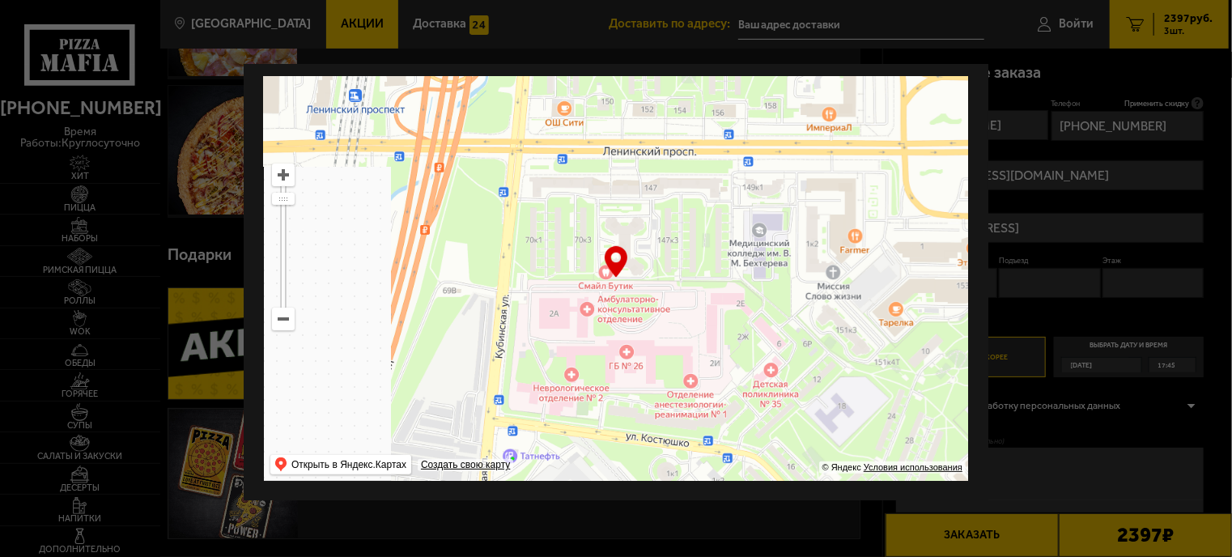
drag, startPoint x: 592, startPoint y: 370, endPoint x: 541, endPoint y: 271, distance: 111.5
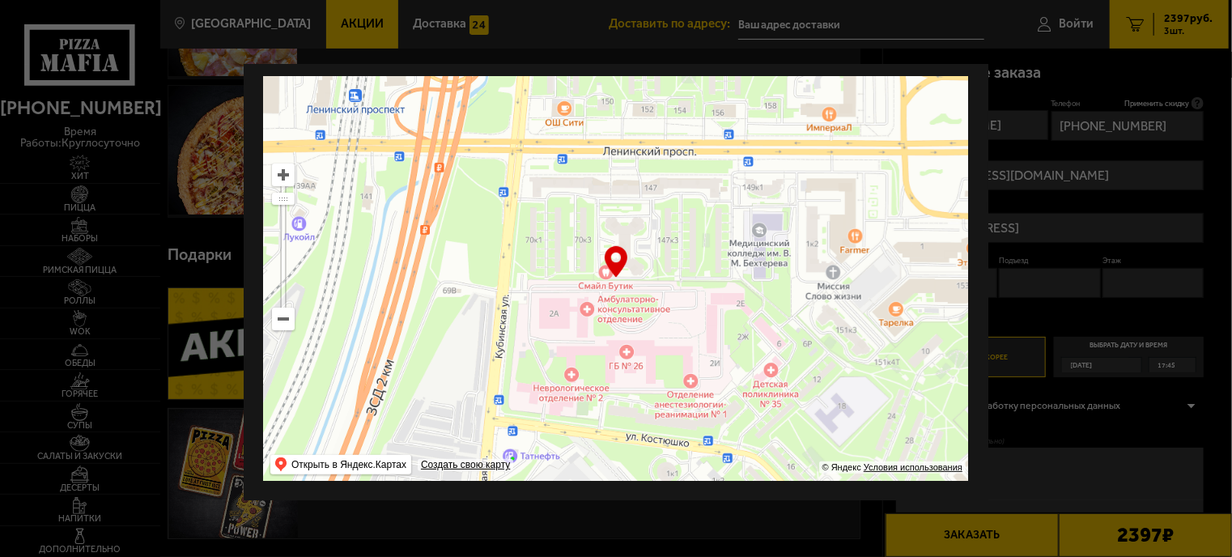
click at [514, 256] on ymaps at bounding box center [616, 278] width 704 height 405
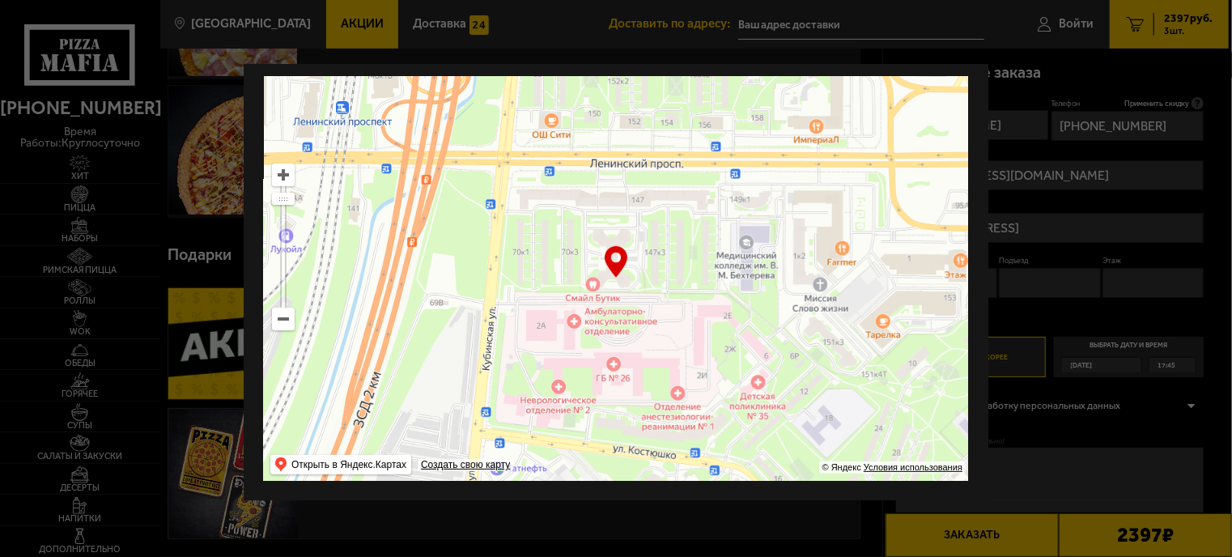
type input "[STREET_ADDRESS]"
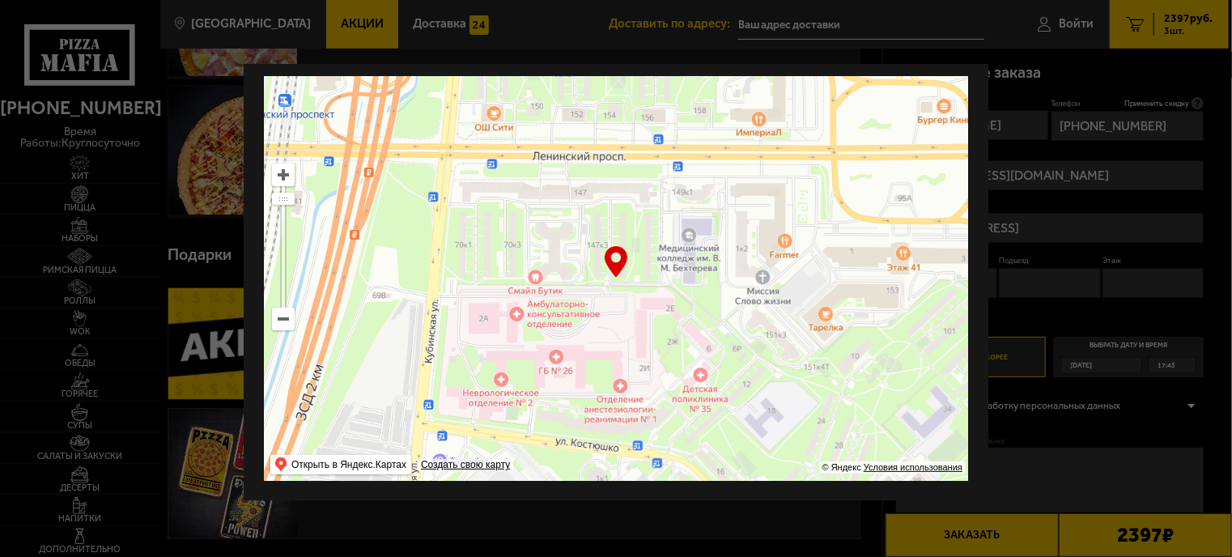
drag, startPoint x: 715, startPoint y: 346, endPoint x: 658, endPoint y: 339, distance: 57.9
click at [658, 339] on ymaps at bounding box center [616, 278] width 704 height 405
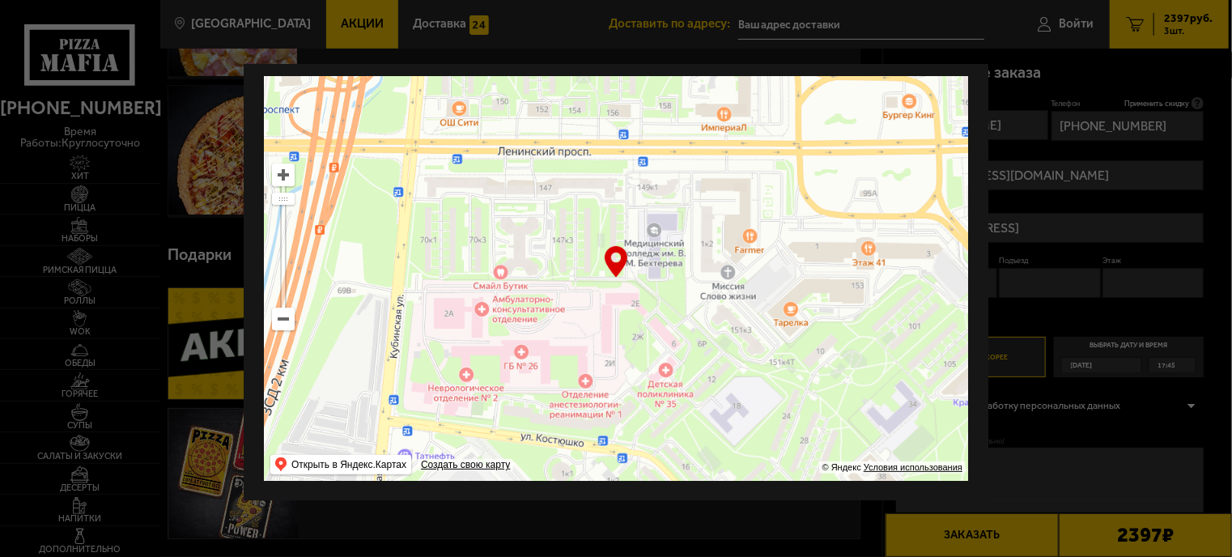
scroll to position [0, 0]
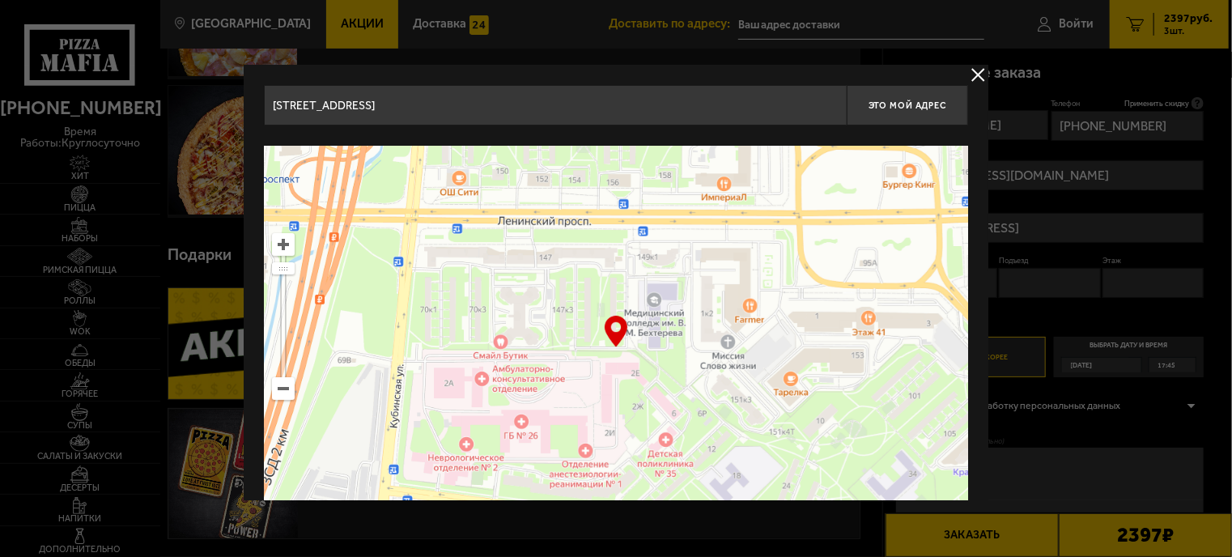
type input "[STREET_ADDRESS]"
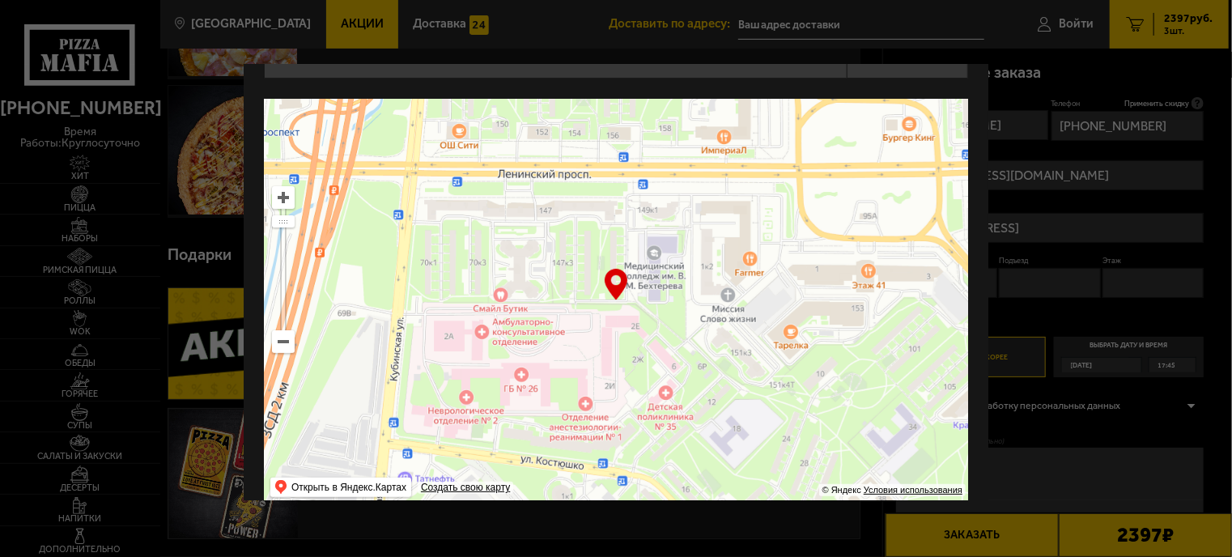
scroll to position [70, 0]
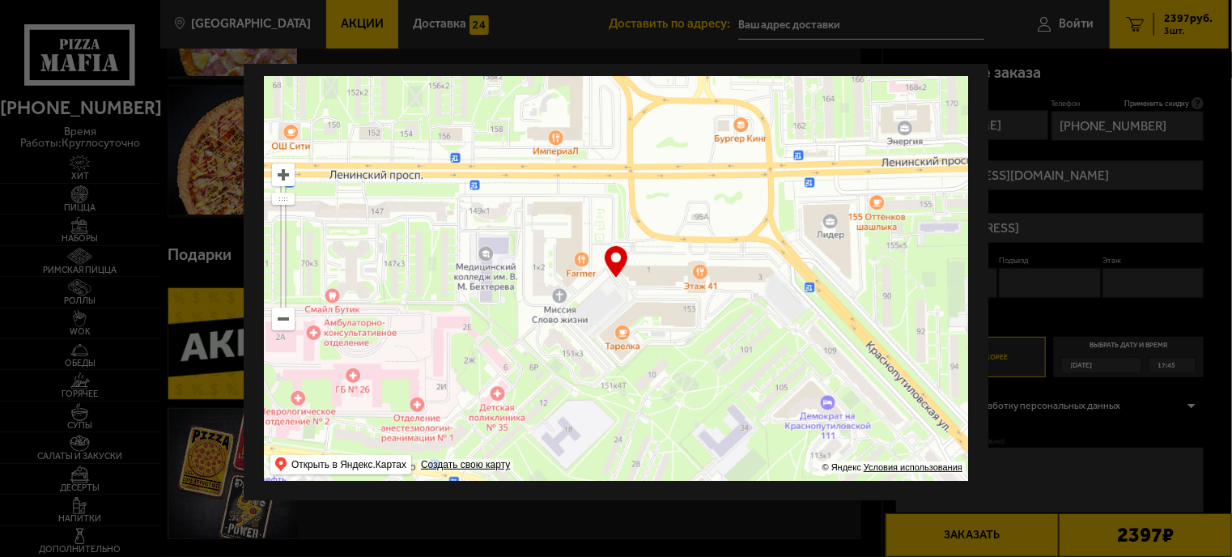
type input "площадь Конституции, 1"
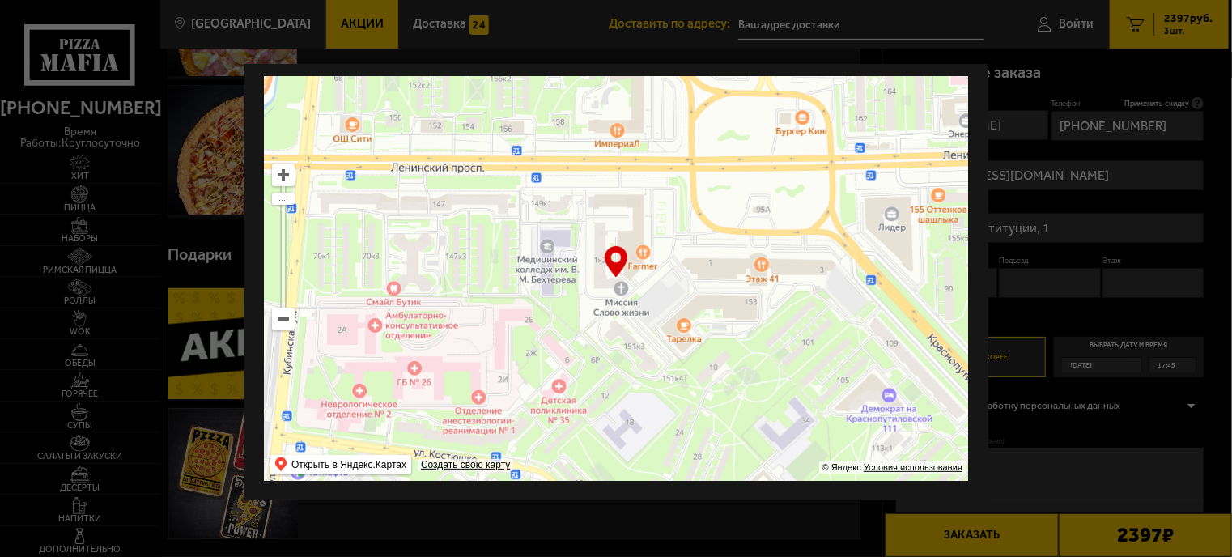
drag
click at [561, 349] on ymaps at bounding box center [616, 278] width 704 height 405
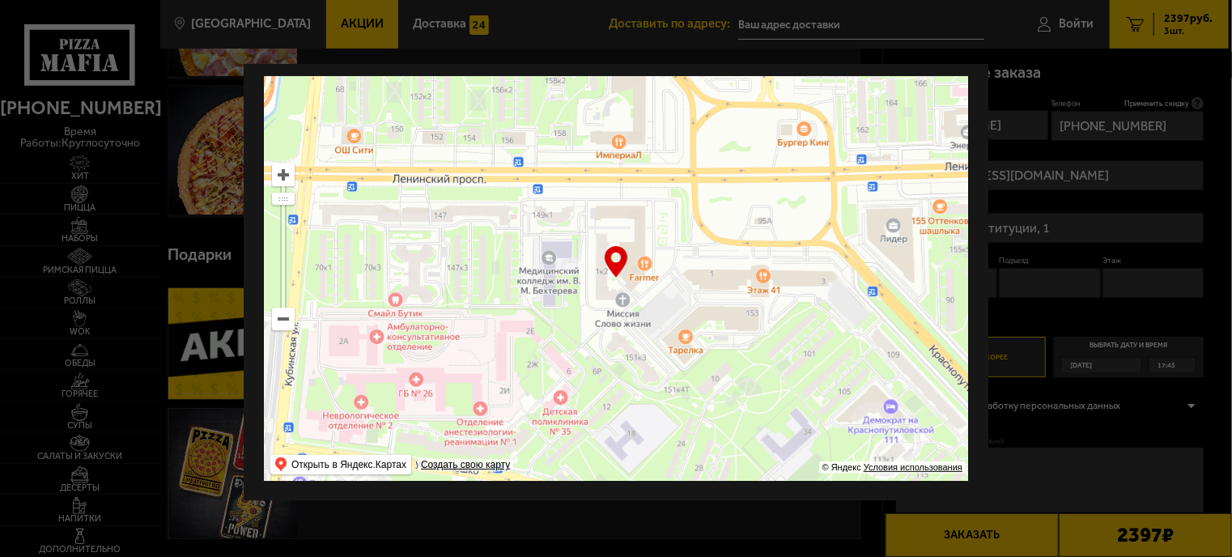
type input "[STREET_ADDRESS]"
click at [608, 299] on ymaps at bounding box center [616, 278] width 704 height 405
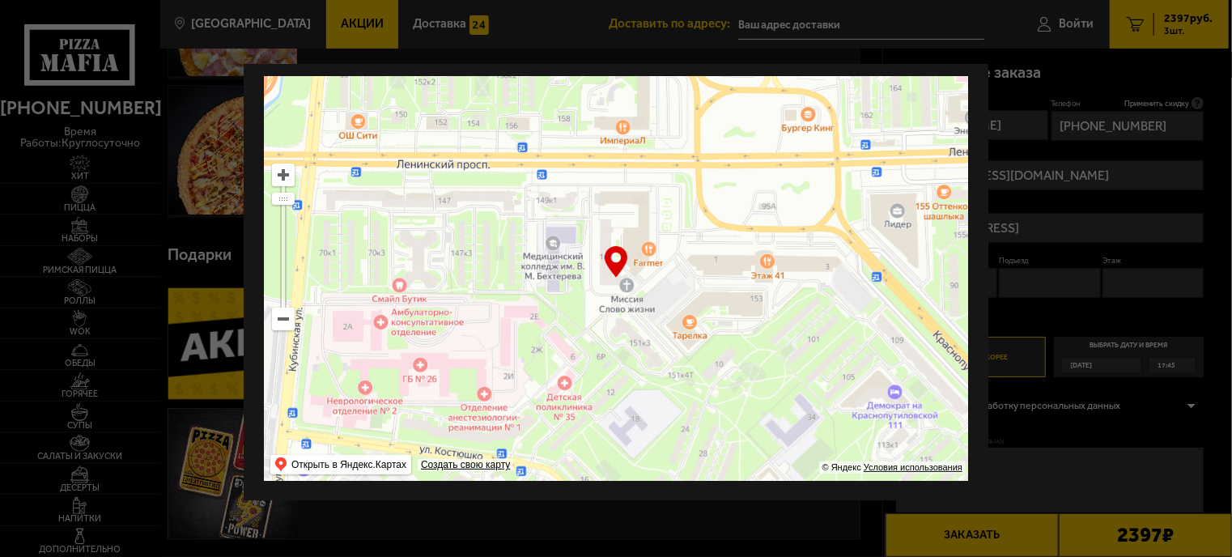
type input "площадь Конституции, 1к2"
click at [643, 317] on ymaps at bounding box center [616, 278] width 704 height 405
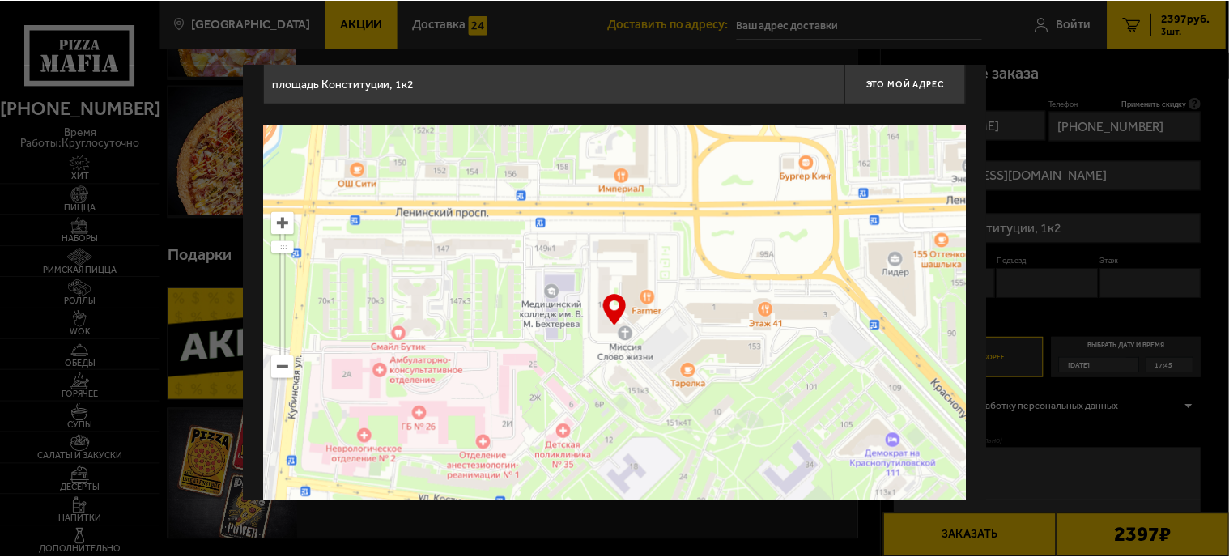
scroll to position [0, 0]
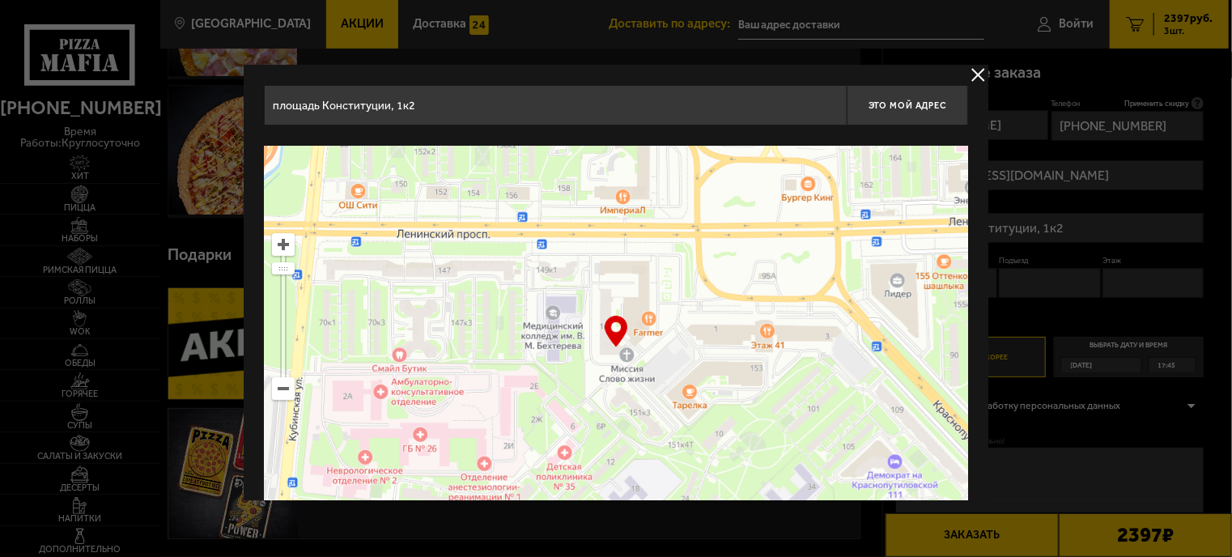
click at [479, 108] on input "площадь Конституции, 1к2" at bounding box center [555, 105] width 583 height 40
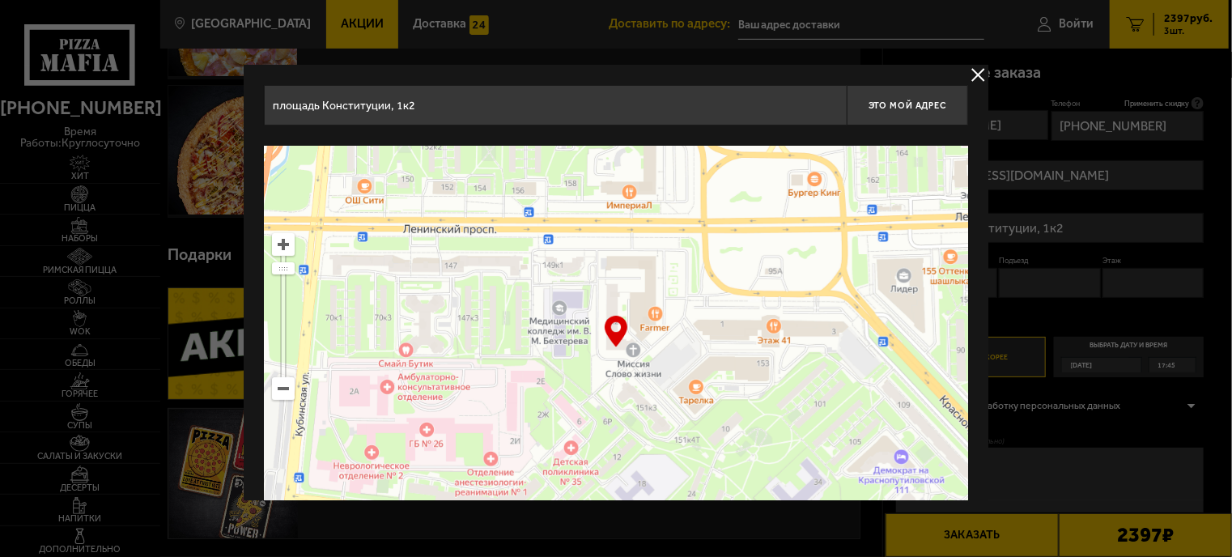
click at [696, 384] on ymaps at bounding box center [616, 348] width 704 height 405
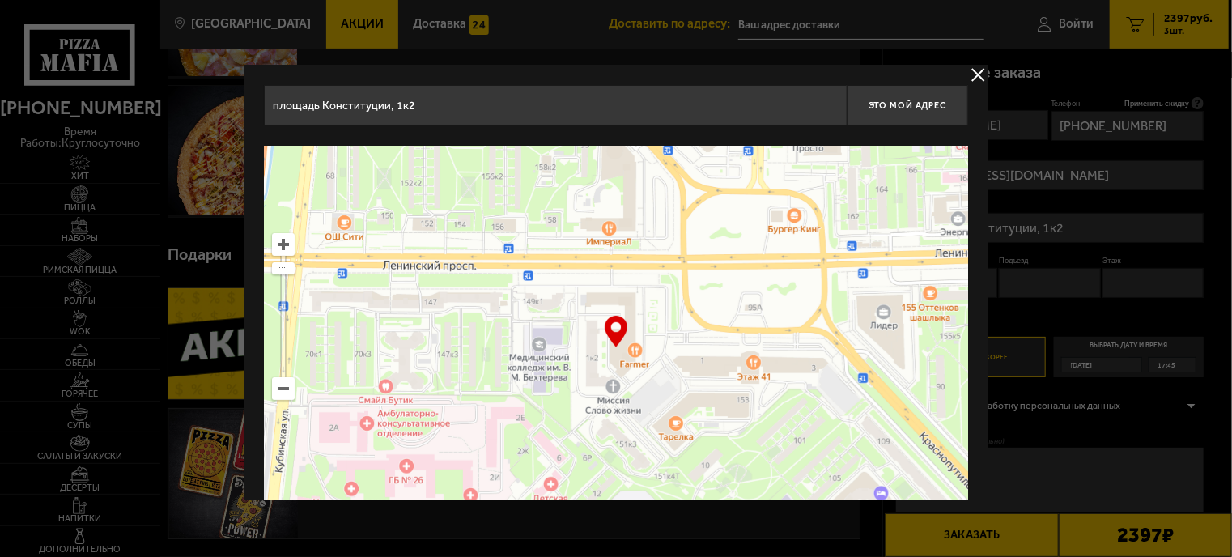
drag, startPoint x: 696, startPoint y: 384, endPoint x: 669, endPoint y: 420, distance: 44.5
click at [673, 421] on ymaps at bounding box center [616, 348] width 704 height 405
type input "[STREET_ADDRESS]"
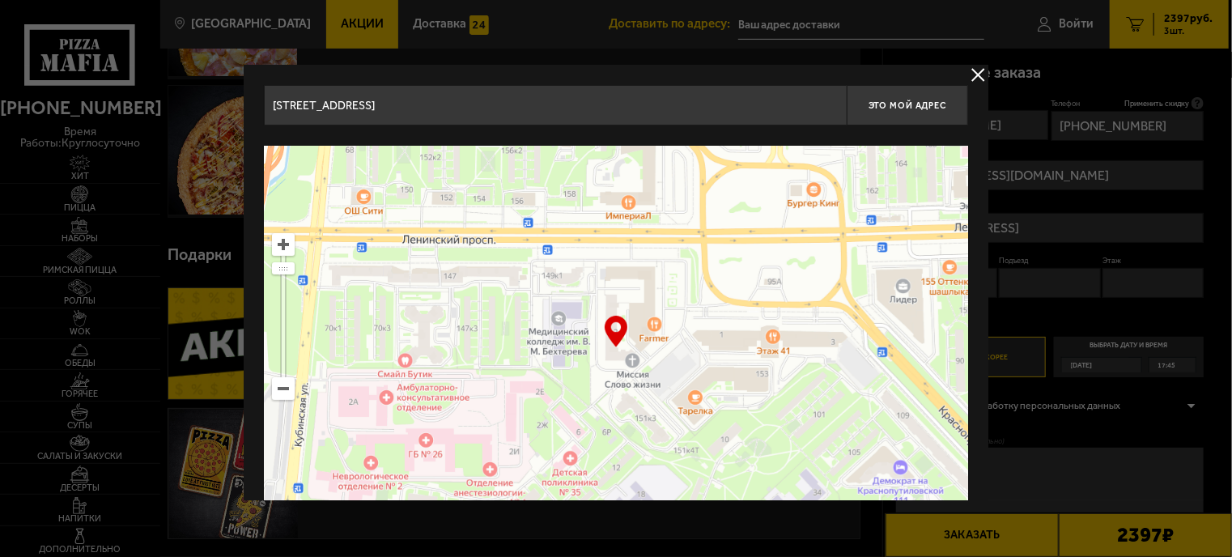
drag, startPoint x: 669, startPoint y: 420, endPoint x: 700, endPoint y: 394, distance: 40.2
click at [700, 394] on ymaps at bounding box center [616, 348] width 704 height 405
type input "площадь Конституции, 1к2"
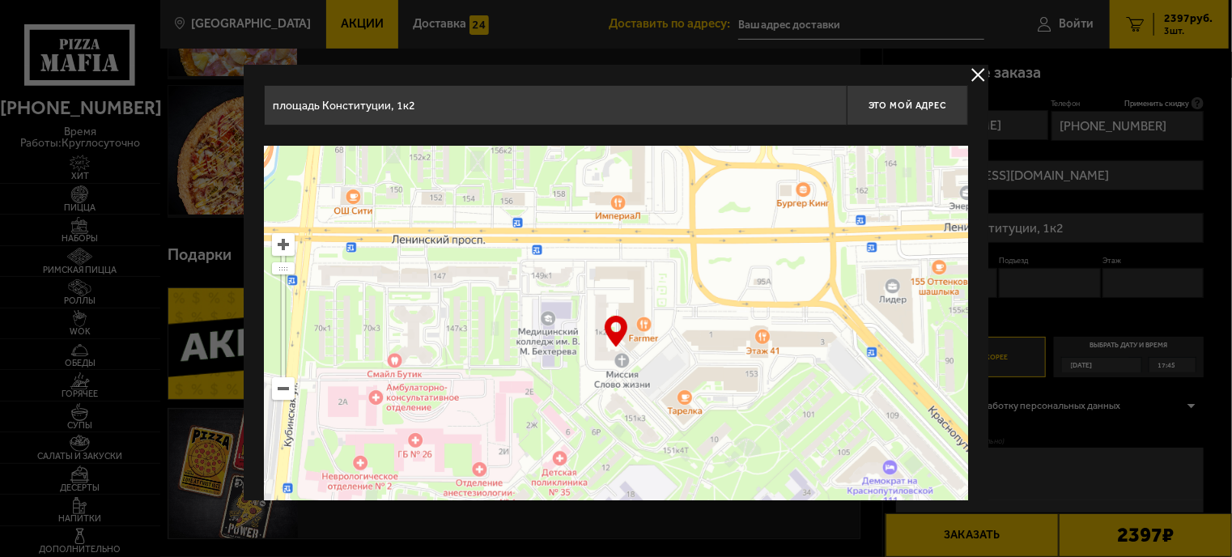
drag, startPoint x: 700, startPoint y: 394, endPoint x: 690, endPoint y: 394, distance: 10.5
click at [690, 394] on ymaps at bounding box center [616, 348] width 704 height 405
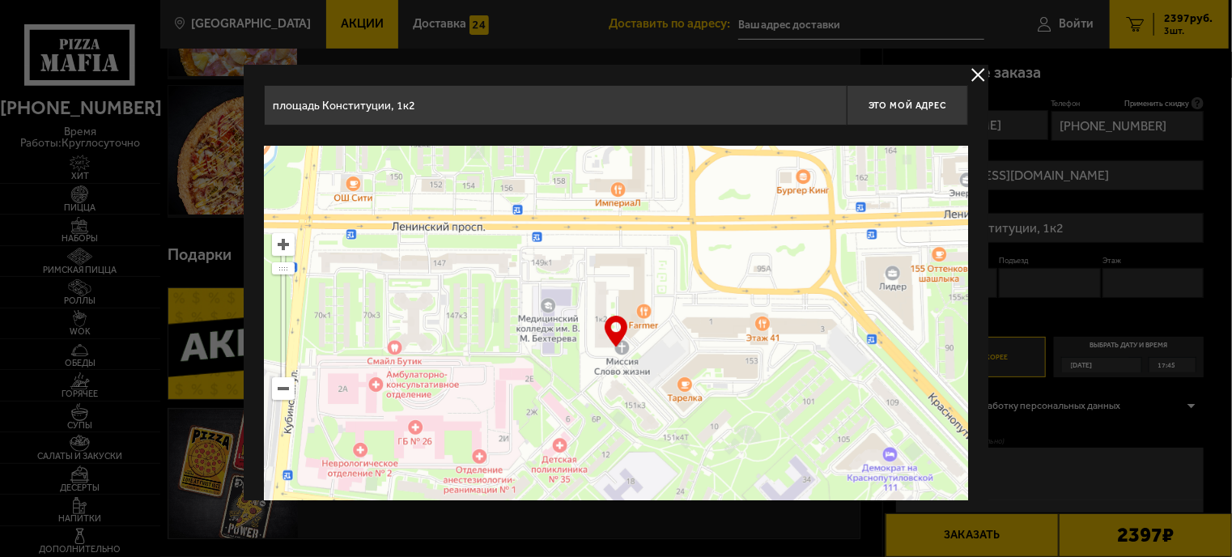
drag, startPoint x: 690, startPoint y: 394, endPoint x: 690, endPoint y: 381, distance: 13.0
click at [690, 381] on ymaps at bounding box center [616, 348] width 704 height 405
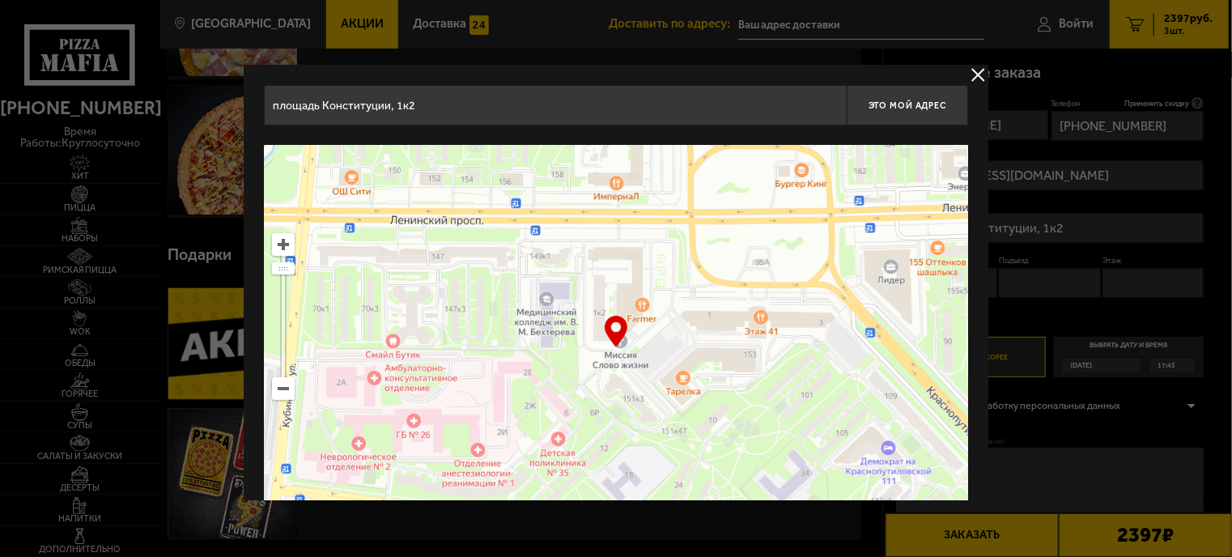
drag, startPoint x: 690, startPoint y: 381, endPoint x: 681, endPoint y: 371, distance: 13.8
click at [681, 371] on ymaps at bounding box center [616, 348] width 704 height 405
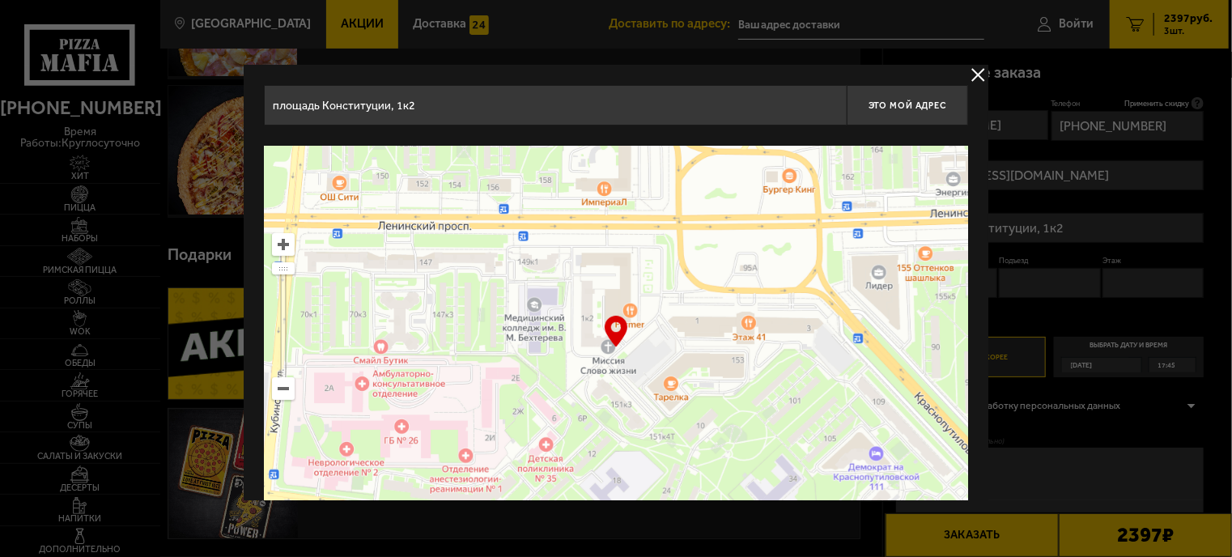
drag, startPoint x: 681, startPoint y: 371, endPoint x: 686, endPoint y: 388, distance: 17.7
click at [686, 388] on ymaps at bounding box center [616, 348] width 704 height 405
drag, startPoint x: 686, startPoint y: 388, endPoint x: 683, endPoint y: 414, distance: 26.9
click at [682, 410] on ymaps at bounding box center [616, 348] width 704 height 405
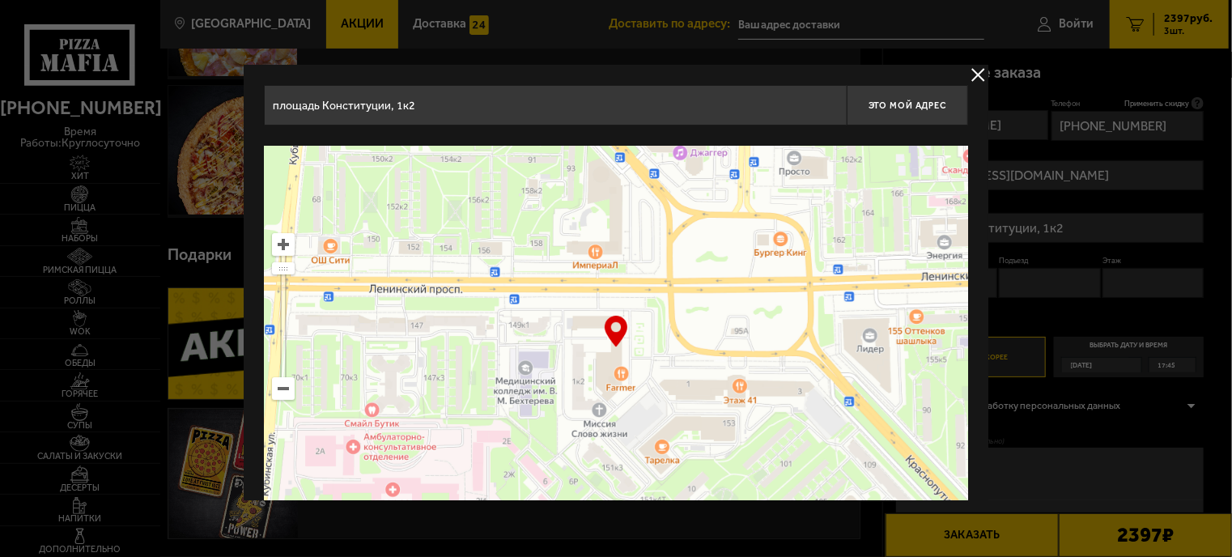
drag, startPoint x: 683, startPoint y: 416, endPoint x: 685, endPoint y: 427, distance: 11.4
click at [685, 427] on ymaps at bounding box center [616, 348] width 704 height 405
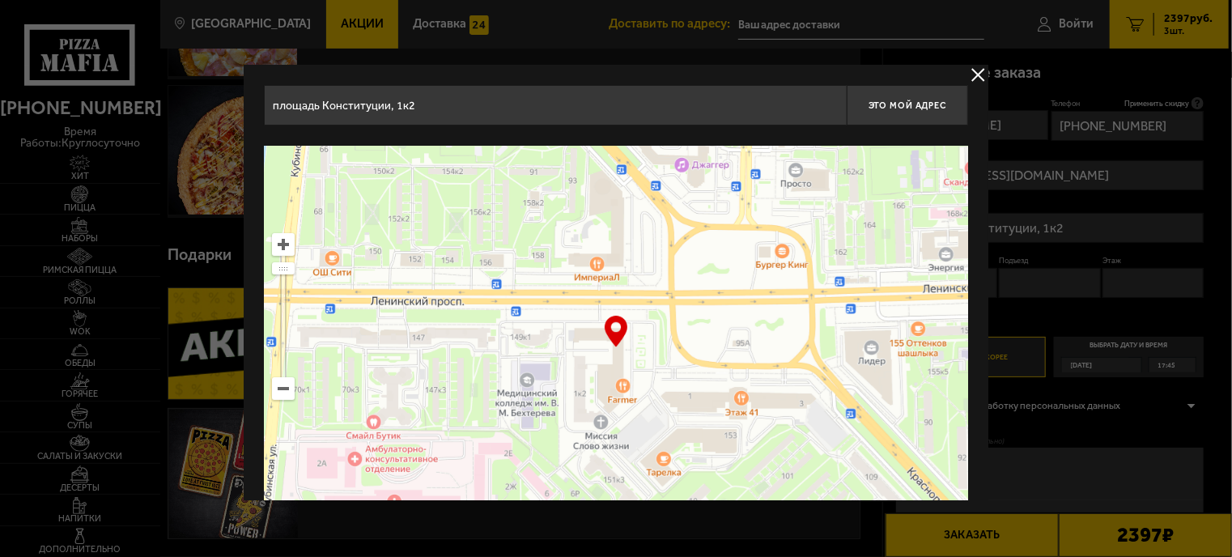
type input "[STREET_ADDRESS]"
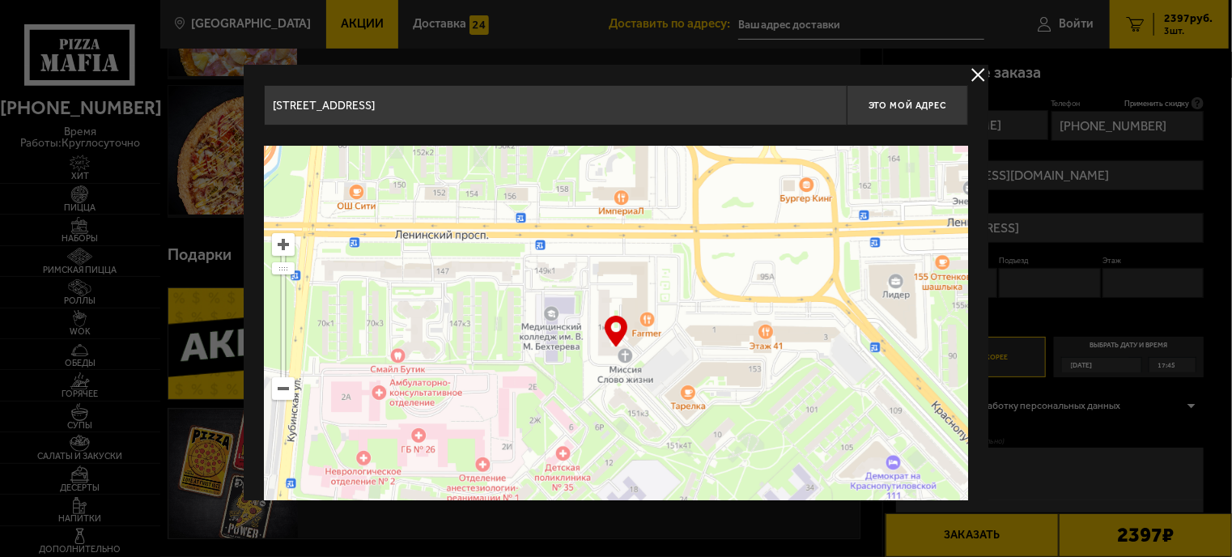
drag, startPoint x: 688, startPoint y: 436, endPoint x: 711, endPoint y: 368, distance: 71.9
click at [711, 368] on ymaps at bounding box center [616, 348] width 704 height 405
type input "площадь Конституции, 1к2"
click at [910, 103] on span "Это мой адрес" at bounding box center [907, 105] width 78 height 11
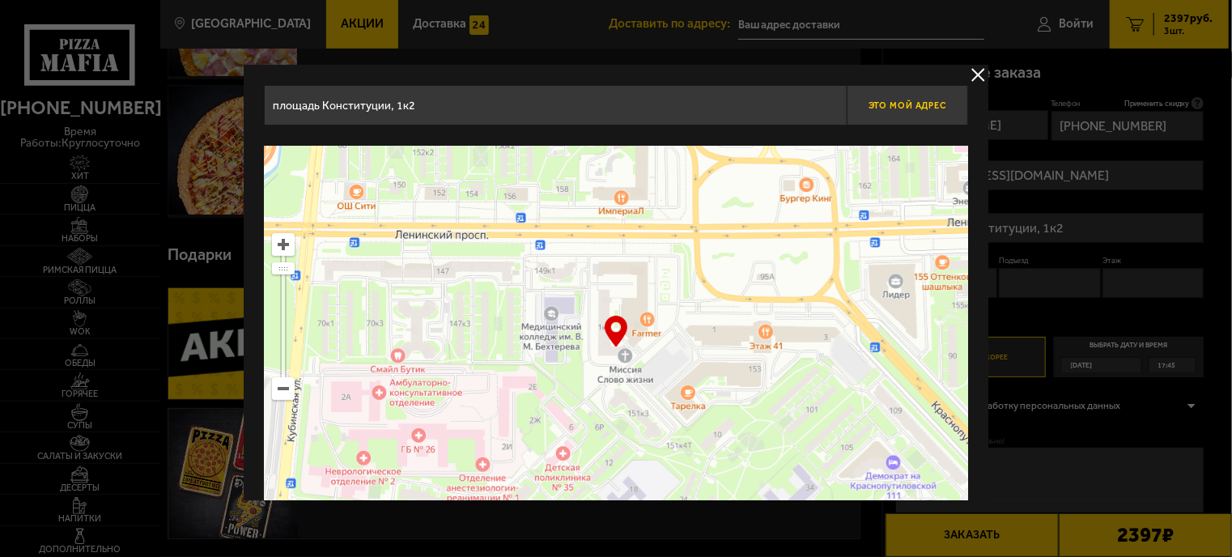
type input "площадь Конституции, 1к2"
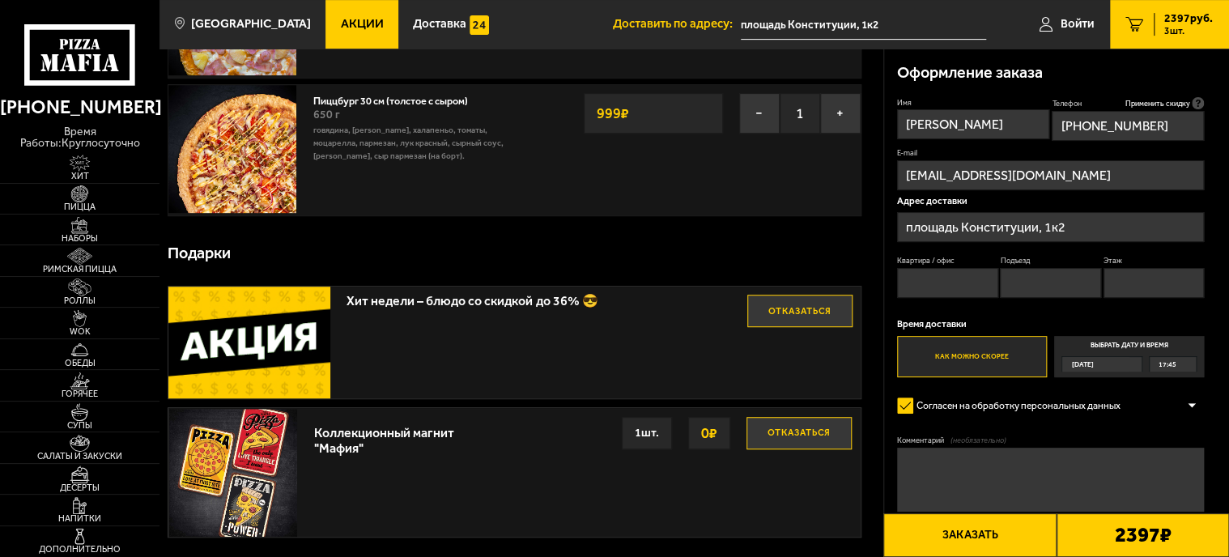
click at [917, 278] on input "Квартира / офис" at bounding box center [947, 283] width 101 height 30
type input "140"
type input "3"
type input "2"
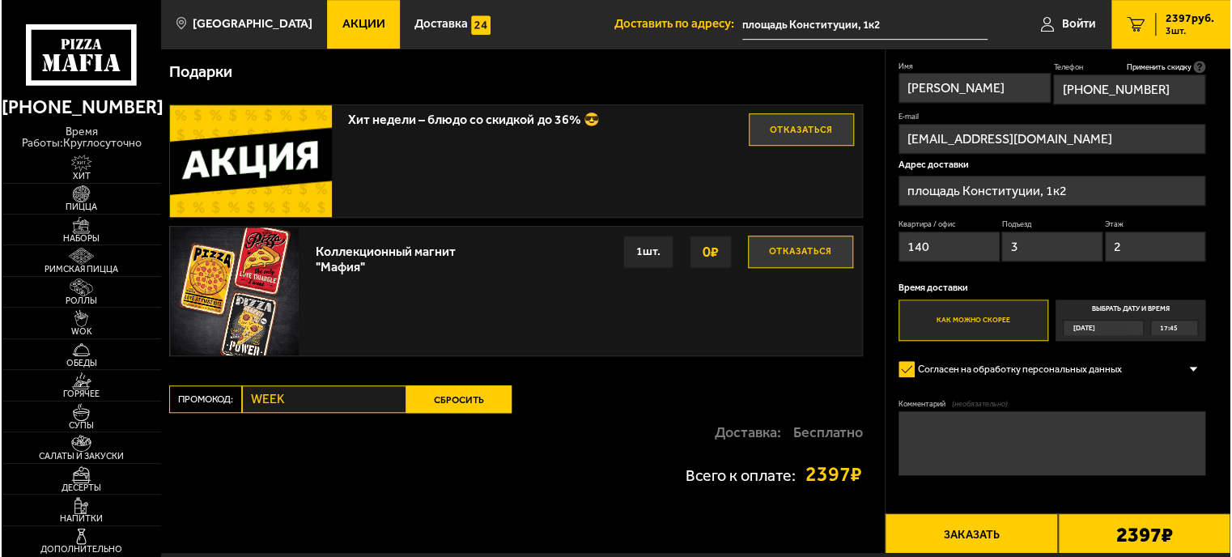
scroll to position [567, 0]
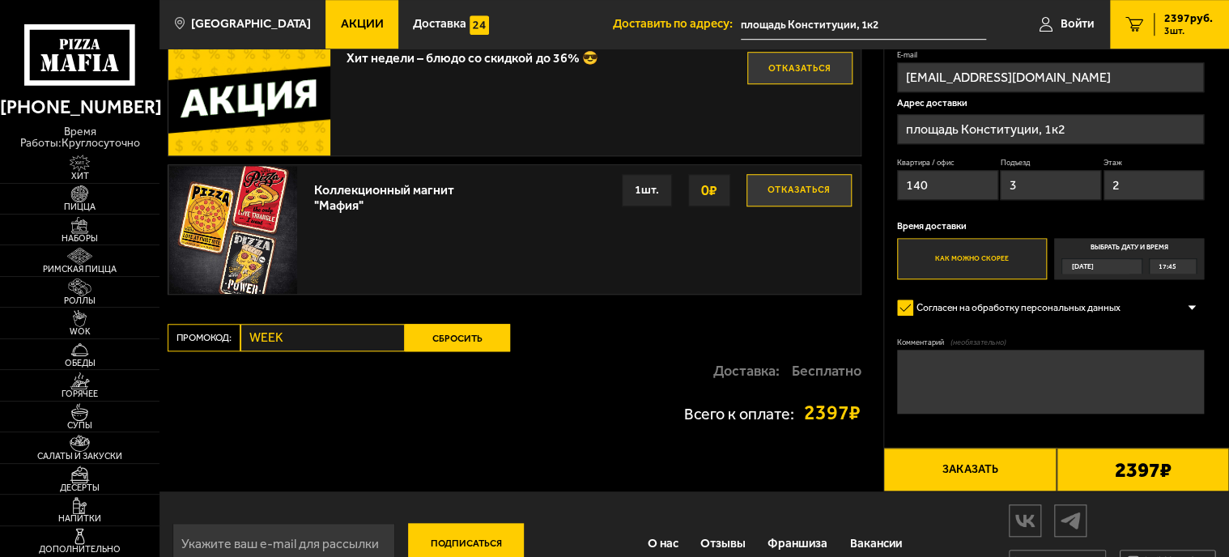
click at [964, 465] on button "Заказать" at bounding box center [969, 470] width 172 height 44
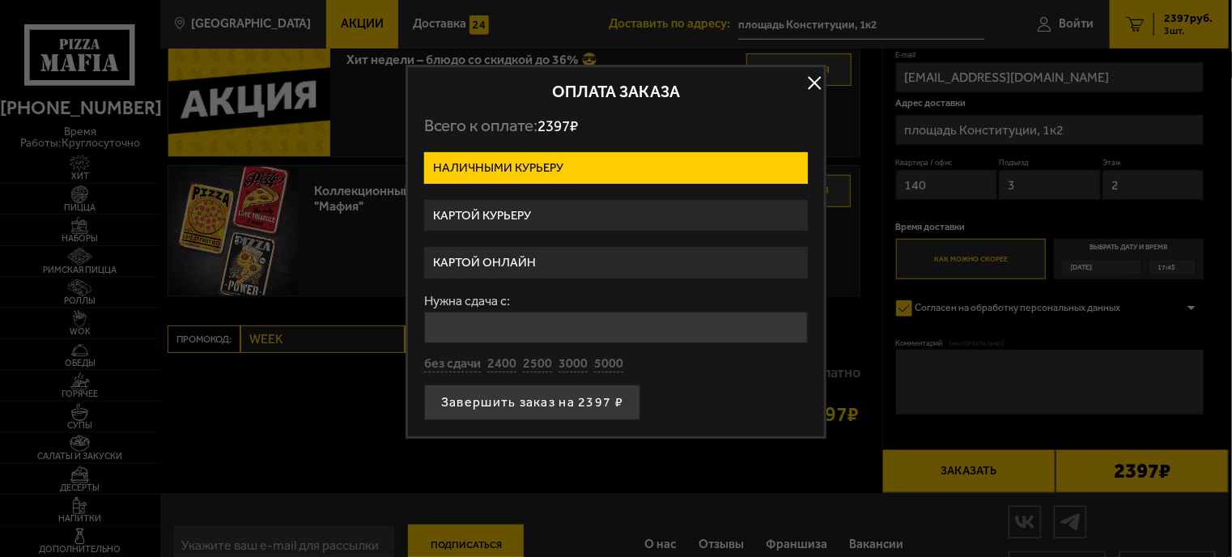
click at [640, 215] on label "Картой курьеру" at bounding box center [616, 216] width 384 height 32
click at [0, 0] on input "Картой курьеру" at bounding box center [0, 0] width 0 height 0
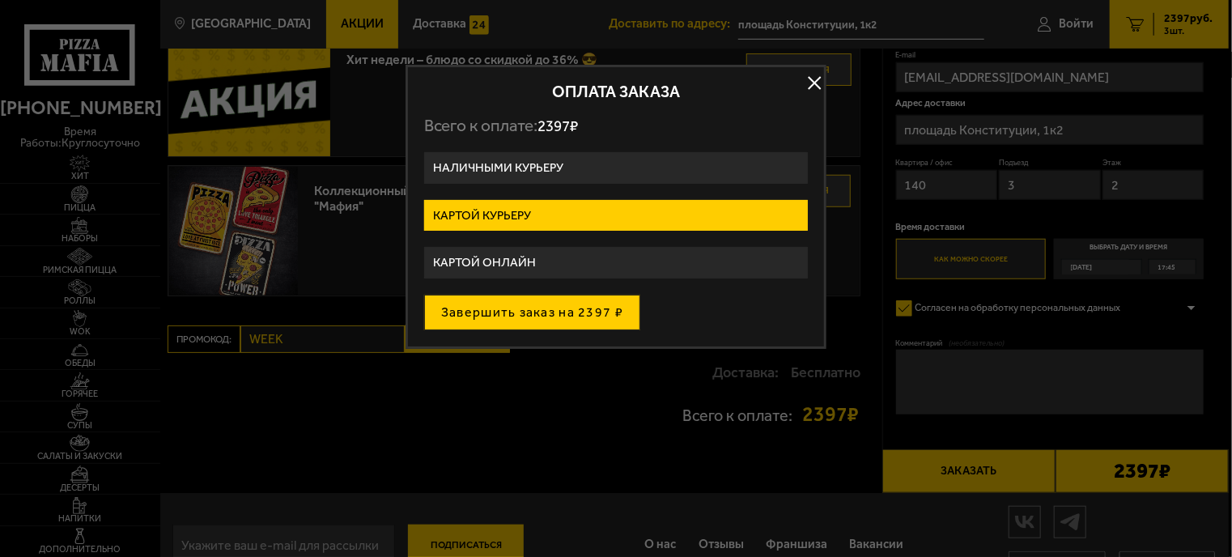
click at [601, 310] on button "Завершить заказ на 2397 ₽" at bounding box center [532, 313] width 216 height 36
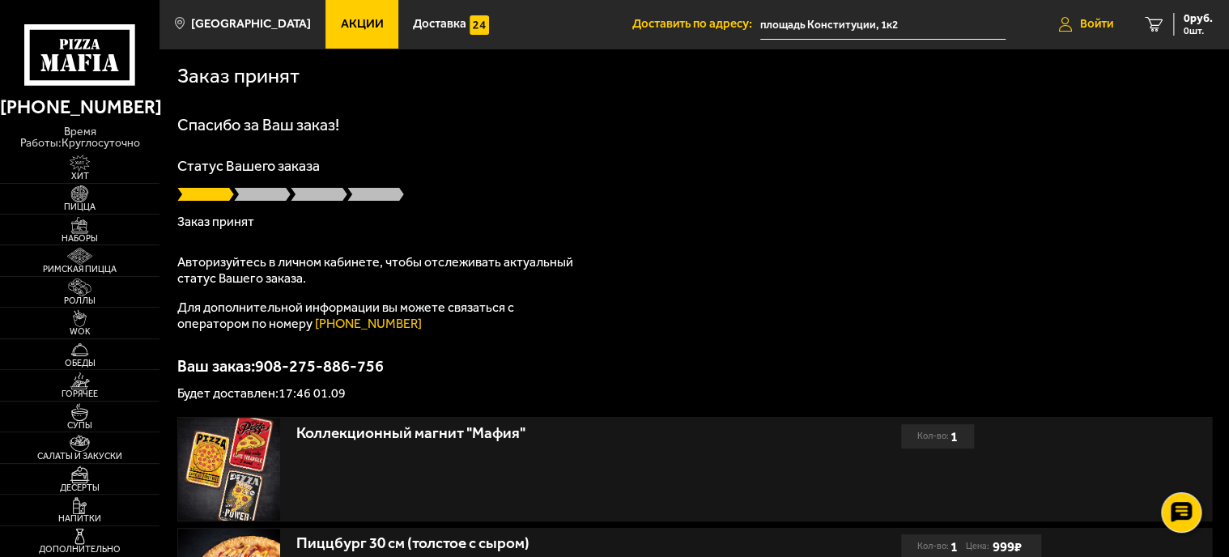
click at [1094, 36] on link "Войти" at bounding box center [1085, 24] width 87 height 49
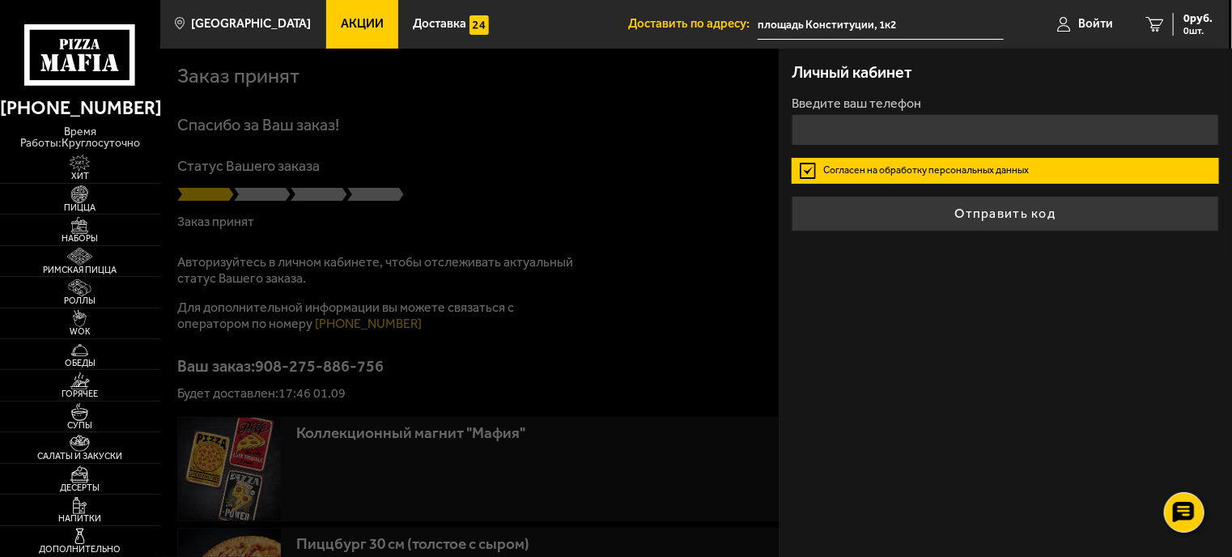
click at [1104, 289] on div "Личный кабинет Введите ваш телефон [PERSON_NAME] на обработку персональных данн…" at bounding box center [1005, 303] width 453 height 508
click at [1017, 135] on input "+7 ( ) - -" at bounding box center [1005, 130] width 427 height 32
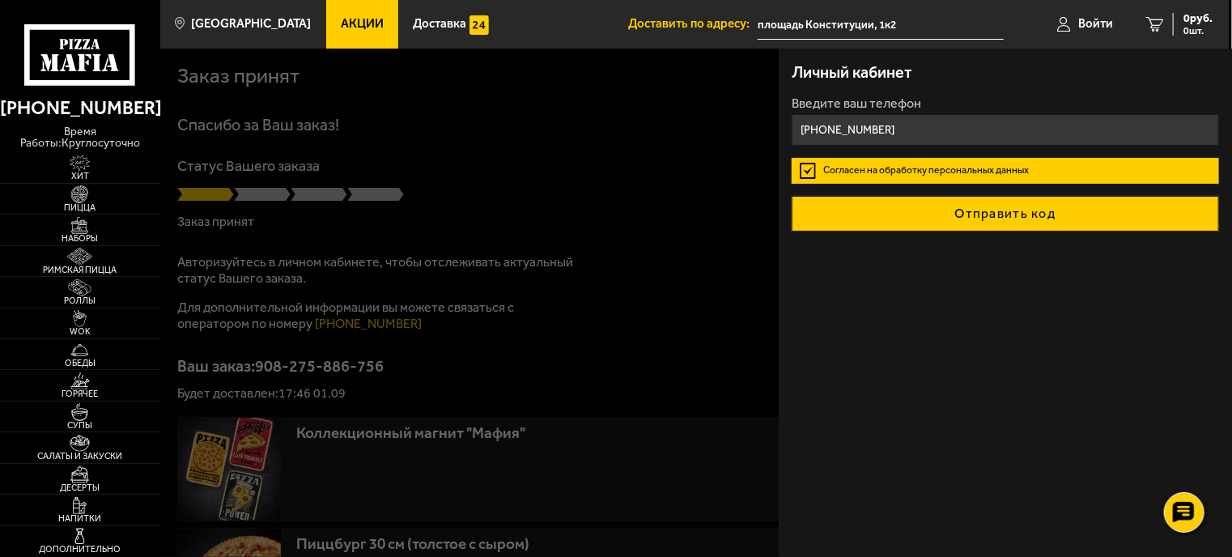
type input "[PHONE_NUMBER]"
click at [994, 213] on button "Отправить код" at bounding box center [1005, 214] width 427 height 36
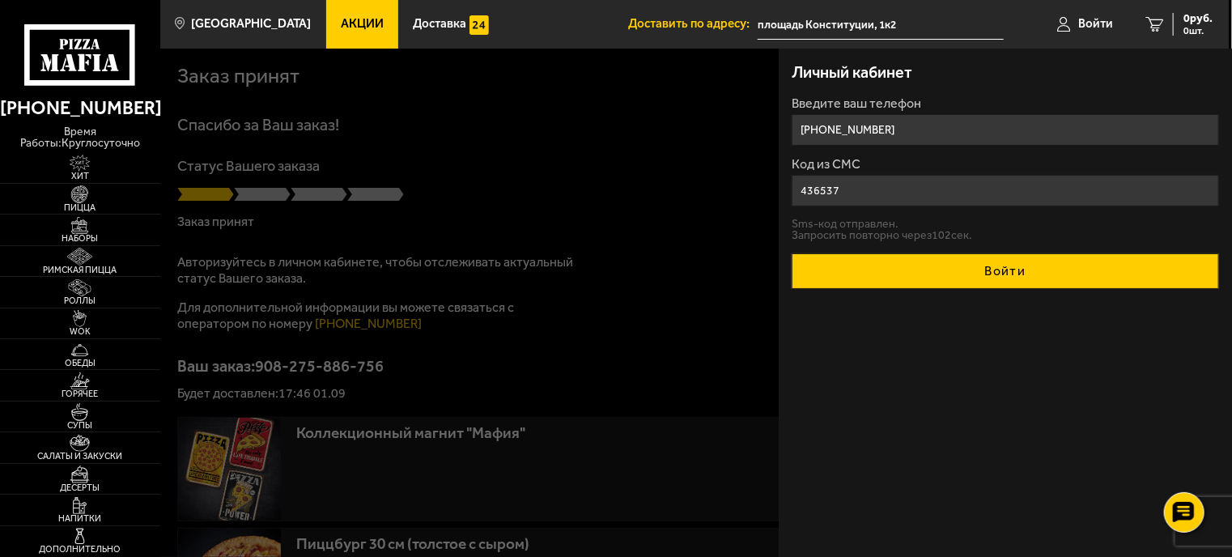
type input "436537"
click at [1073, 276] on button "Войти" at bounding box center [1005, 271] width 427 height 36
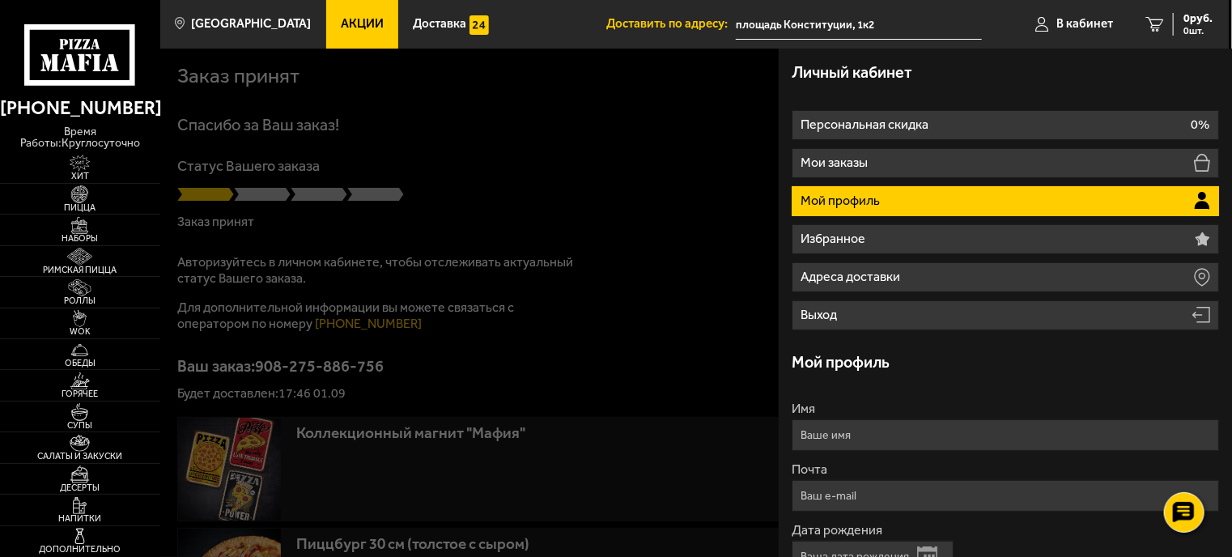
click at [620, 171] on div at bounding box center [776, 327] width 1232 height 557
